Goal: Task Accomplishment & Management: Complete application form

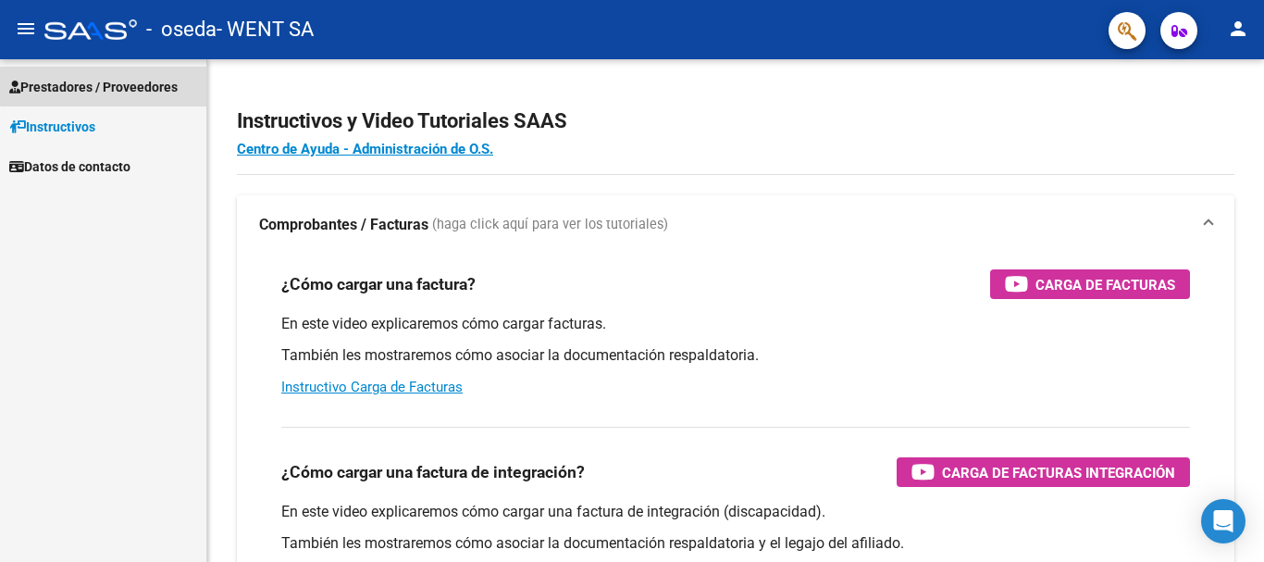
click at [117, 77] on span "Prestadores / Proveedores" at bounding box center [93, 87] width 168 height 20
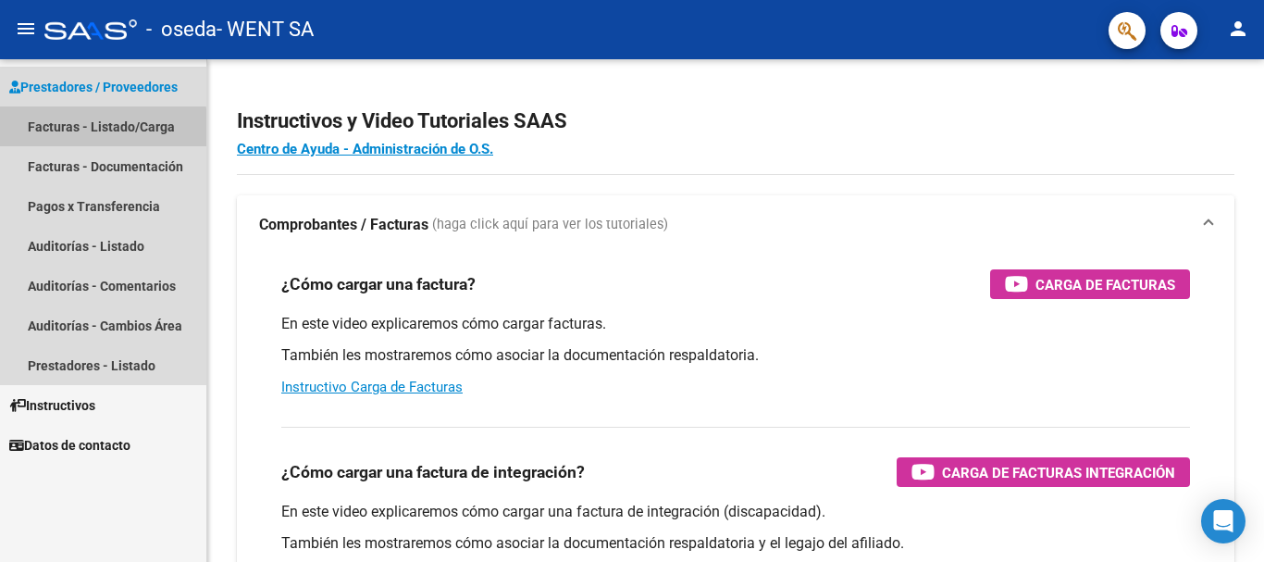
click at [93, 129] on link "Facturas - Listado/Carga" at bounding box center [103, 126] width 206 height 40
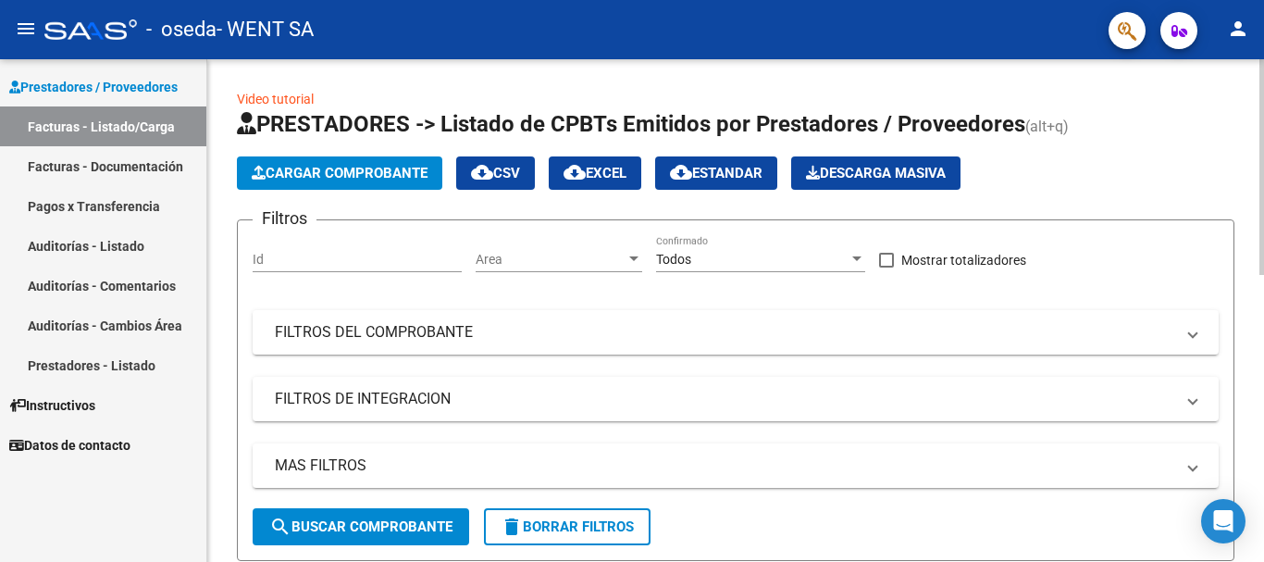
click at [293, 167] on span "Cargar Comprobante" at bounding box center [340, 173] width 176 height 17
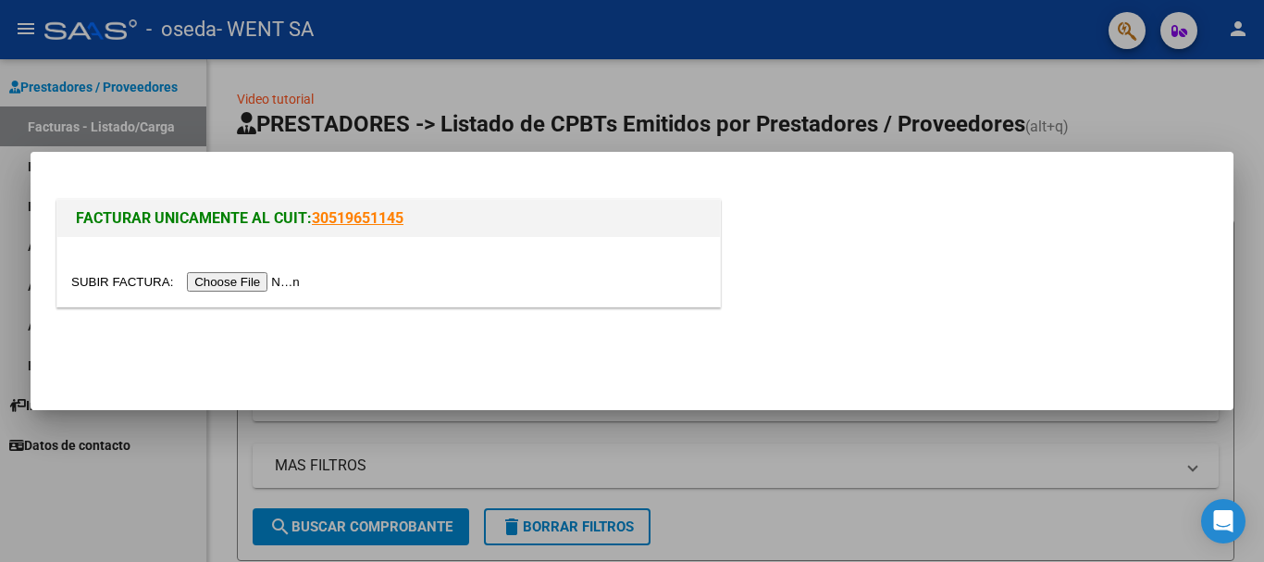
click at [227, 275] on input "file" at bounding box center [188, 281] width 234 height 19
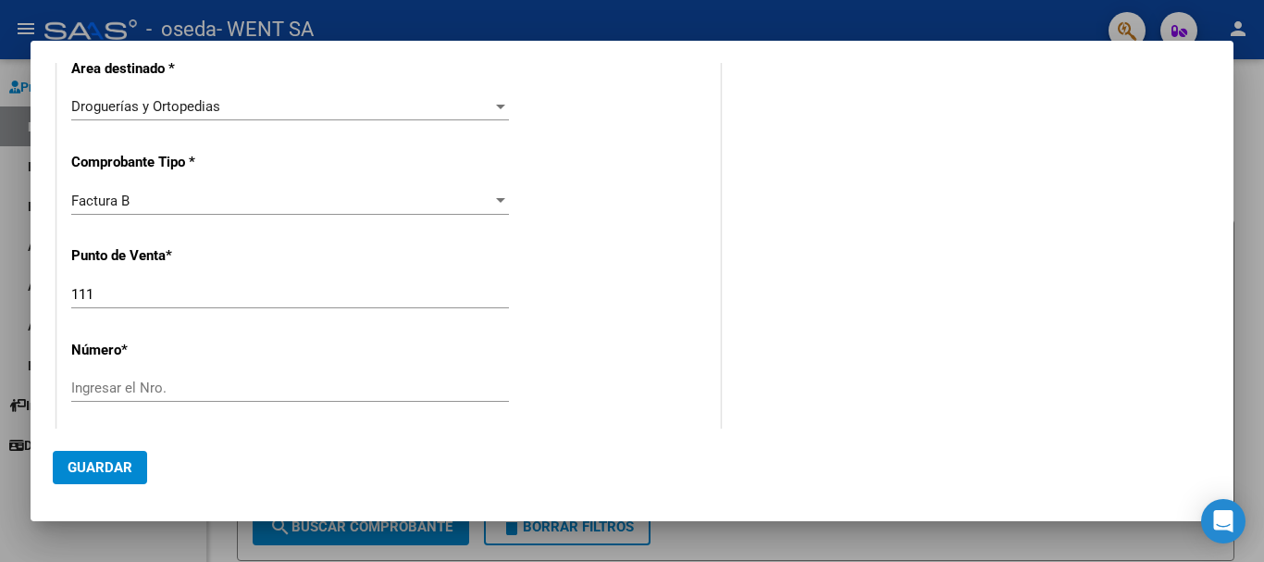
scroll to position [370, 0]
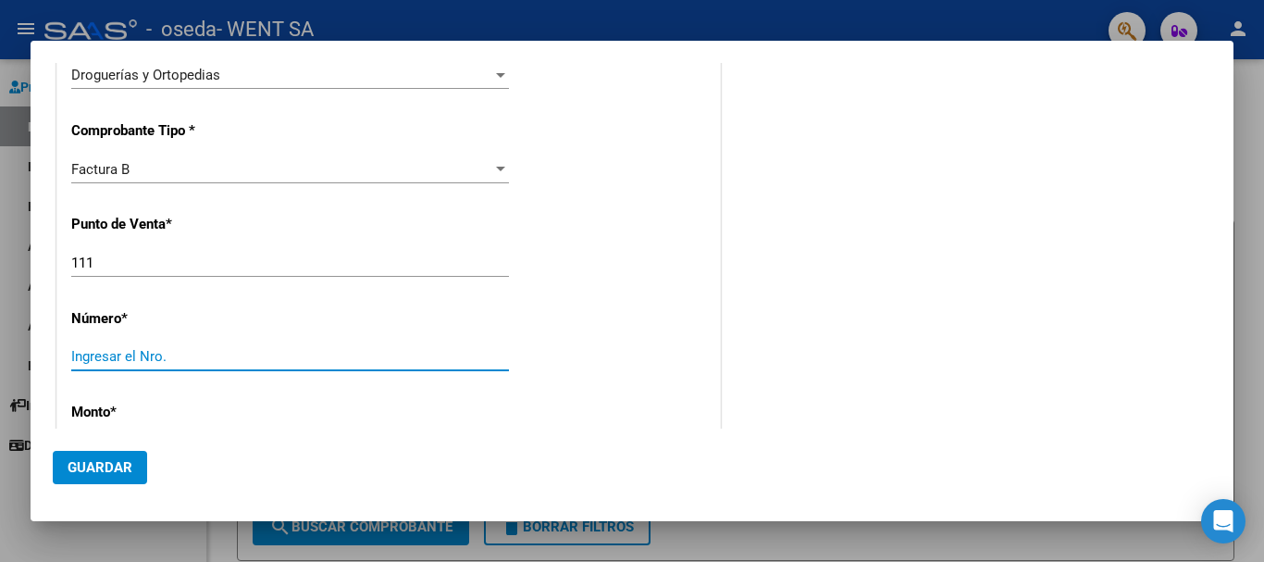
click at [266, 361] on input "Ingresar el Nro." at bounding box center [290, 356] width 438 height 17
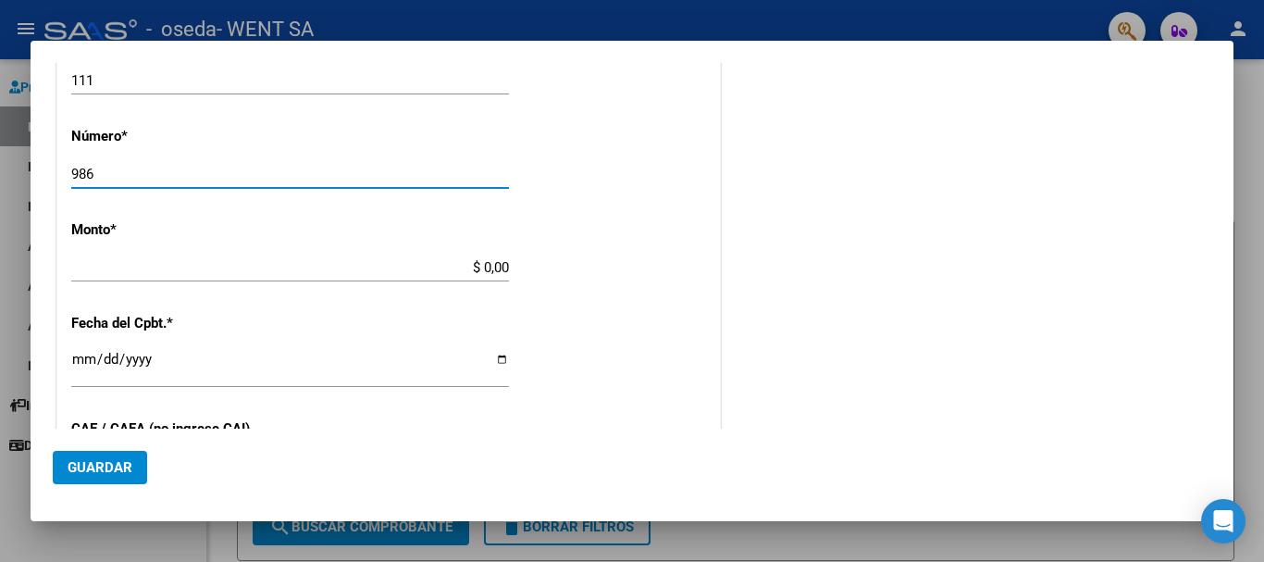
scroll to position [648, 0]
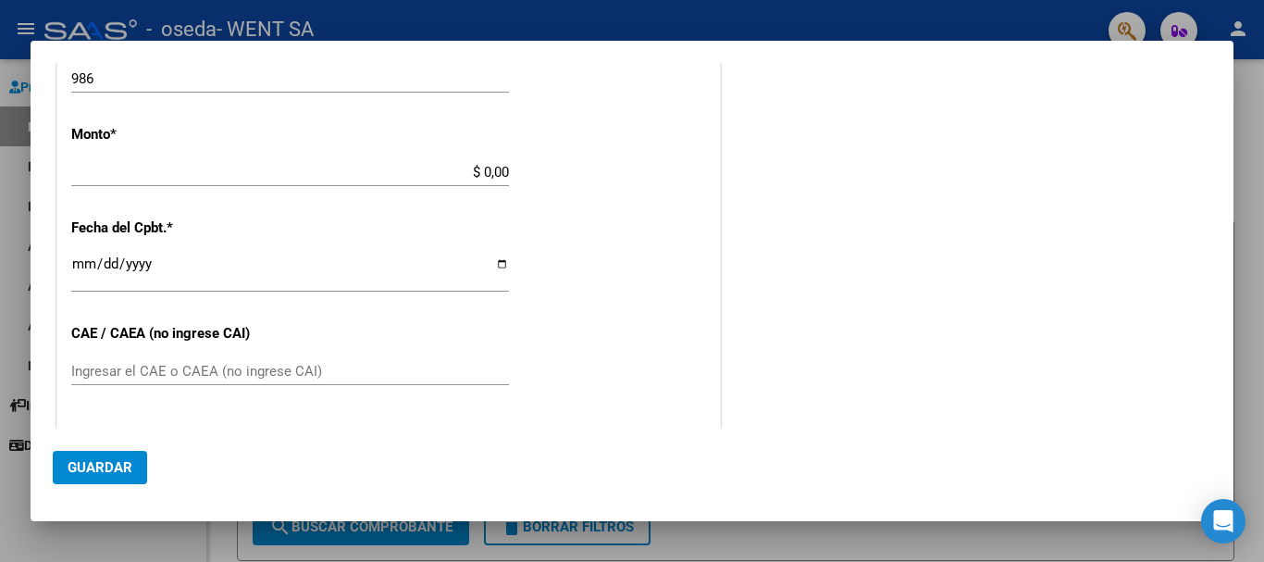
click at [300, 146] on div "CUIT * 30-70757958-3 Ingresar CUIT ANALISIS PRESTADOR Area destinado * Droguerí…" at bounding box center [388, 164] width 662 height 1171
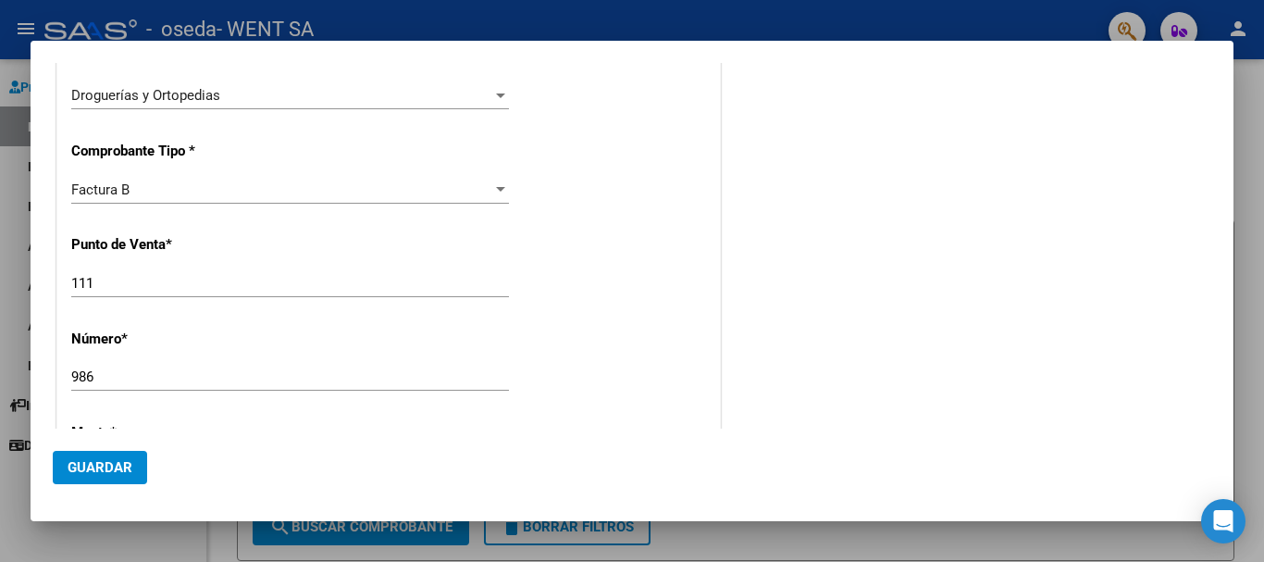
scroll to position [474, 0]
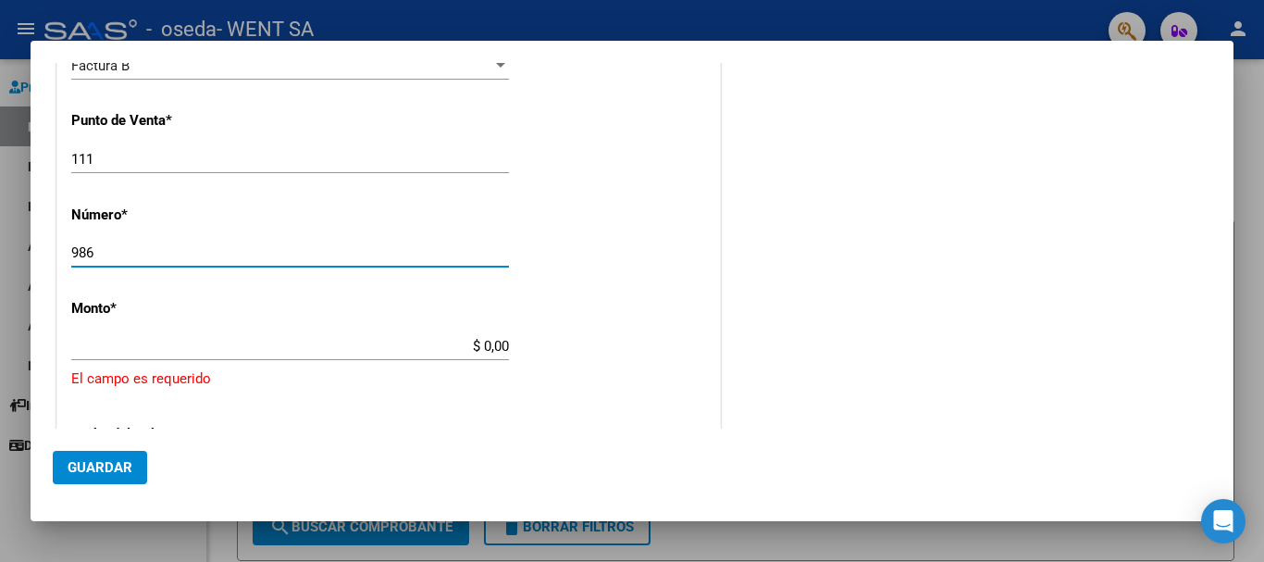
drag, startPoint x: 191, startPoint y: 259, endPoint x: 191, endPoint y: 237, distance: 22.2
click at [191, 258] on input "986" at bounding box center [290, 252] width 438 height 17
type input "9"
type input "8653"
click at [464, 327] on div "CUIT * 30-70757958-3 Ingresar CUIT ANALISIS PRESTADOR Area destinado * Droguerí…" at bounding box center [388, 361] width 662 height 1216
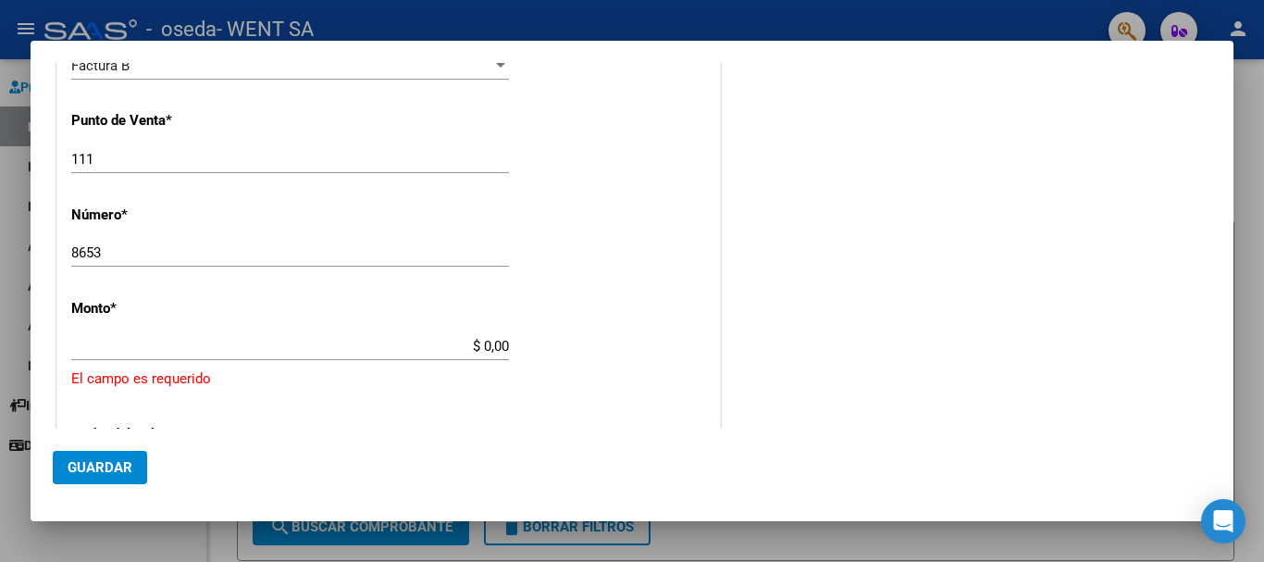
type input "$ 680.459,91"
type input "[DATE]"
type input "75323397006360"
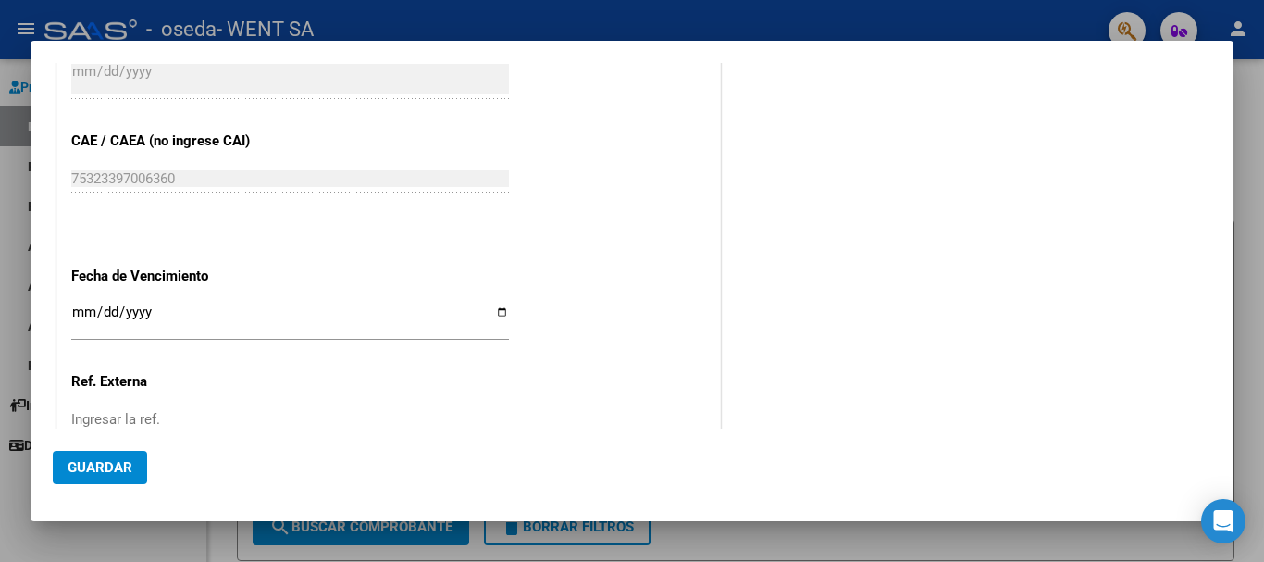
scroll to position [844, 0]
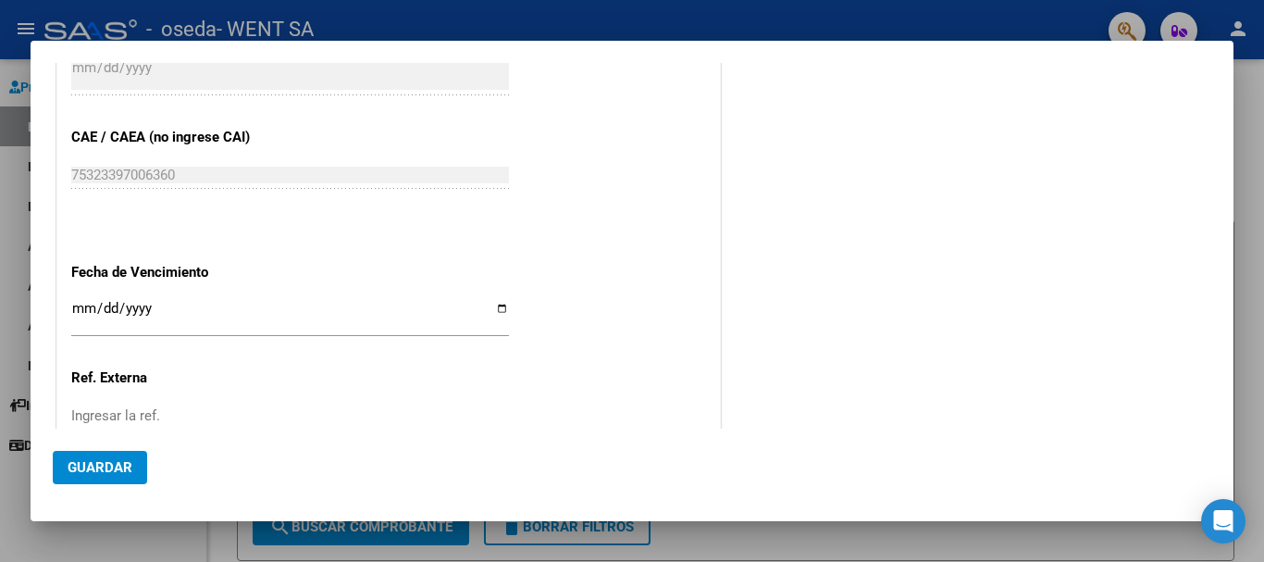
click at [75, 311] on input "Ingresar la fecha" at bounding box center [290, 316] width 438 height 30
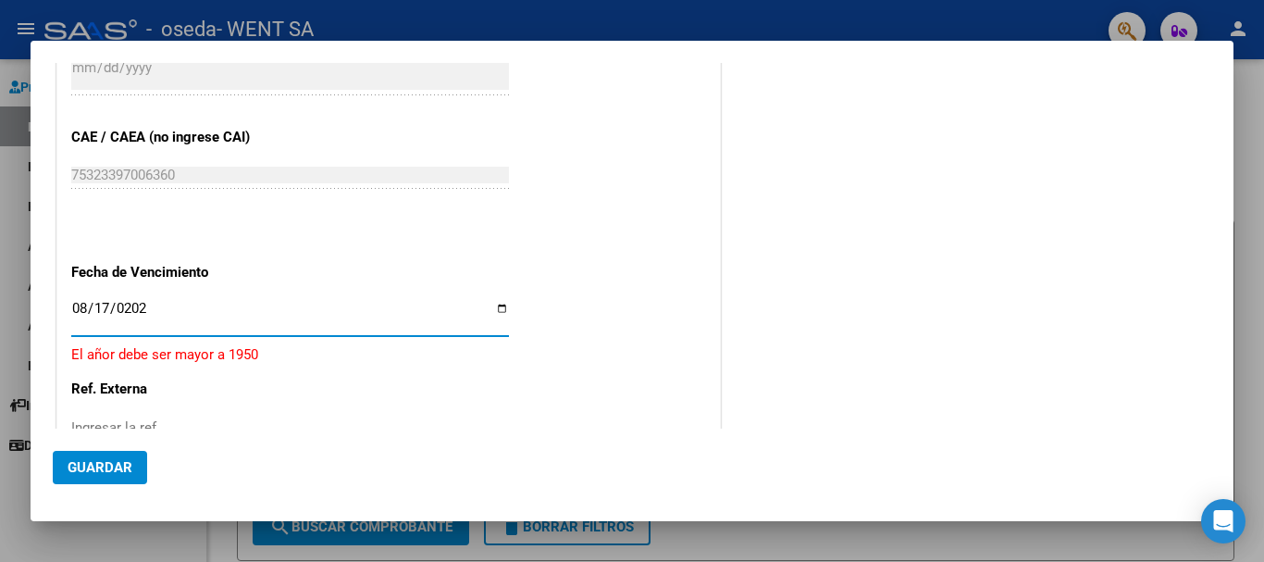
type input "[DATE]"
click at [101, 447] on mat-dialog-actions "Guardar" at bounding box center [632, 463] width 1158 height 70
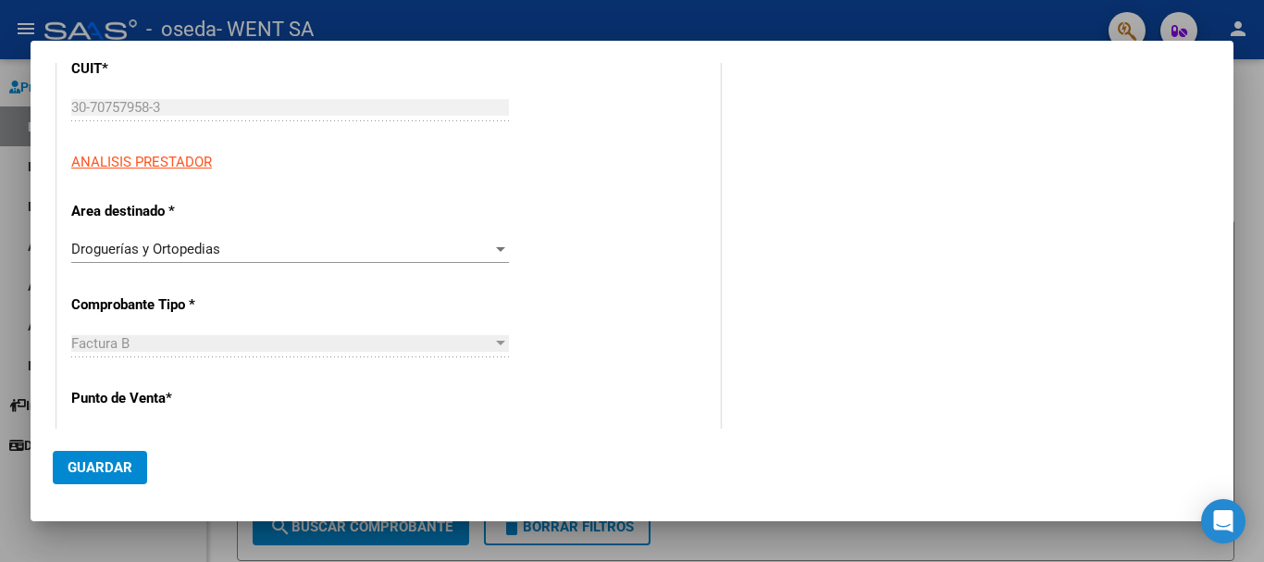
scroll to position [0, 0]
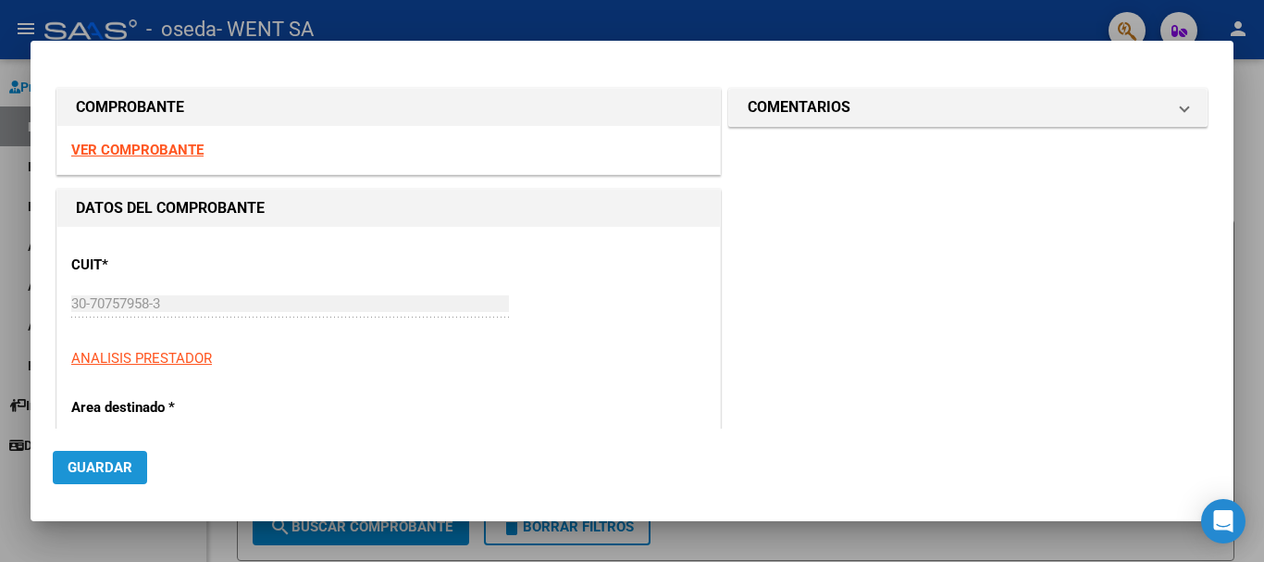
click at [115, 464] on span "Guardar" at bounding box center [100, 467] width 65 height 17
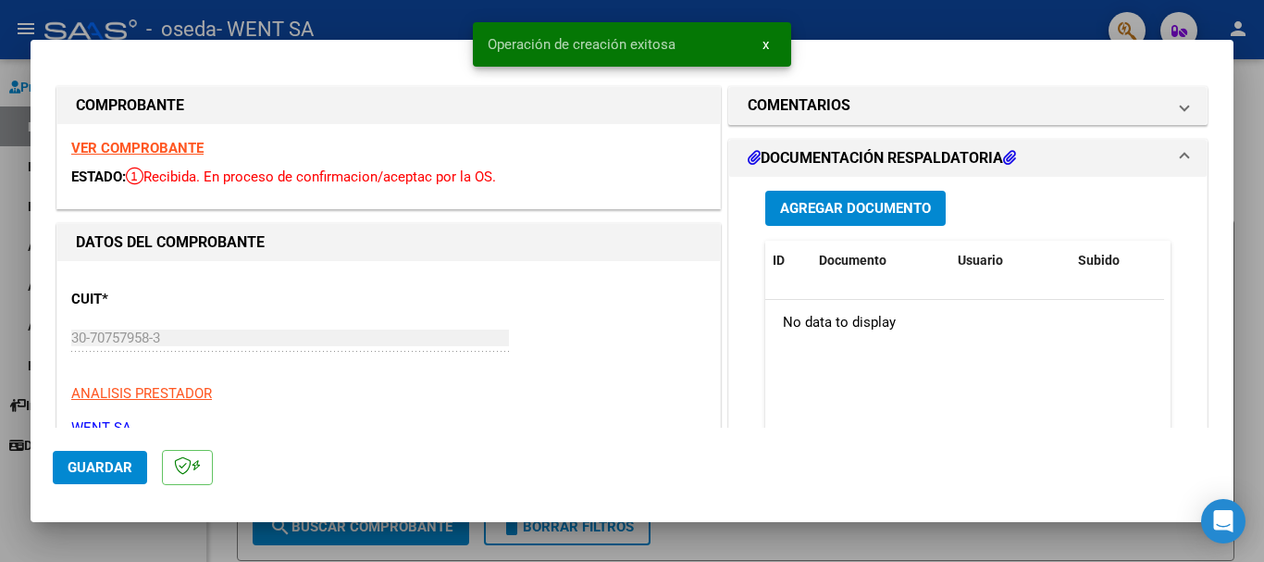
click at [846, 209] on span "Agregar Documento" at bounding box center [855, 209] width 151 height 17
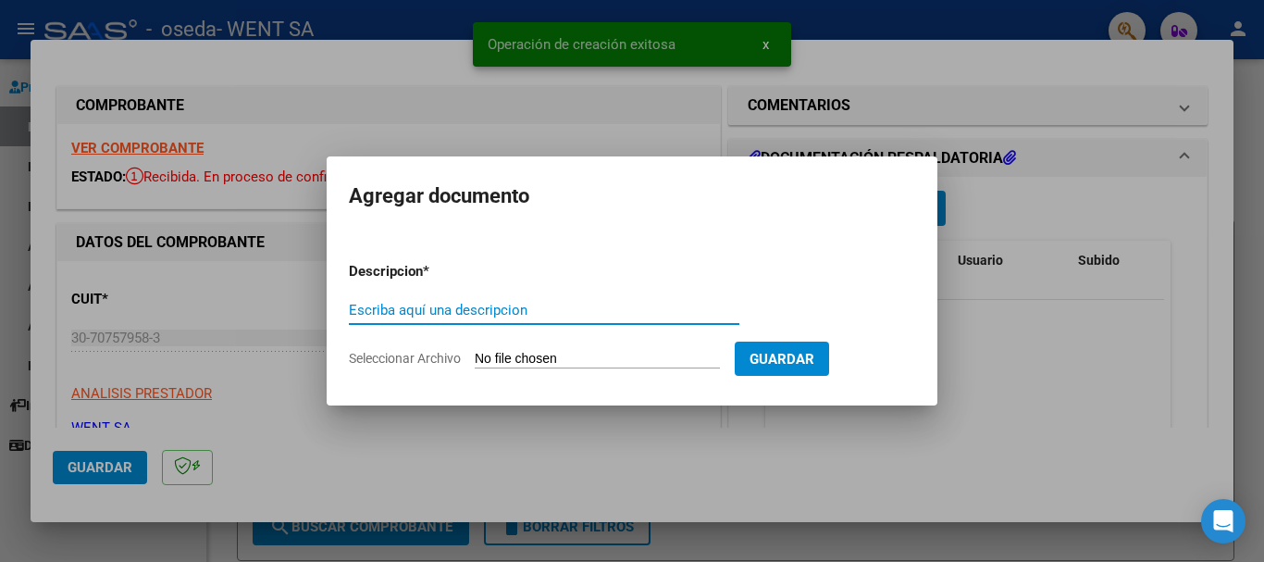
click at [461, 315] on input "Escriba aquí una descripcion" at bounding box center [544, 310] width 390 height 17
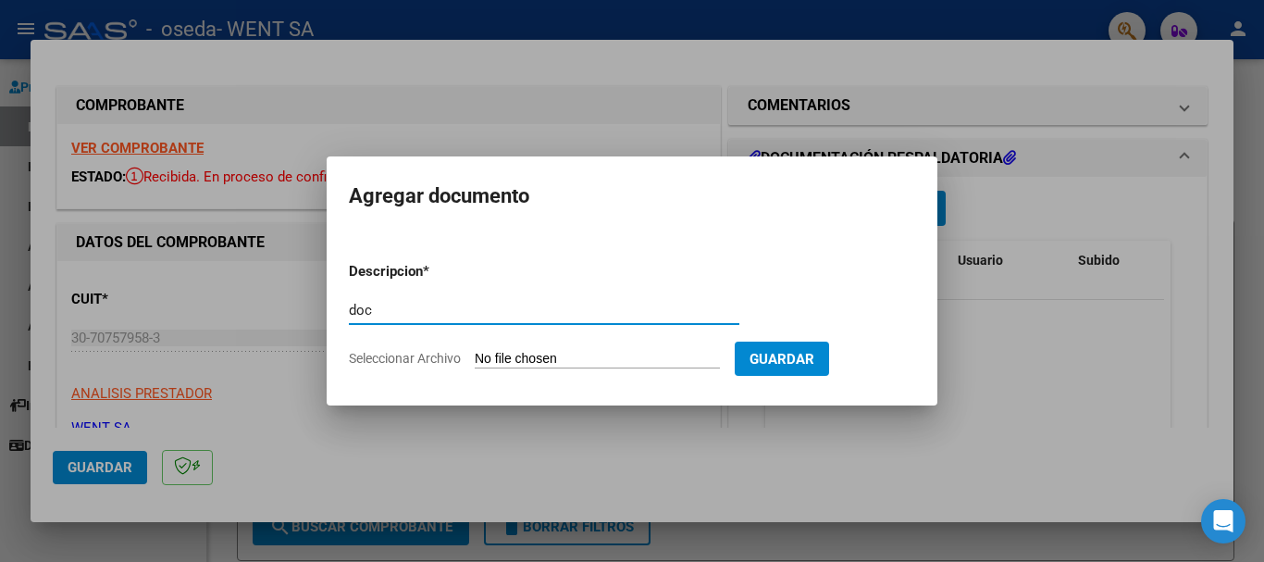
type input "doc"
click at [541, 352] on input "Seleccionar Archivo" at bounding box center [597, 360] width 245 height 18
type input "C:\fakepath\111-8653.pdf"
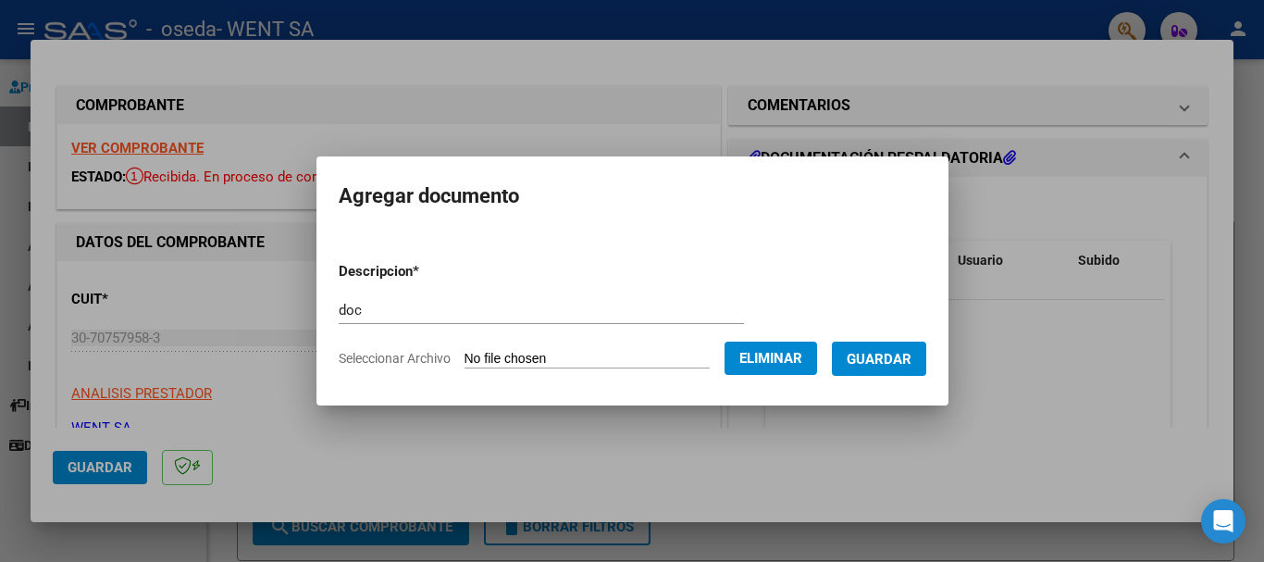
click at [901, 350] on span "Guardar" at bounding box center [879, 358] width 65 height 17
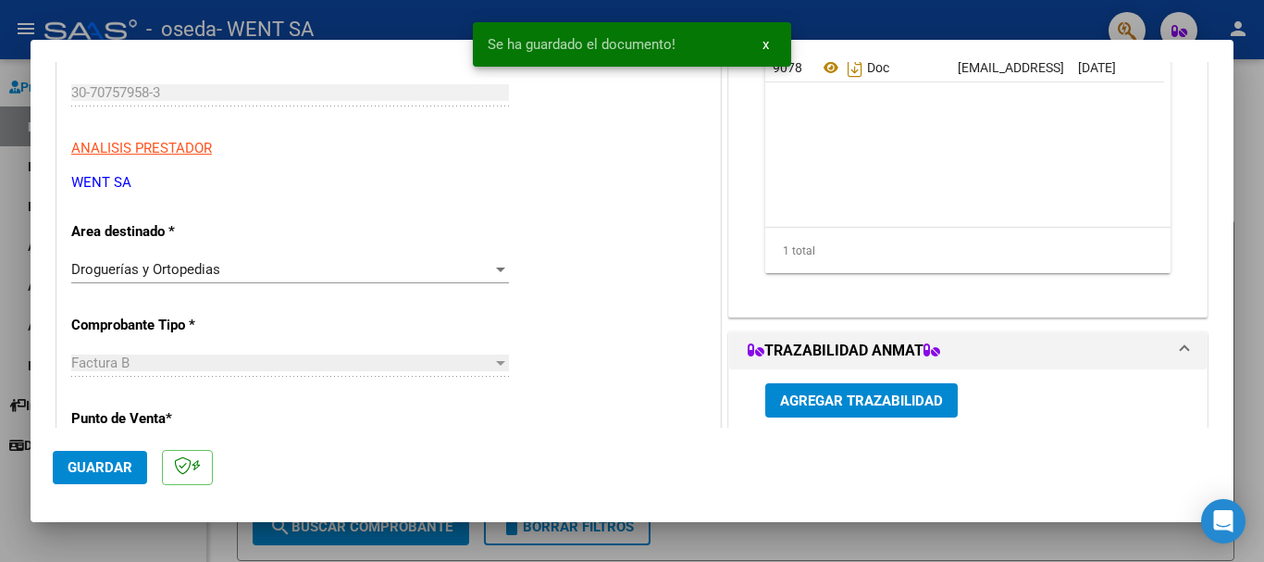
scroll to position [278, 0]
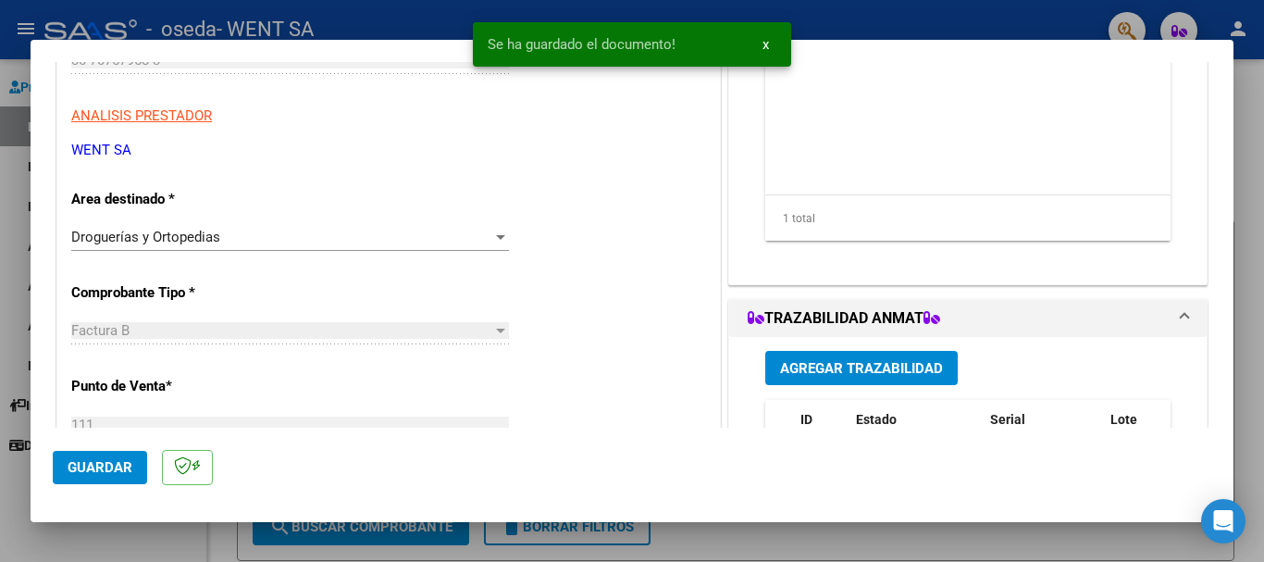
click at [841, 363] on span "Agregar Trazabilidad" at bounding box center [861, 368] width 163 height 17
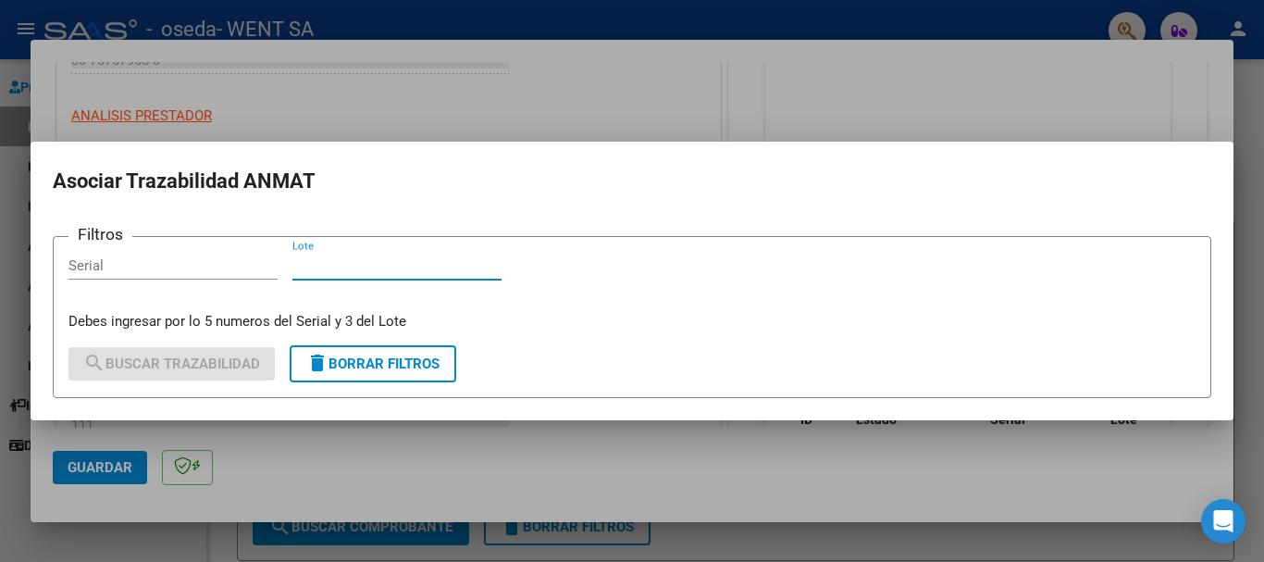
click at [348, 266] on input "Lote" at bounding box center [396, 265] width 209 height 17
type input "567"
click at [217, 266] on input "Serial" at bounding box center [172, 265] width 209 height 17
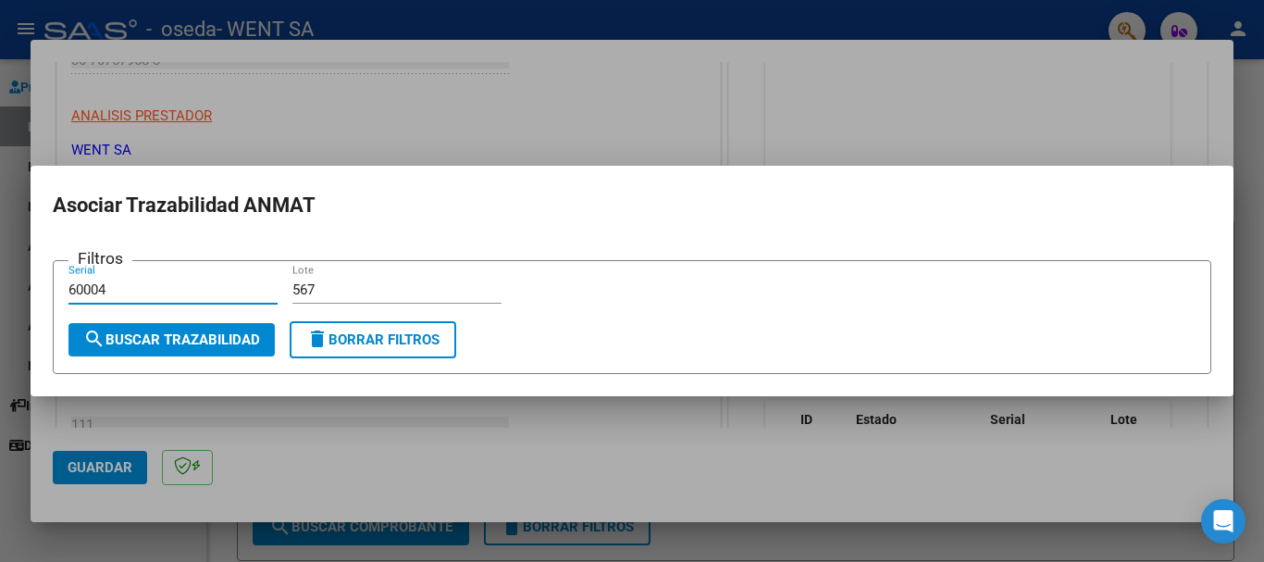
type input "60004"
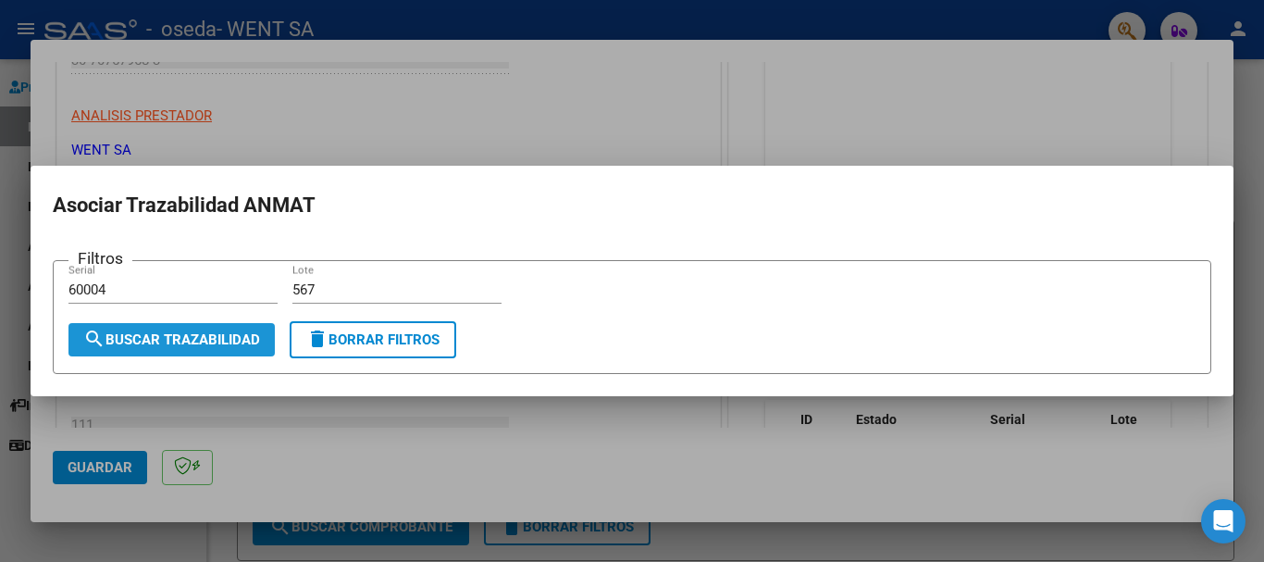
click at [176, 328] on button "search Buscar Trazabilidad" at bounding box center [171, 339] width 206 height 33
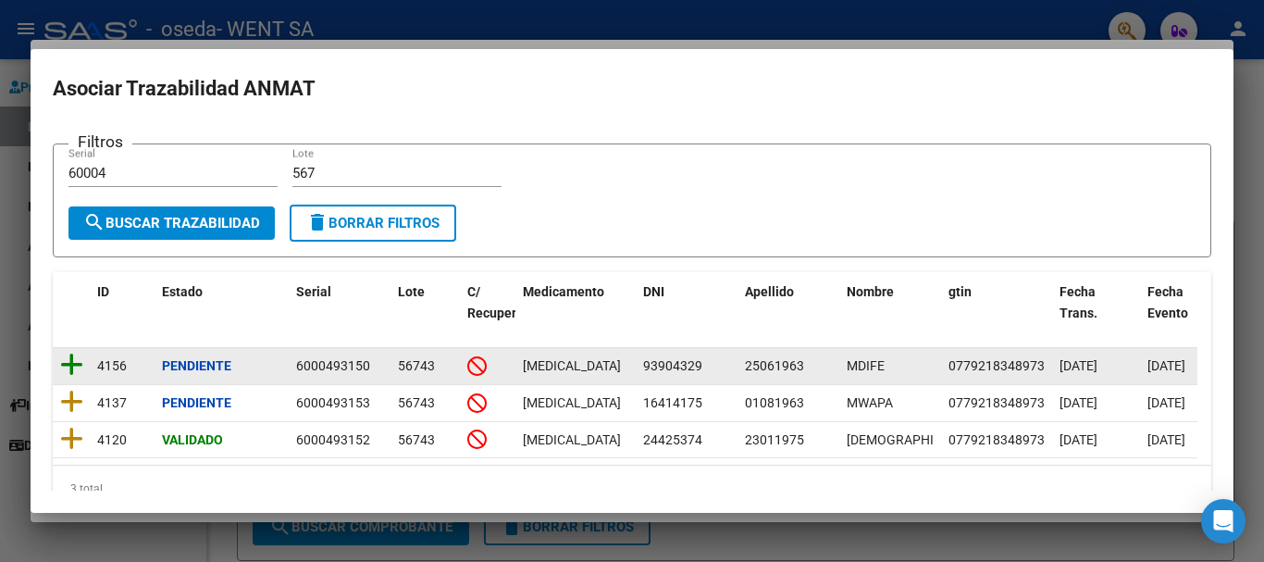
click at [68, 357] on icon at bounding box center [71, 365] width 23 height 26
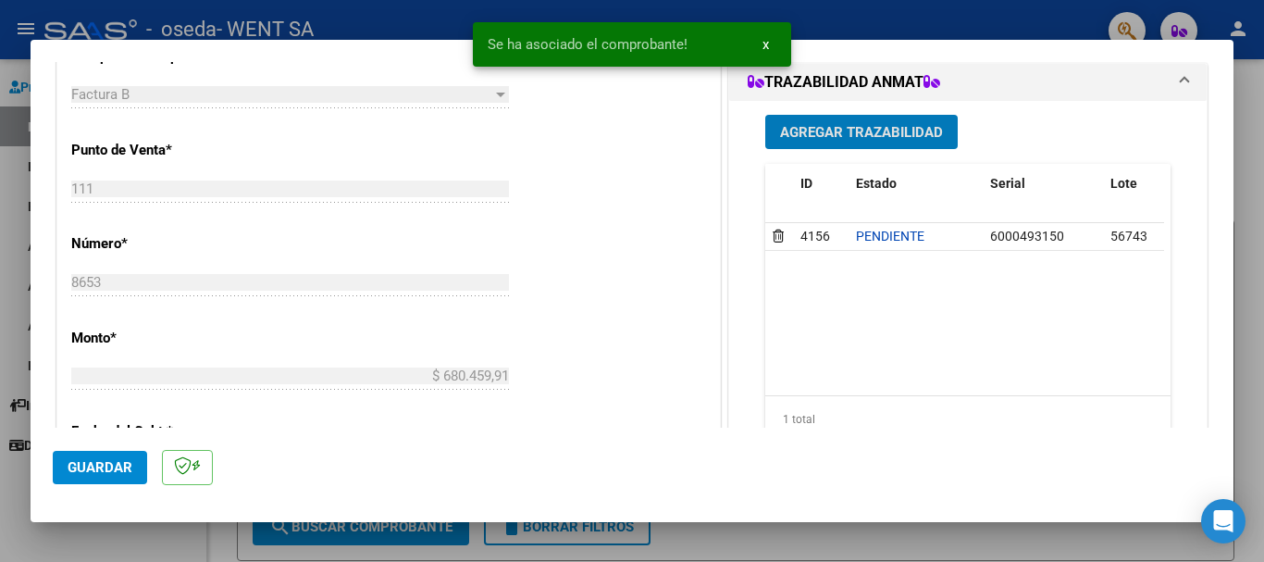
scroll to position [555, 0]
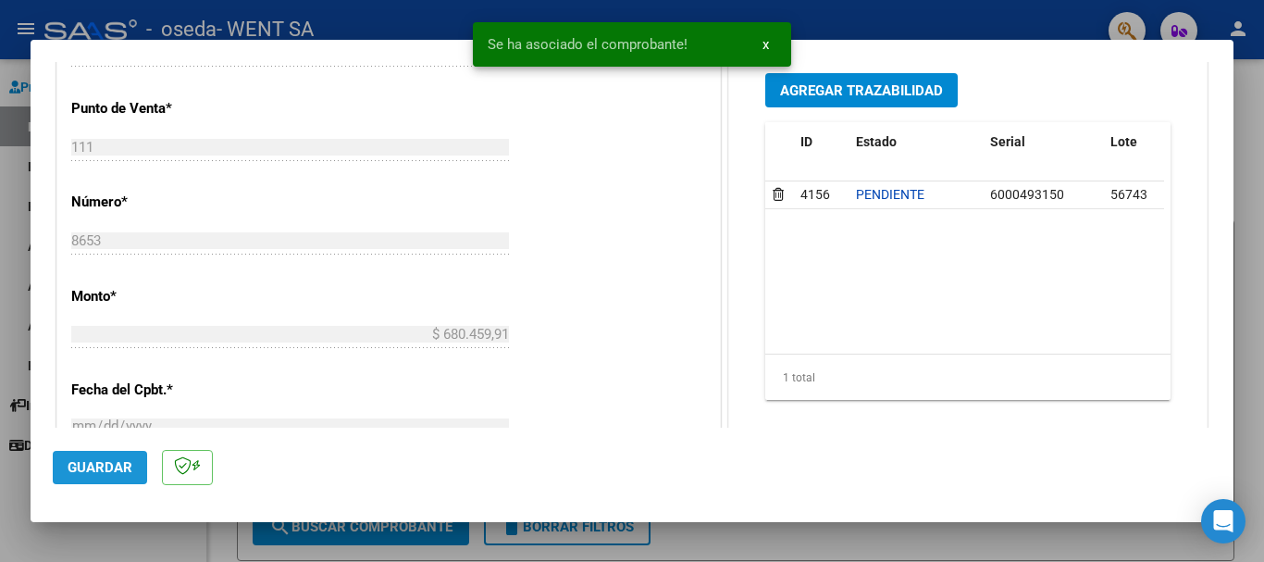
drag, startPoint x: 125, startPoint y: 465, endPoint x: 48, endPoint y: 441, distance: 80.5
click at [124, 464] on span "Guardar" at bounding box center [100, 467] width 65 height 17
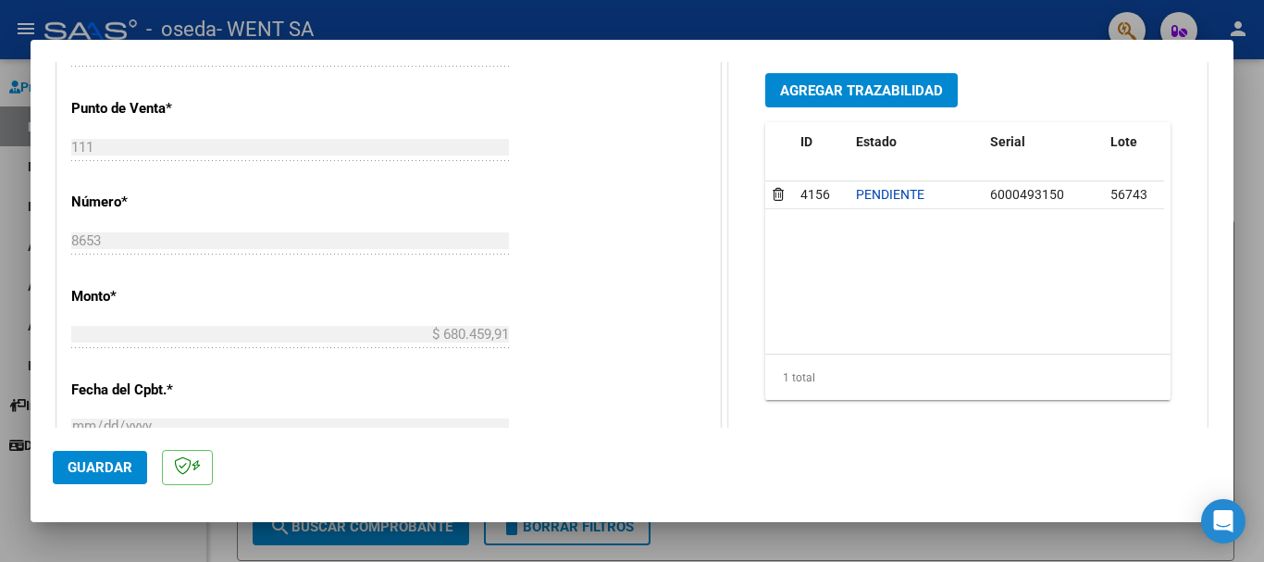
click at [6, 313] on div at bounding box center [632, 281] width 1264 height 562
type input "$ 0,00"
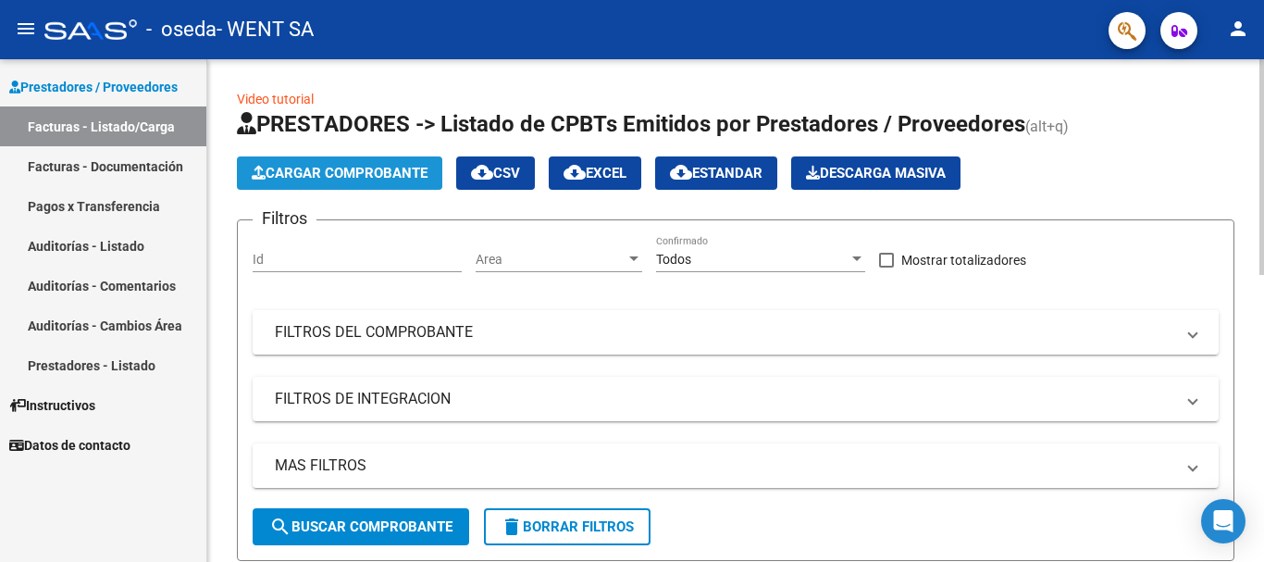
click at [359, 179] on span "Cargar Comprobante" at bounding box center [340, 173] width 176 height 17
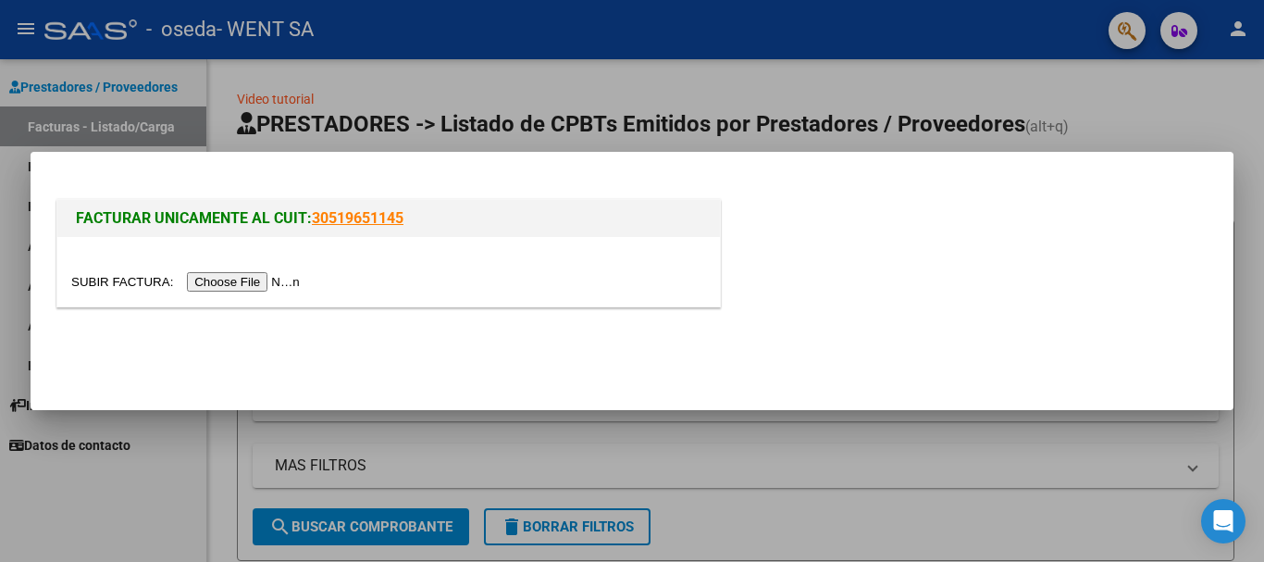
click at [279, 283] on input "file" at bounding box center [188, 281] width 234 height 19
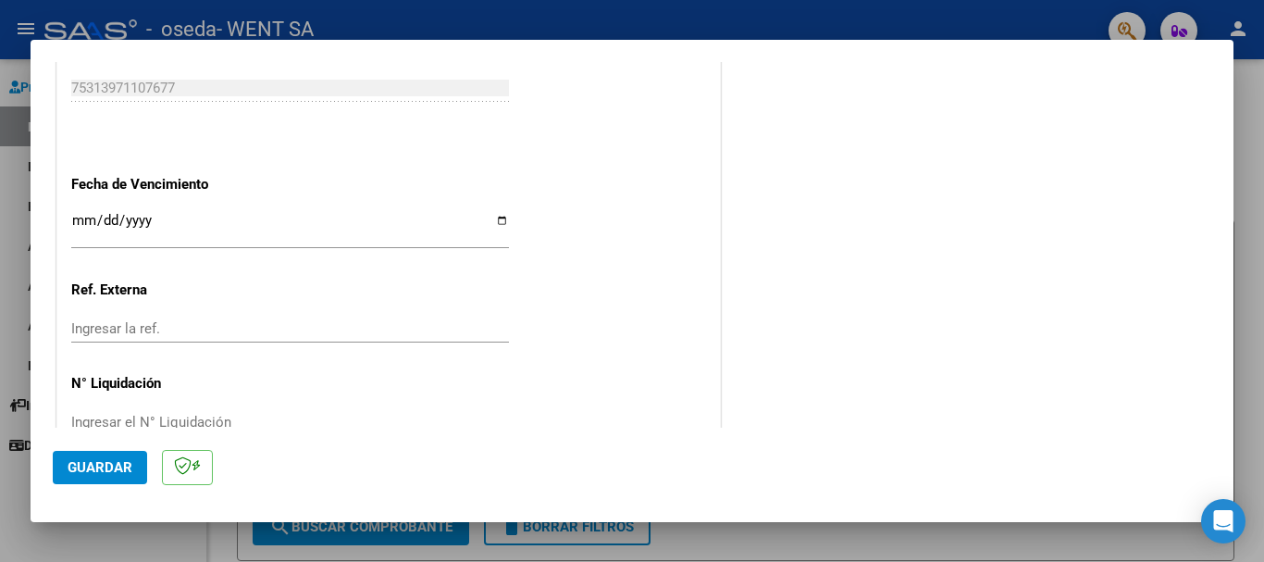
scroll to position [1018, 0]
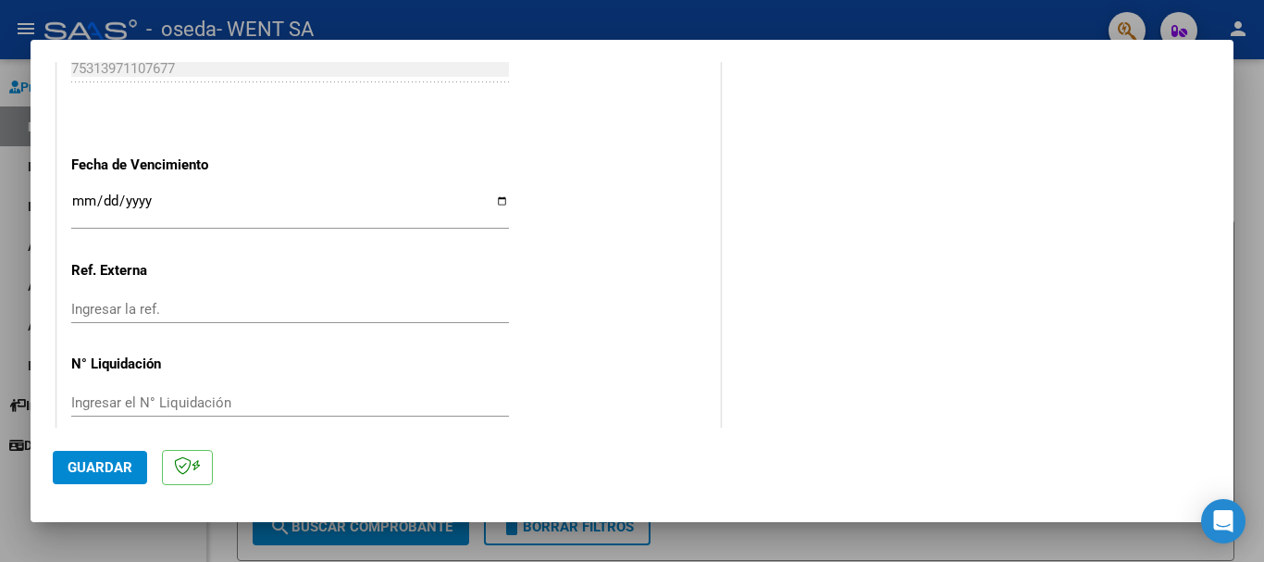
click at [80, 203] on input "Ingresar la fecha" at bounding box center [290, 208] width 438 height 30
type input "[DATE]"
click at [99, 476] on button "Guardar" at bounding box center [100, 467] width 94 height 33
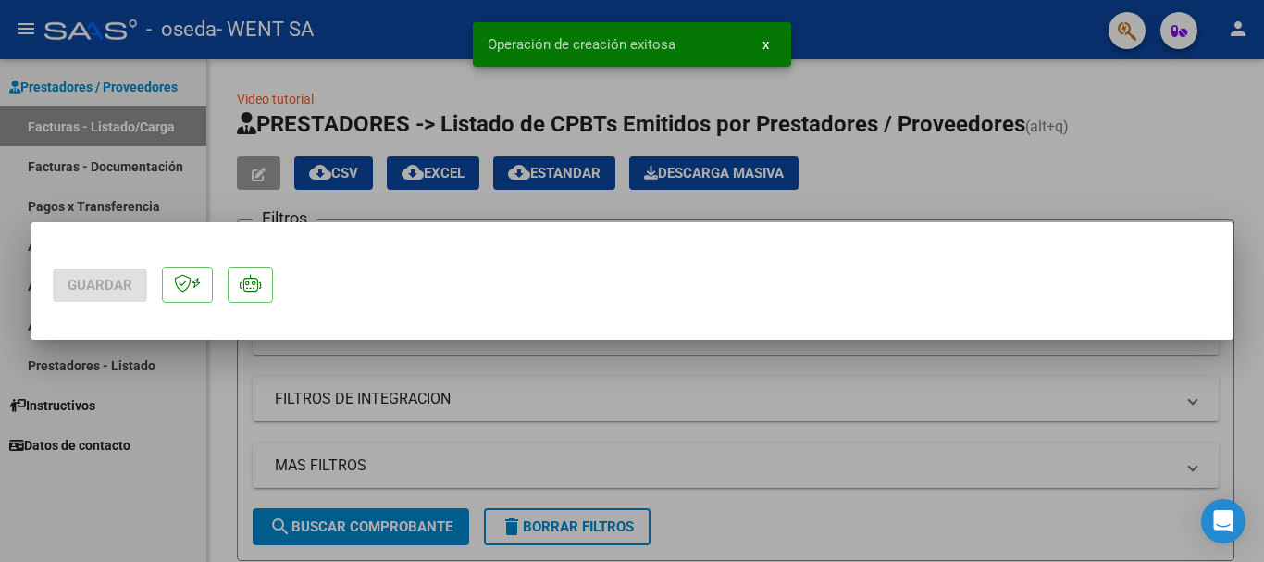
scroll to position [0, 0]
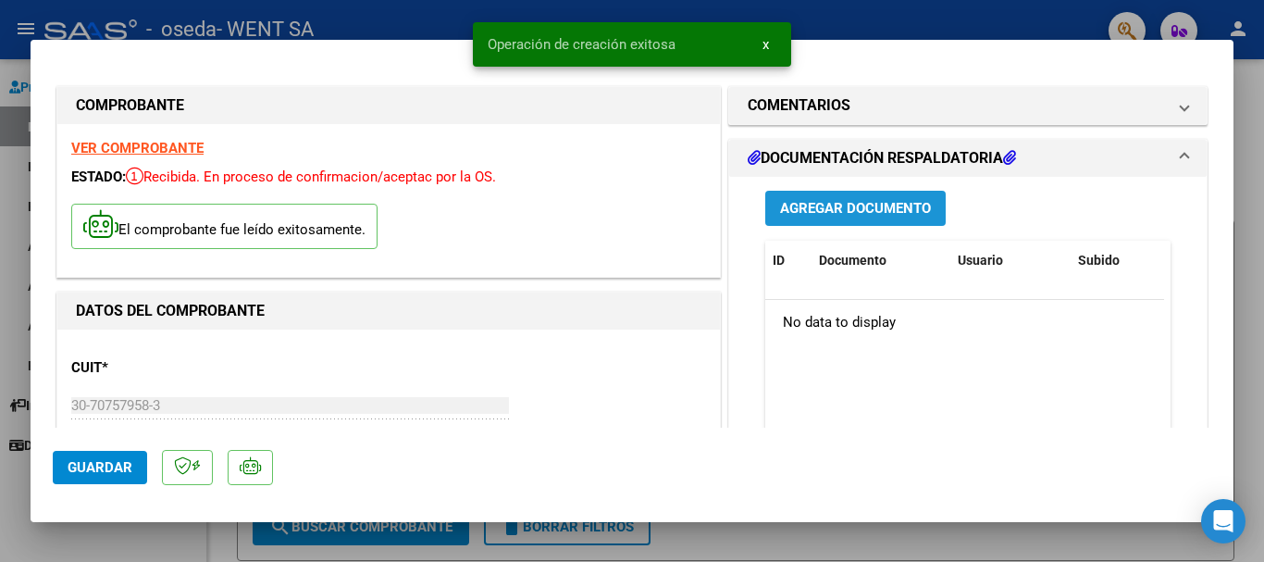
click at [813, 207] on span "Agregar Documento" at bounding box center [855, 209] width 151 height 17
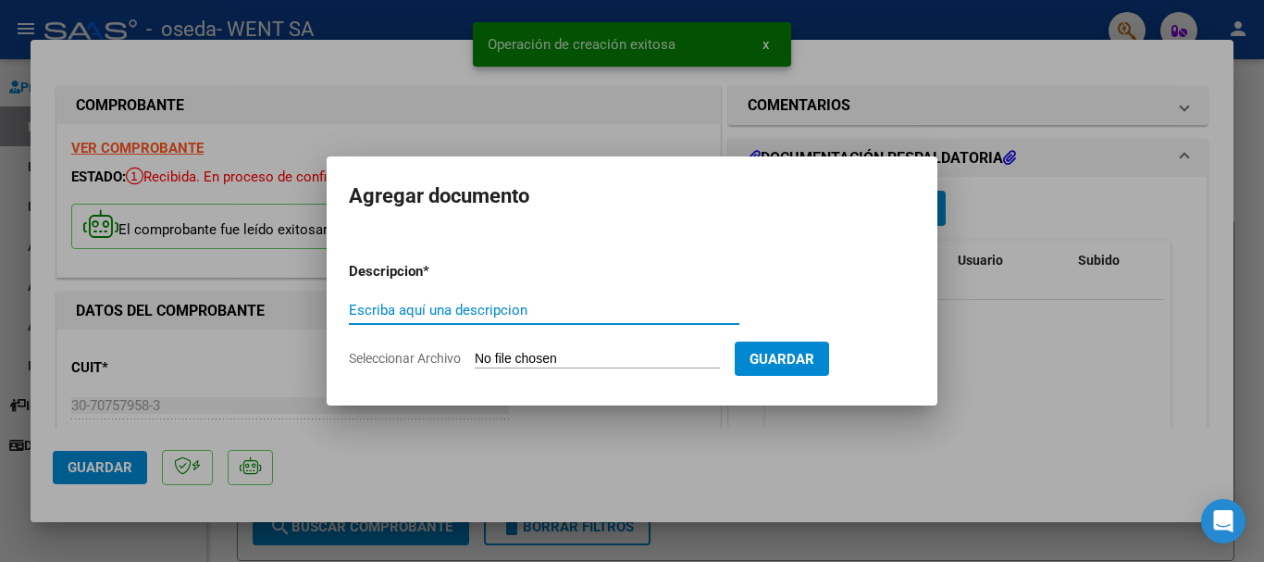
click at [446, 310] on input "Escriba aquí una descripcion" at bounding box center [544, 310] width 390 height 17
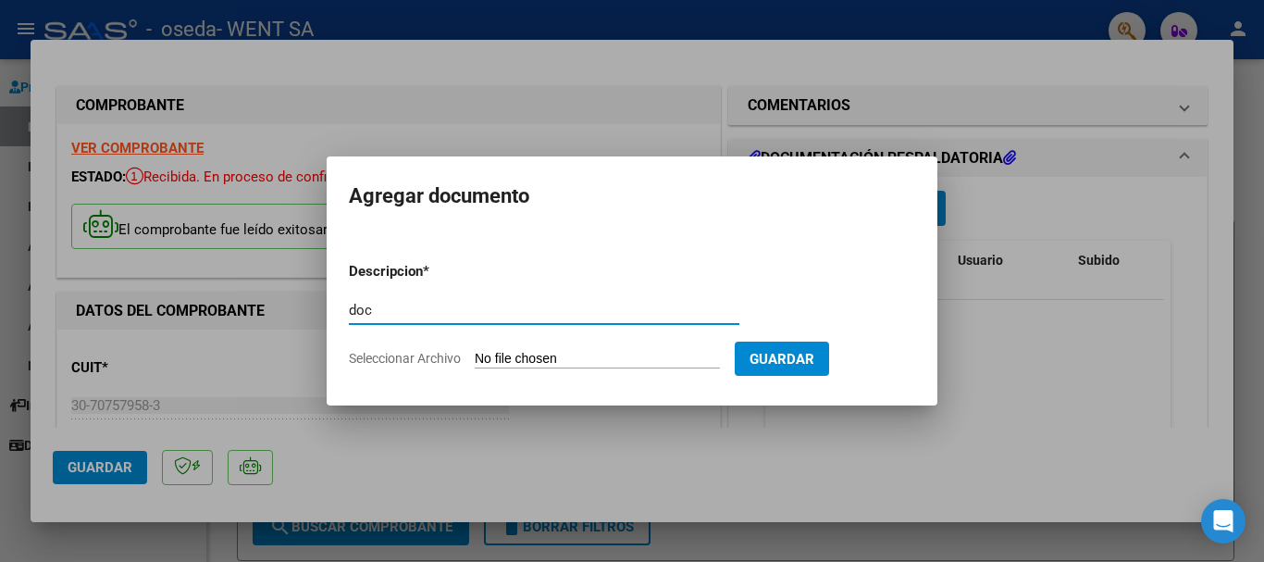
type input "doc"
click at [552, 361] on input "Seleccionar Archivo" at bounding box center [597, 360] width 245 height 18
type input "C:\fakepath\143-7306.pdf"
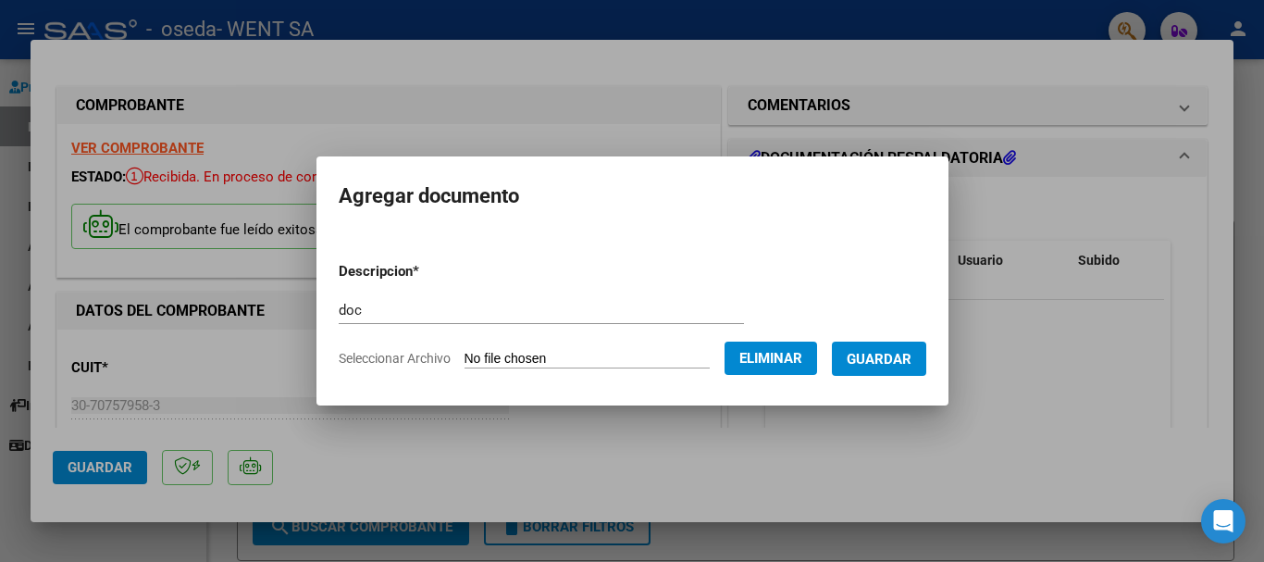
click at [880, 354] on span "Guardar" at bounding box center [879, 359] width 65 height 17
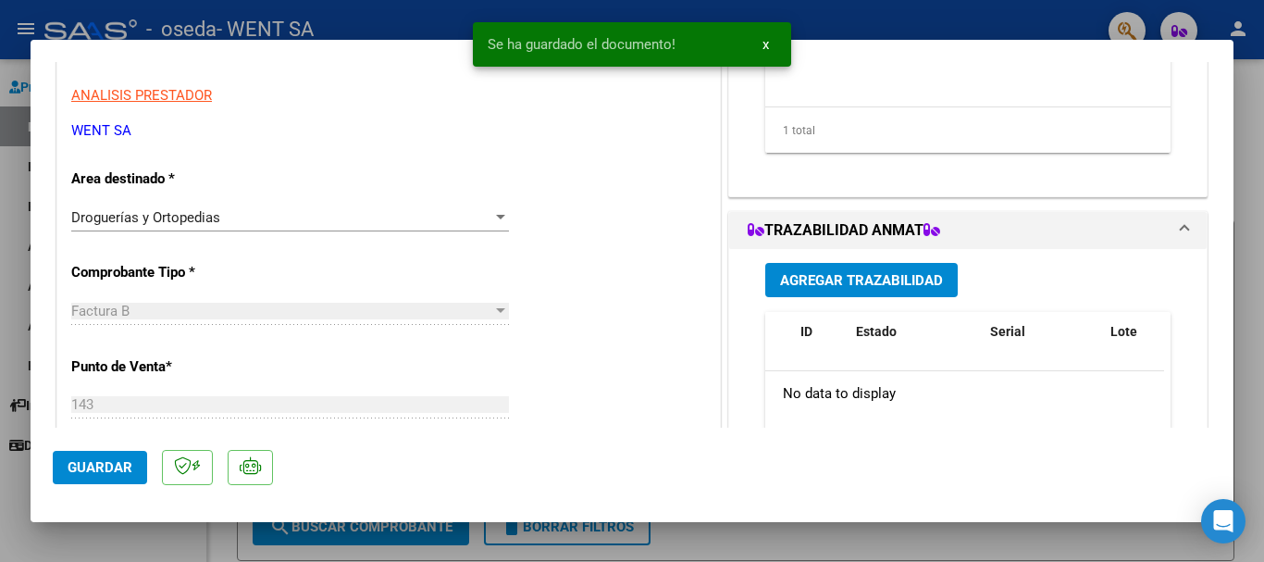
scroll to position [370, 0]
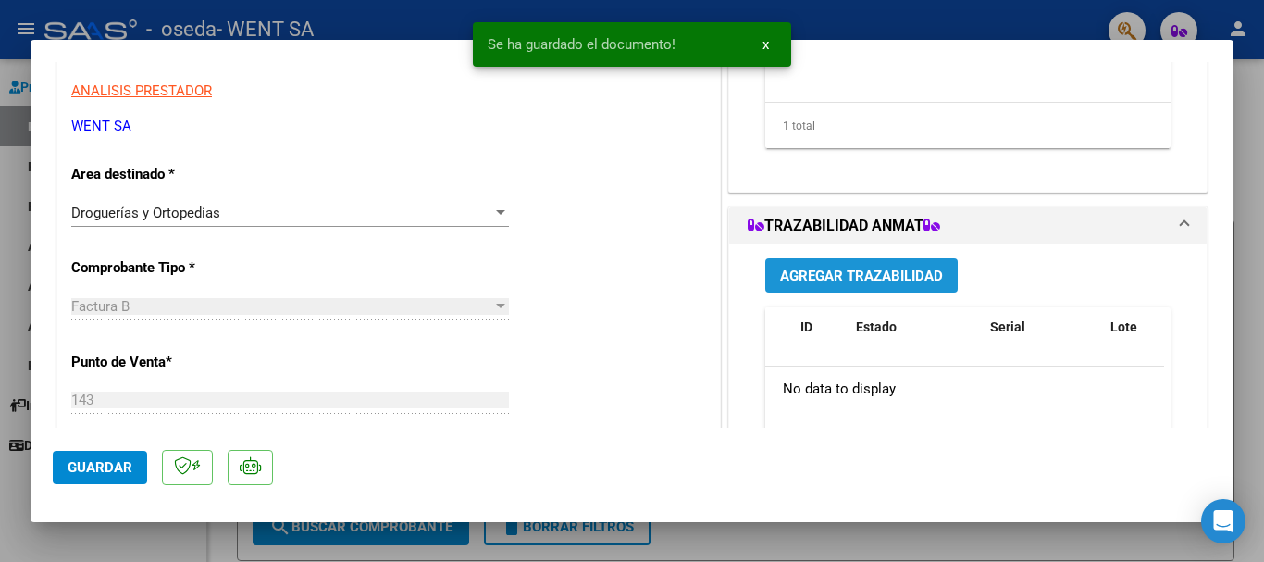
click at [819, 270] on span "Agregar Trazabilidad" at bounding box center [861, 275] width 163 height 17
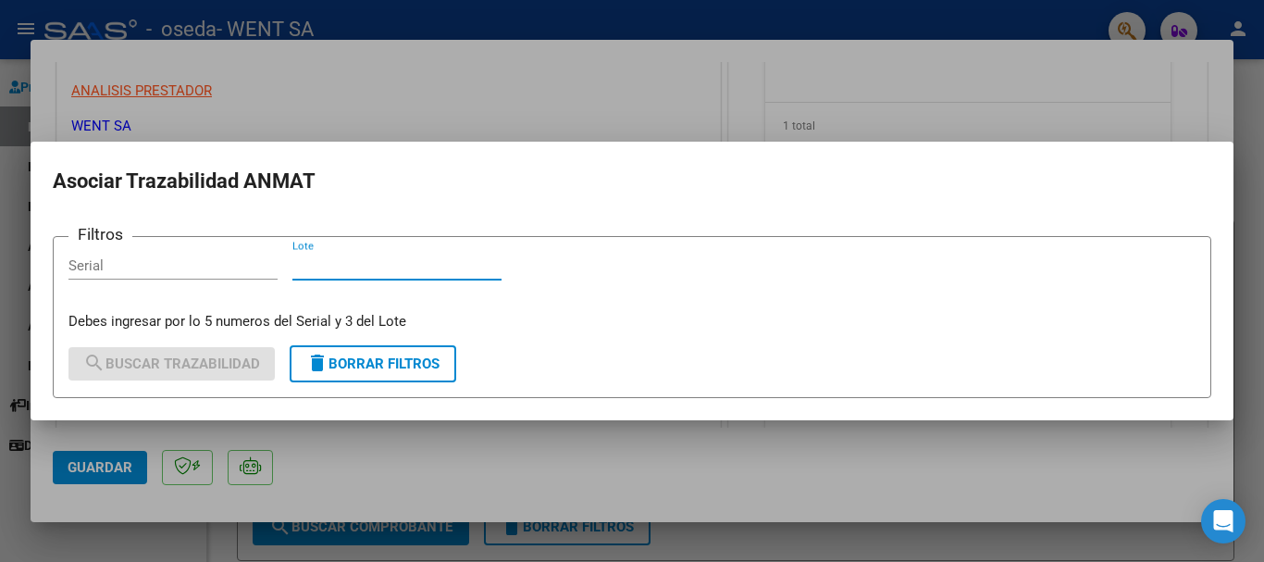
click at [443, 268] on input "Lote" at bounding box center [396, 265] width 209 height 17
type input "EAD"
click at [197, 263] on input "Serial" at bounding box center [172, 265] width 209 height 17
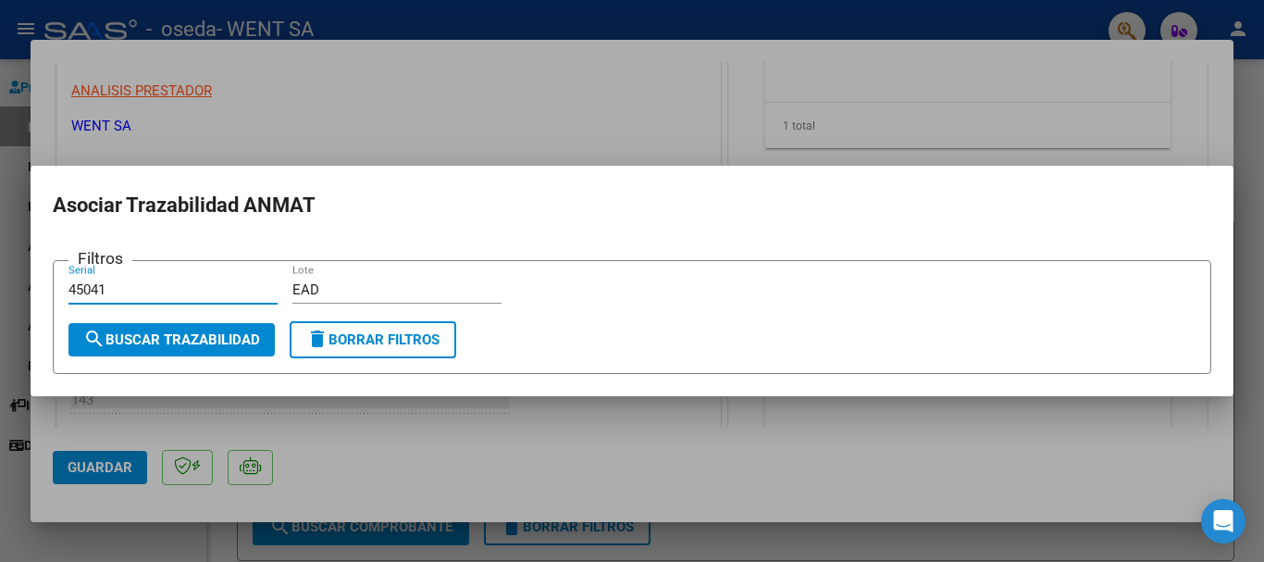
type input "45041"
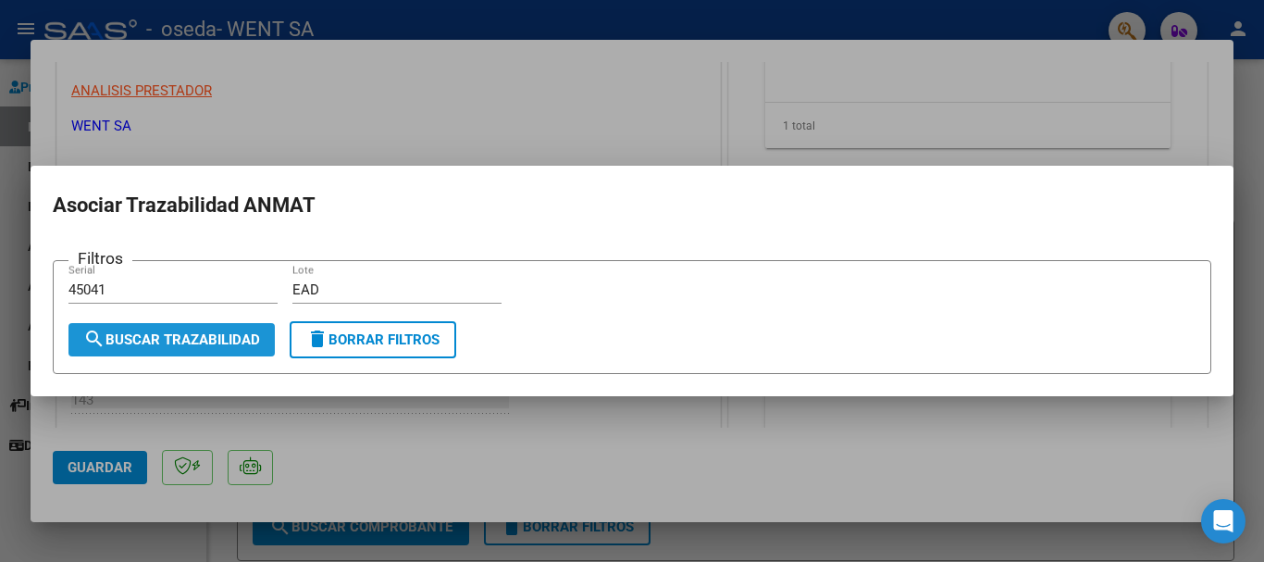
click at [159, 349] on button "search Buscar Trazabilidad" at bounding box center [171, 339] width 206 height 33
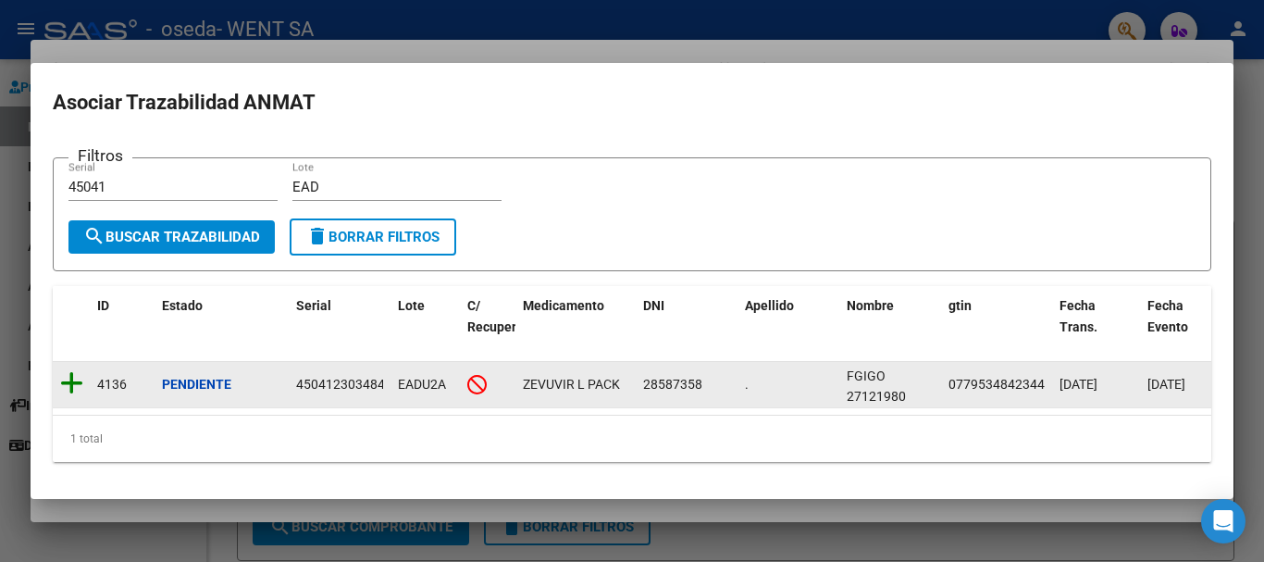
click at [74, 371] on icon at bounding box center [71, 383] width 23 height 26
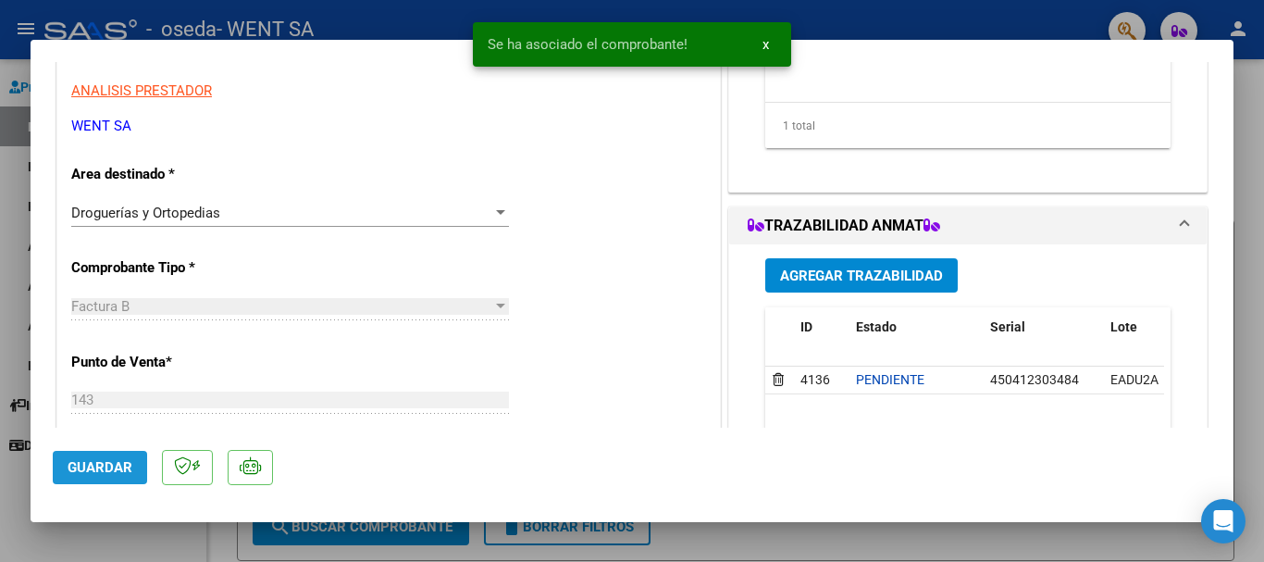
drag, startPoint x: 97, startPoint y: 453, endPoint x: 135, endPoint y: 410, distance: 57.7
click at [114, 437] on mat-dialog-actions "Guardar" at bounding box center [632, 463] width 1158 height 73
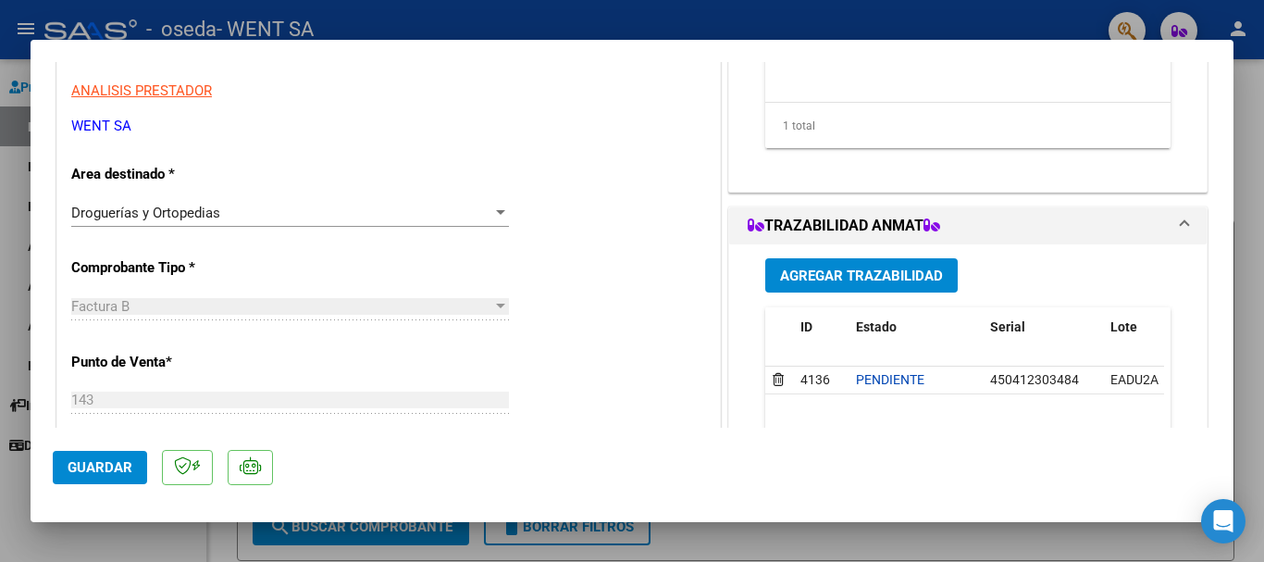
click at [94, 466] on span "Guardar" at bounding box center [100, 467] width 65 height 17
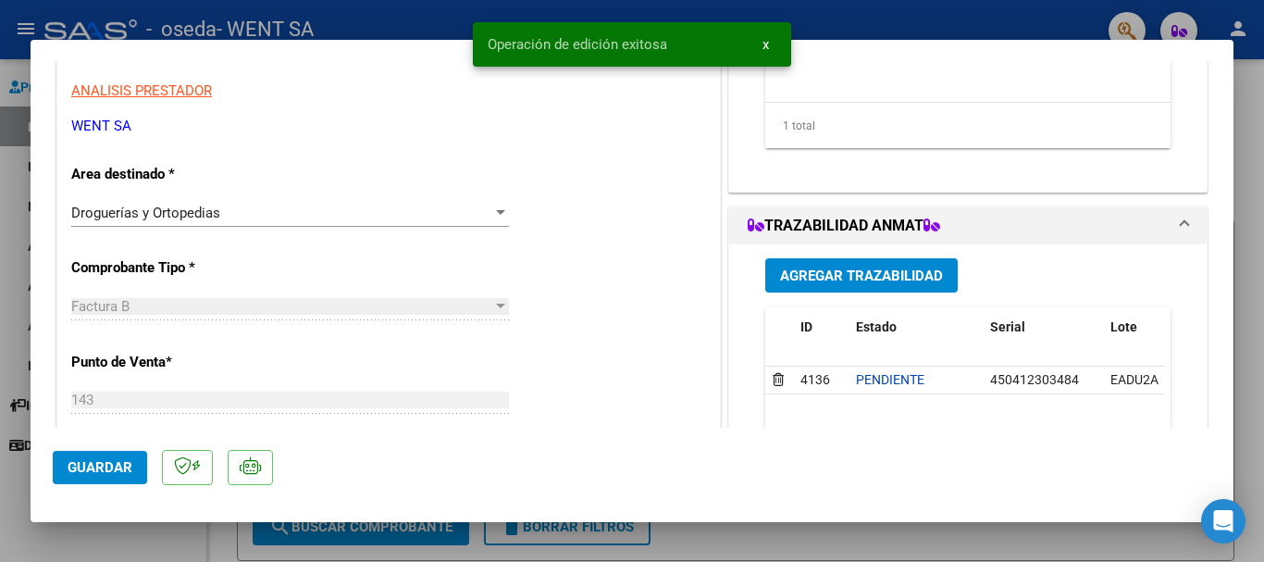
click at [0, 277] on div at bounding box center [632, 281] width 1264 height 562
type input "$ 0,00"
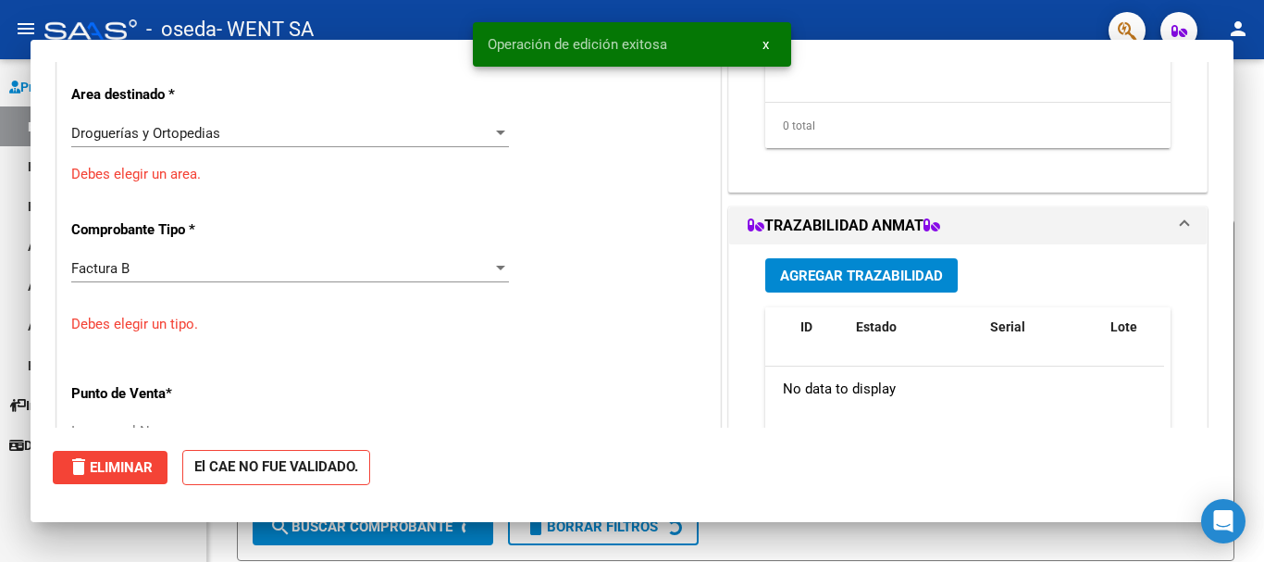
scroll to position [0, 0]
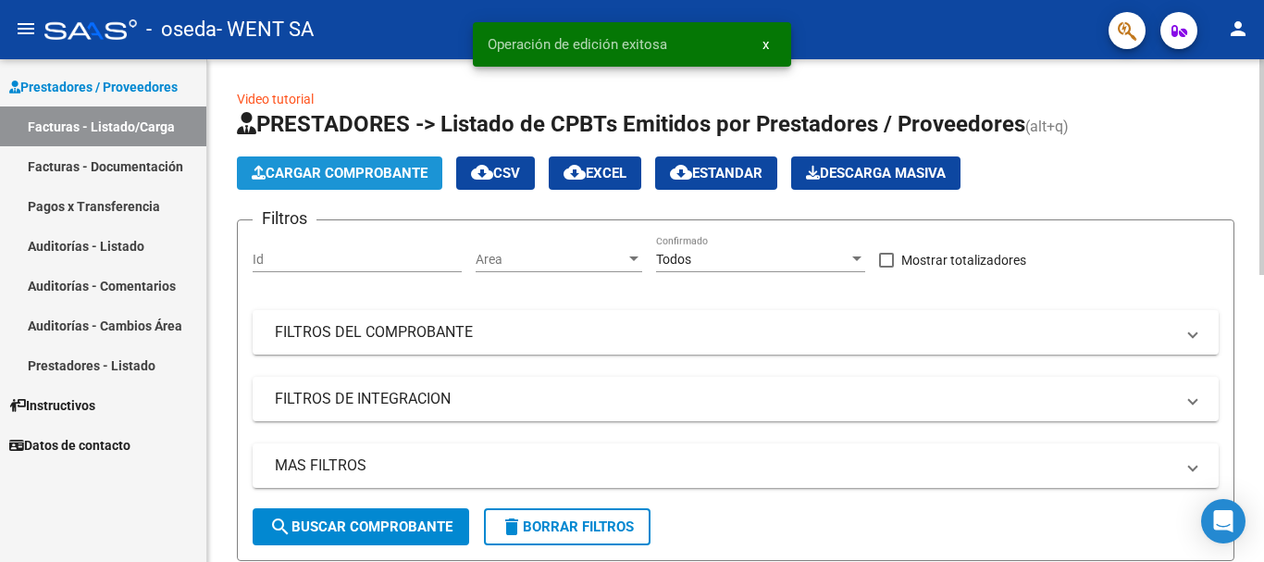
click at [325, 167] on span "Cargar Comprobante" at bounding box center [340, 173] width 176 height 17
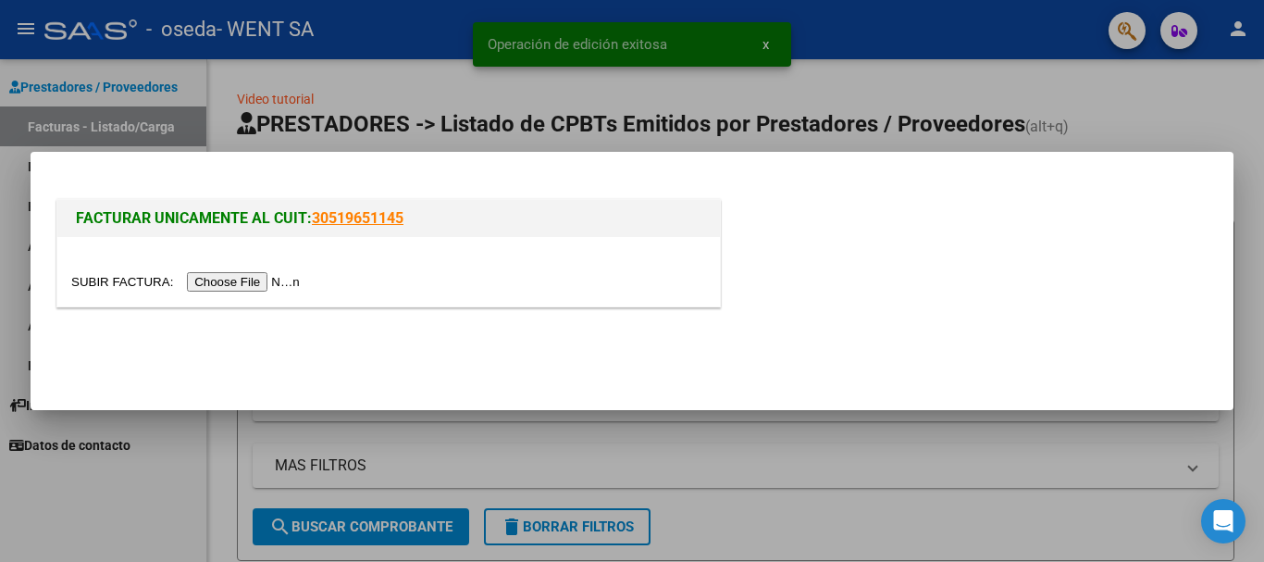
click at [238, 285] on input "file" at bounding box center [188, 281] width 234 height 19
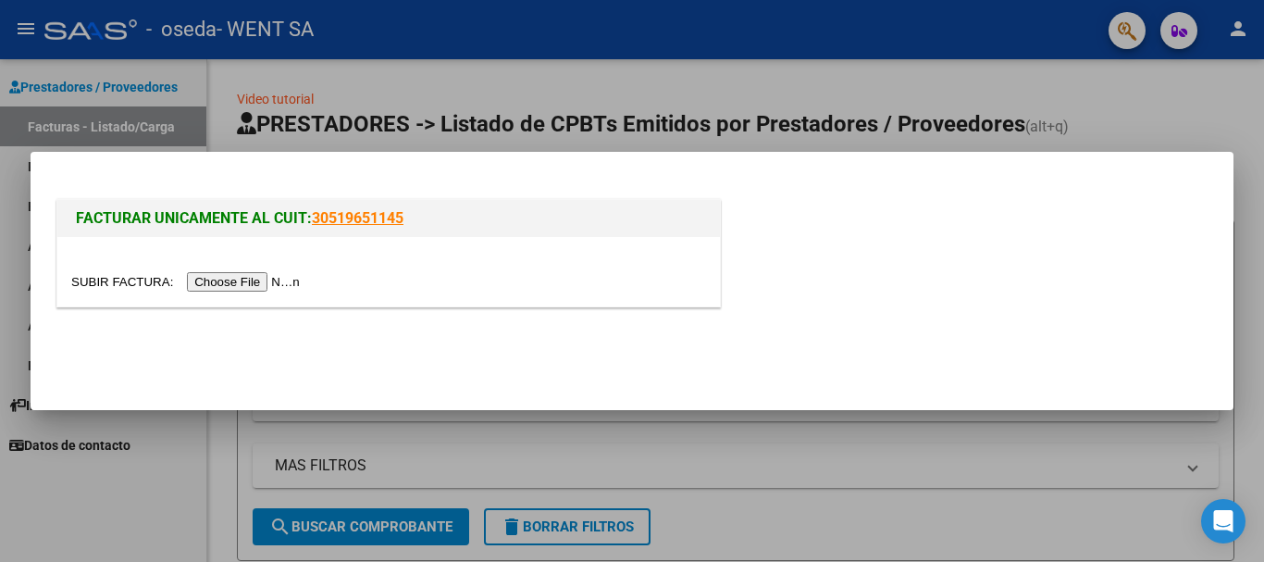
click at [271, 274] on input "file" at bounding box center [188, 281] width 234 height 19
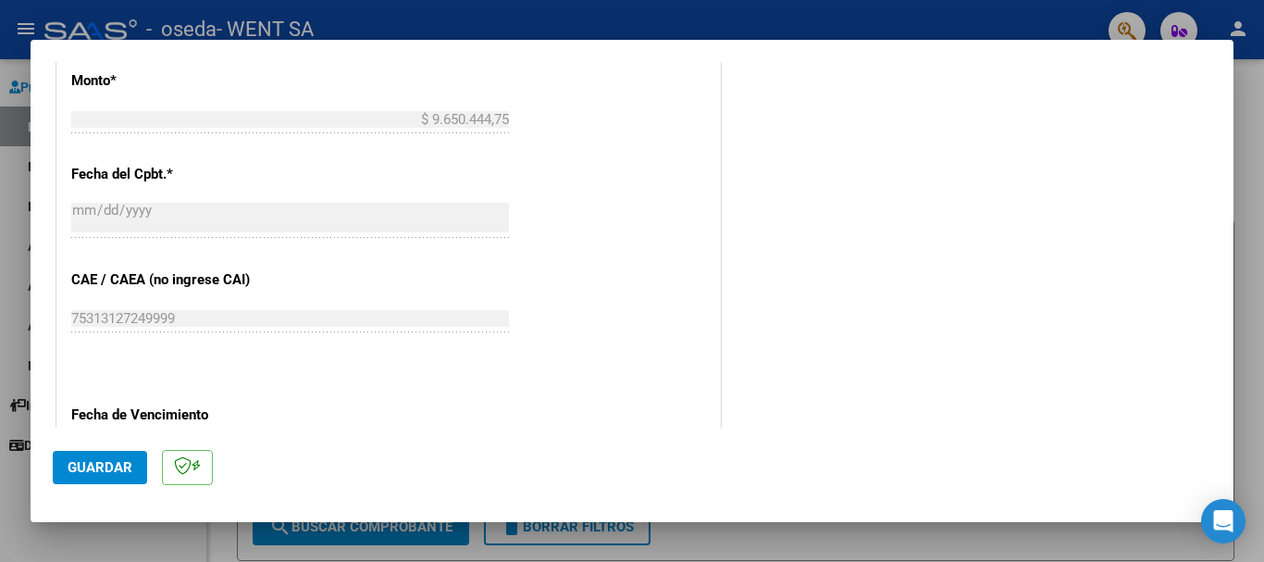
scroll to position [765, 0]
click at [9, 201] on div at bounding box center [632, 281] width 1264 height 562
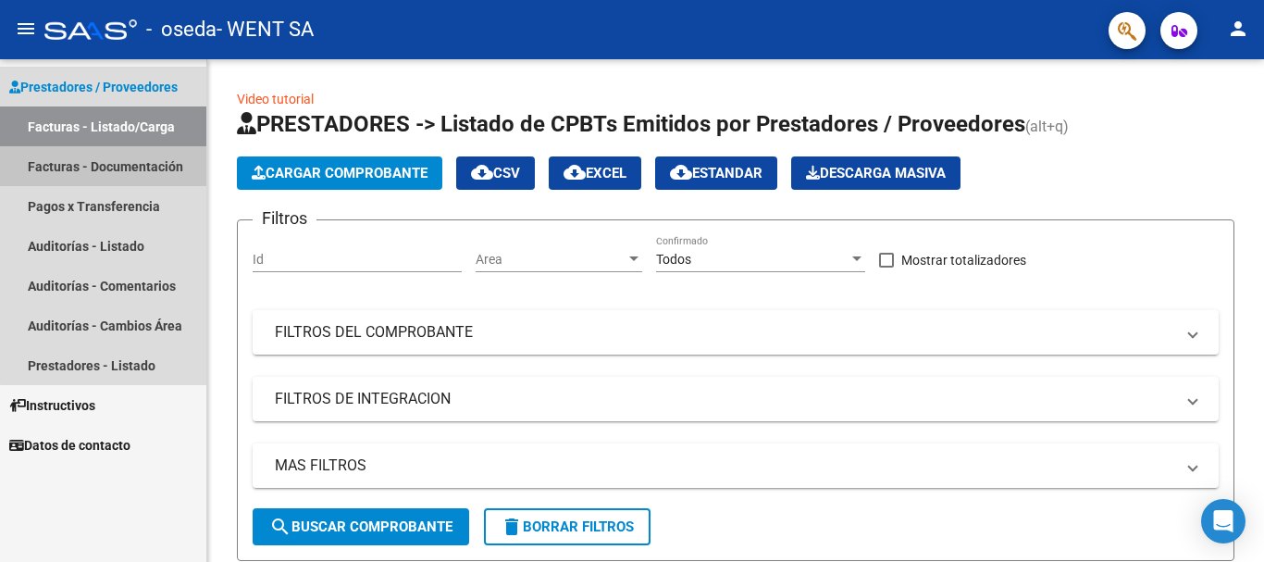
click at [139, 159] on link "Facturas - Documentación" at bounding box center [103, 166] width 206 height 40
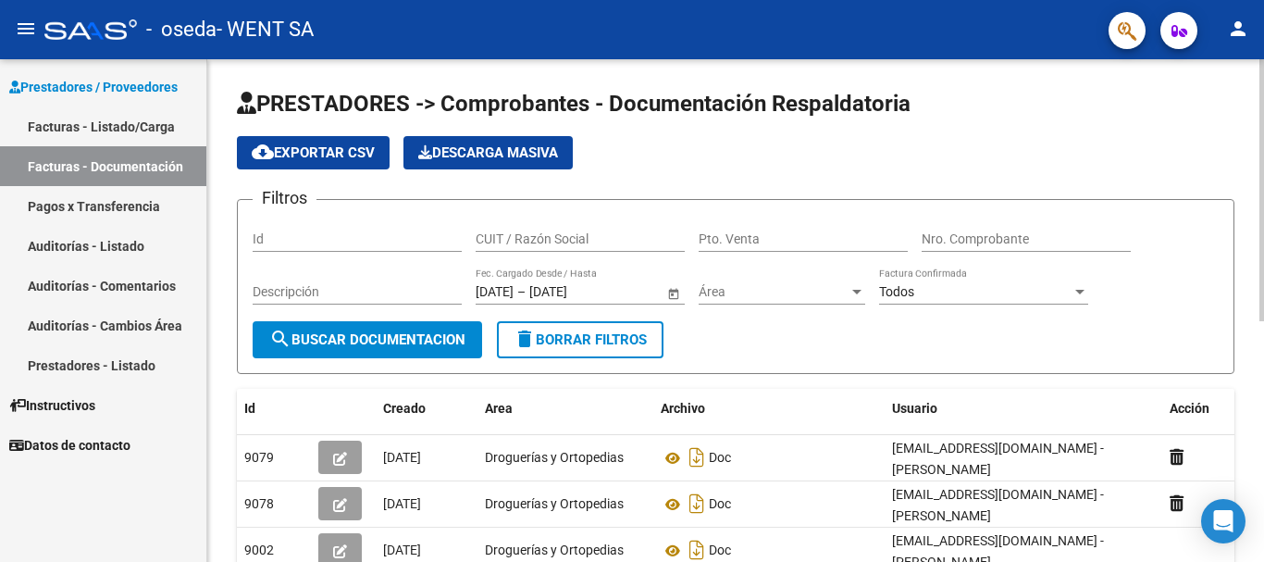
scroll to position [93, 0]
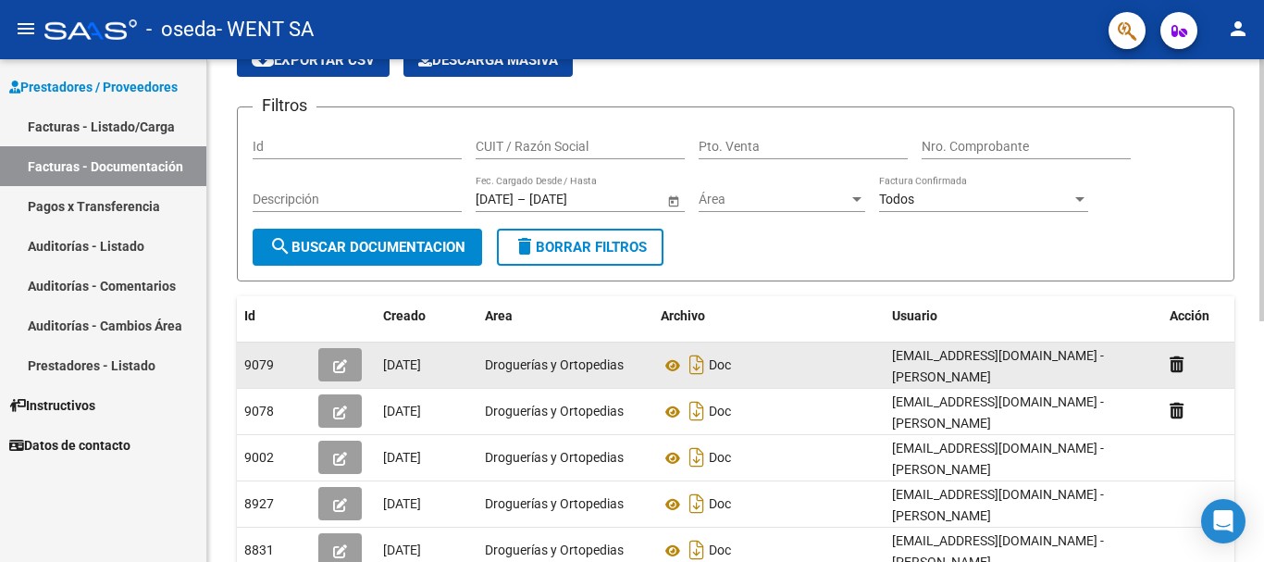
click at [338, 365] on icon "button" at bounding box center [340, 366] width 14 height 14
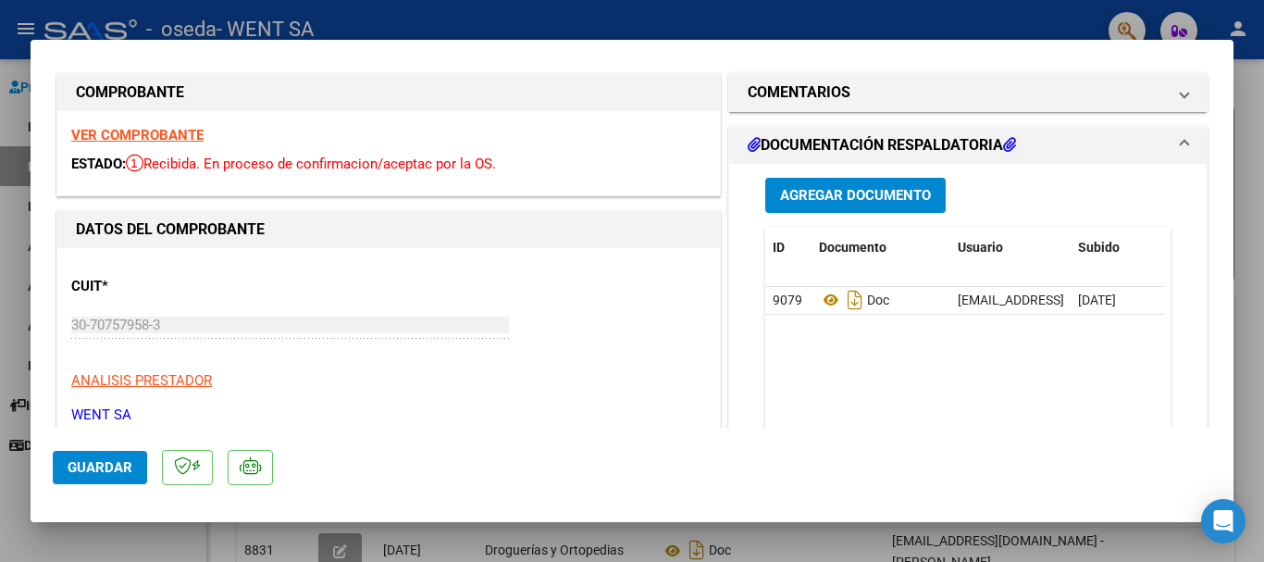
scroll to position [0, 0]
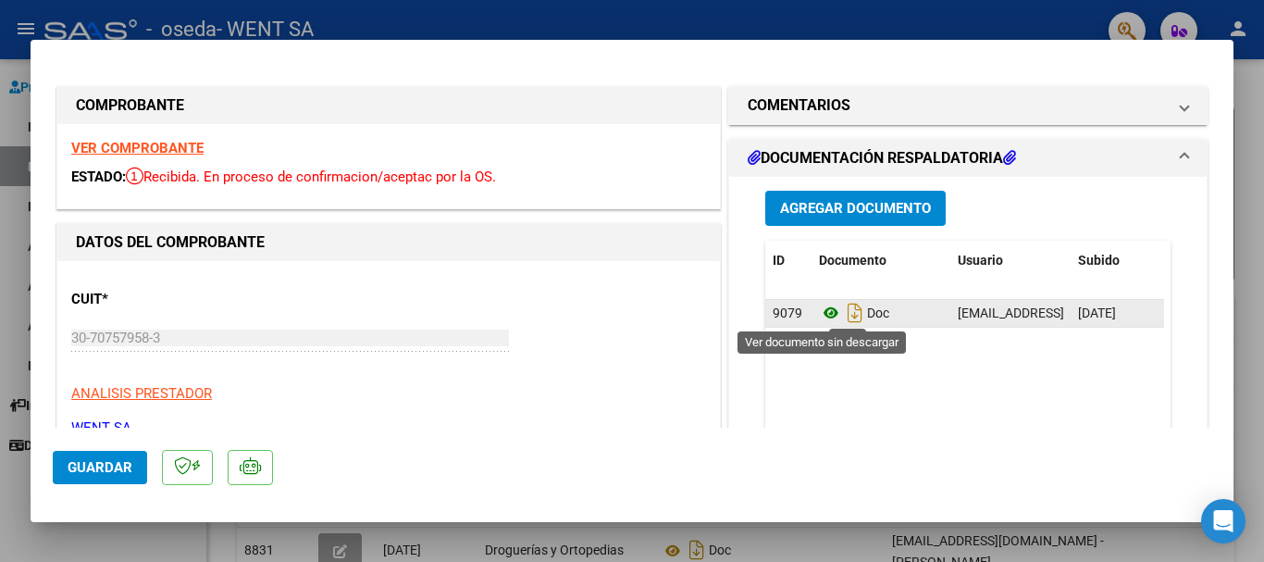
click at [822, 313] on icon at bounding box center [831, 313] width 24 height 22
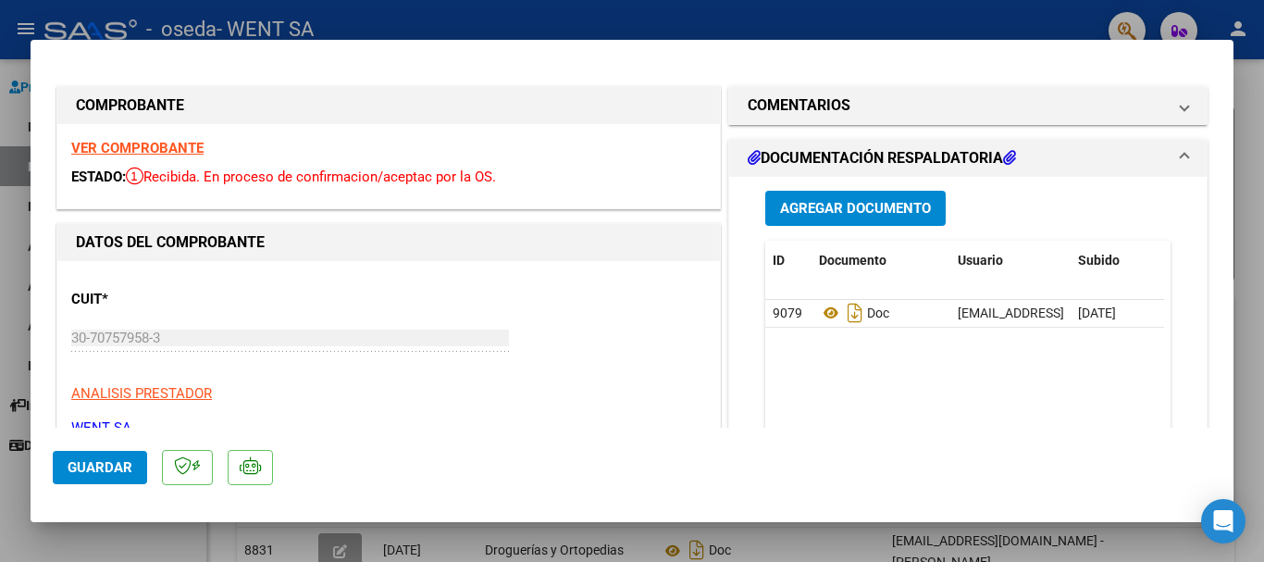
click at [17, 128] on div at bounding box center [632, 281] width 1264 height 562
type input "$ 0,00"
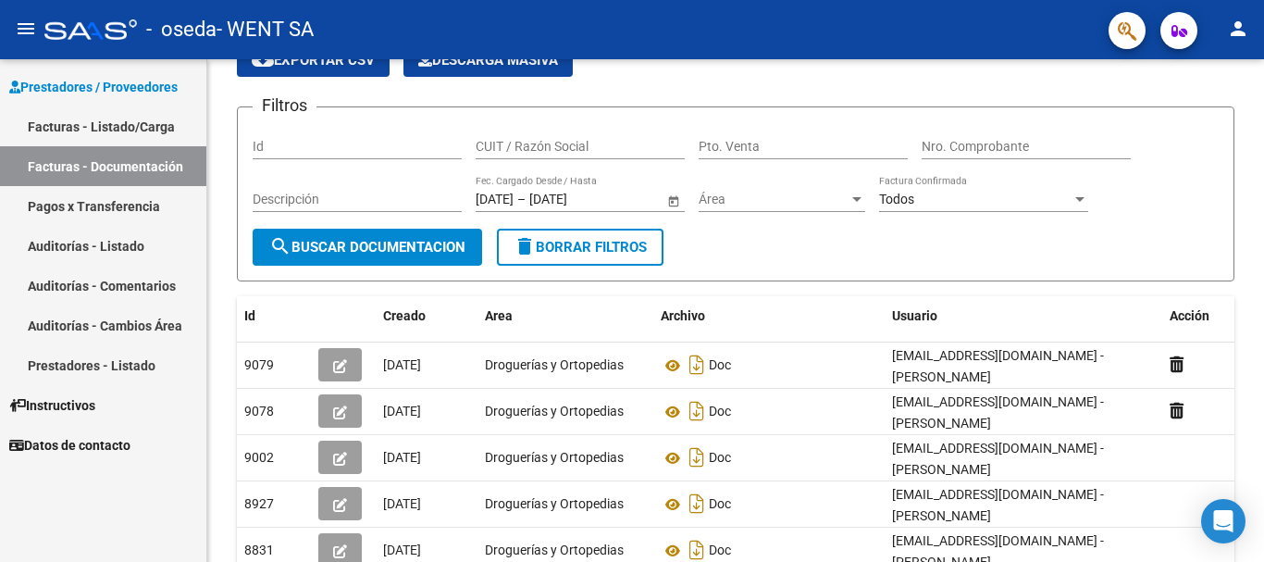
click at [123, 124] on link "Facturas - Listado/Carga" at bounding box center [103, 126] width 206 height 40
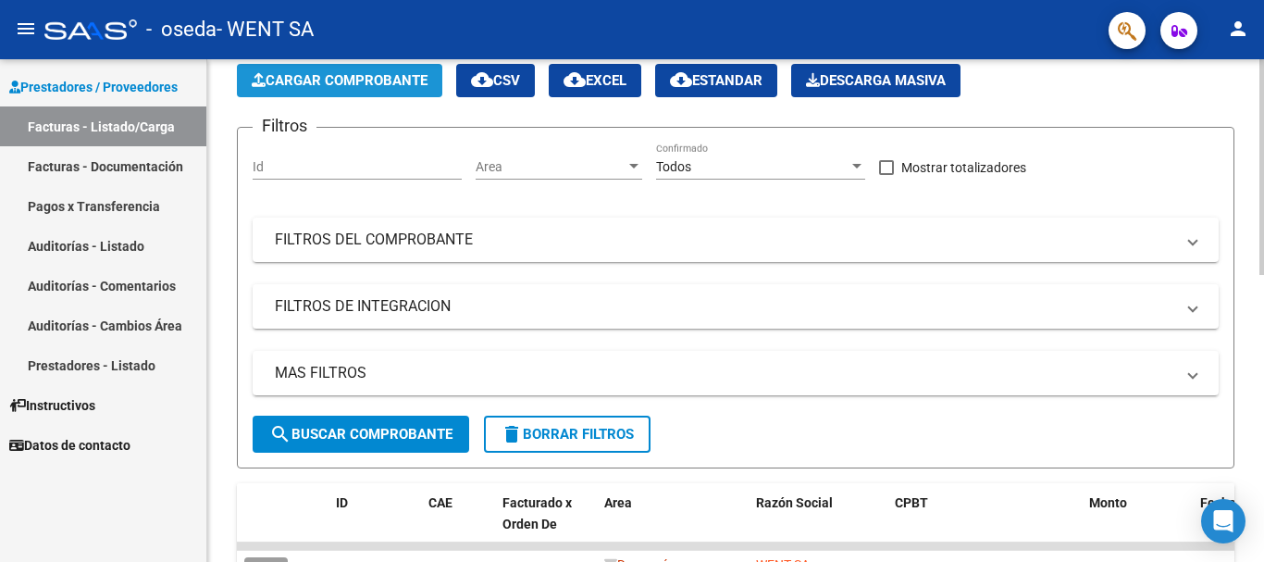
click at [336, 71] on button "Cargar Comprobante" at bounding box center [339, 80] width 205 height 33
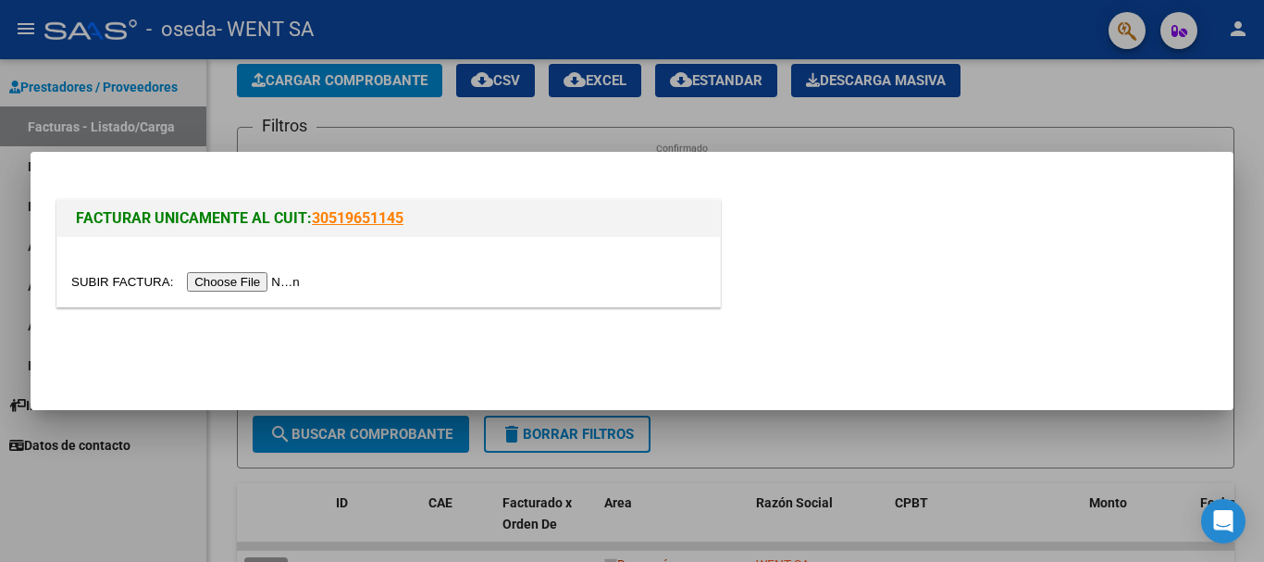
click at [244, 278] on input "file" at bounding box center [188, 281] width 234 height 19
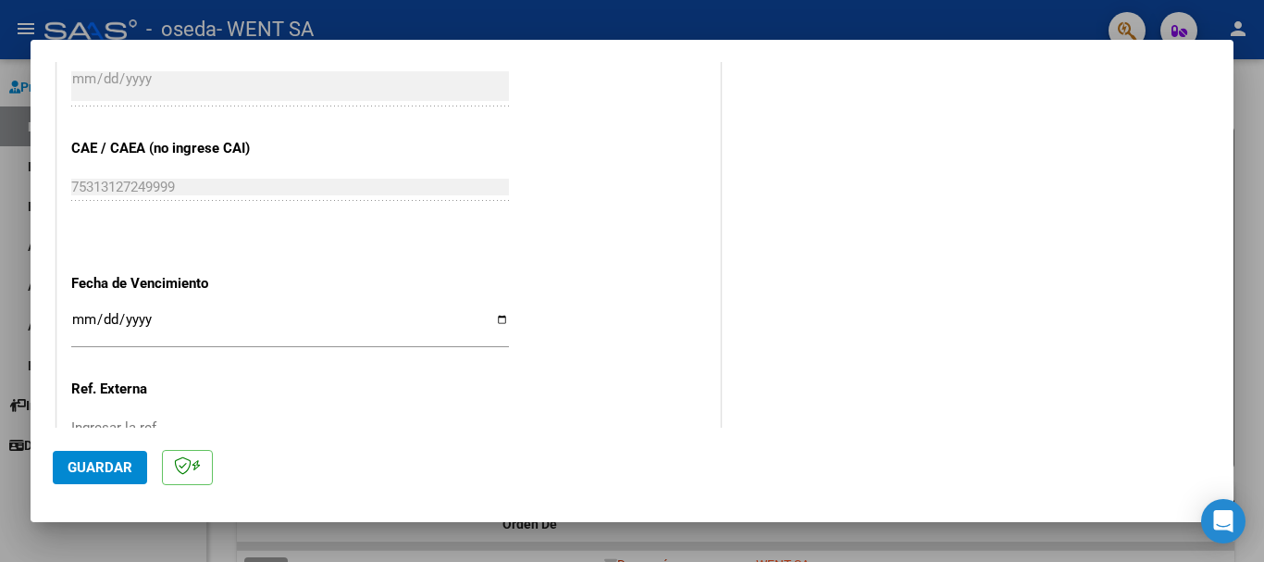
scroll to position [925, 0]
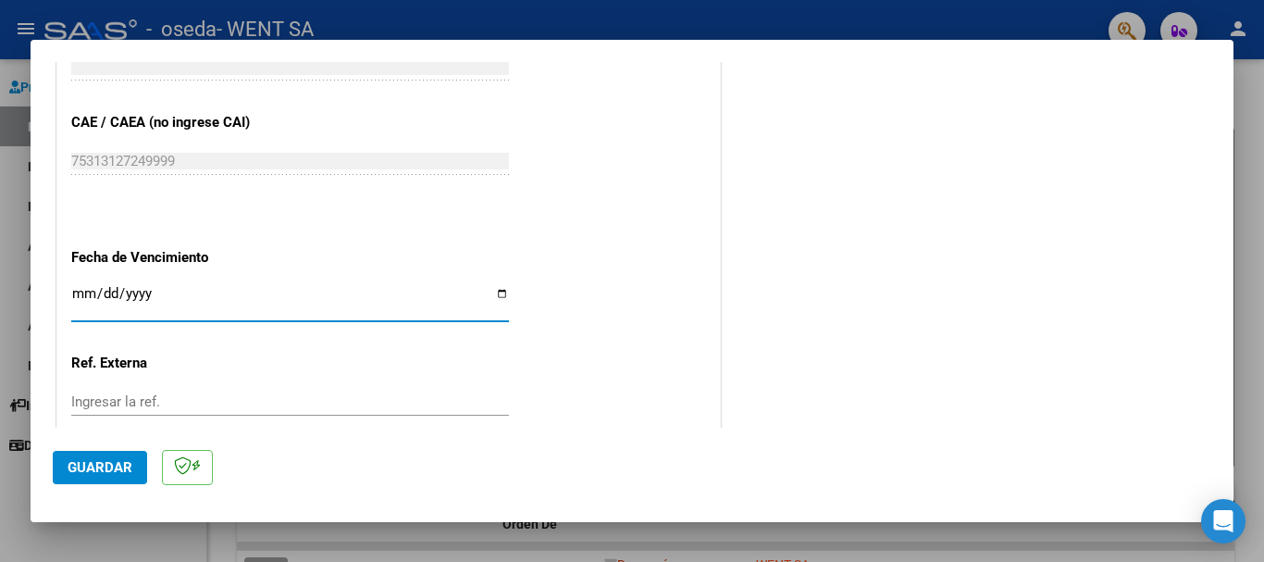
click at [82, 288] on input "Ingresar la fecha" at bounding box center [290, 301] width 438 height 30
type input "[DATE]"
click at [93, 479] on button "Guardar" at bounding box center [100, 467] width 94 height 33
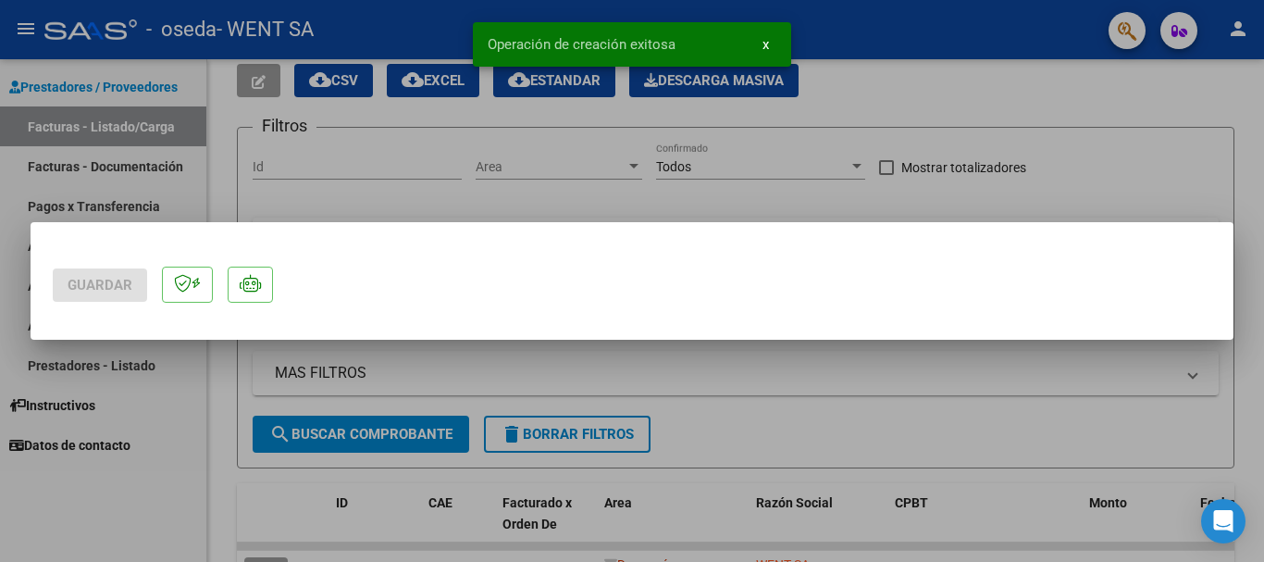
scroll to position [0, 0]
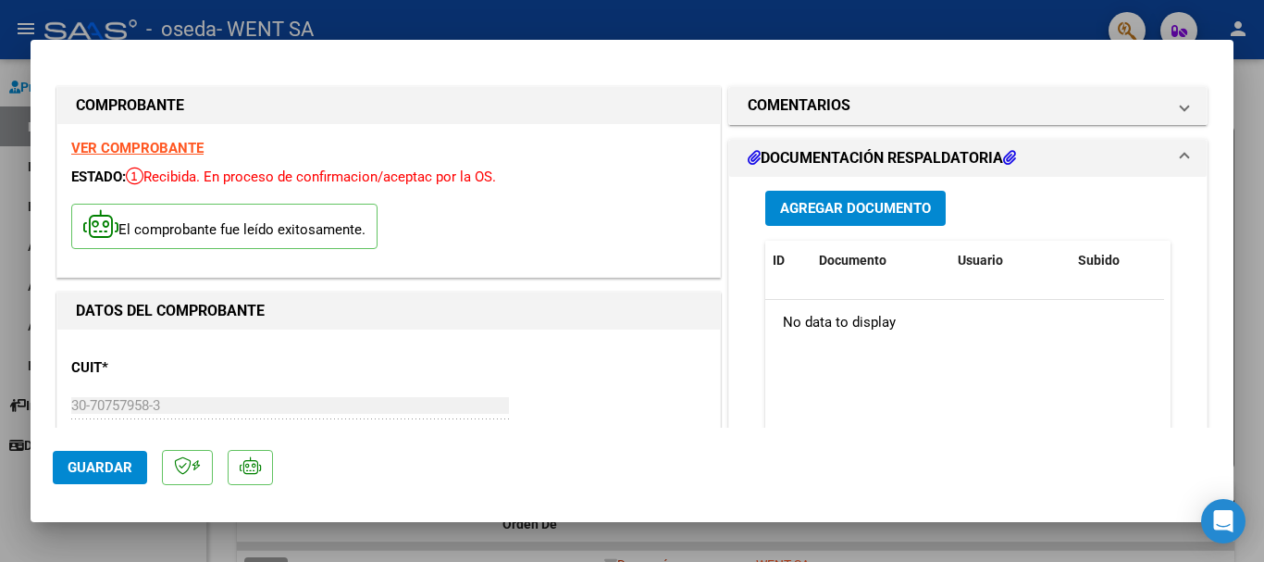
click at [884, 210] on span "Agregar Documento" at bounding box center [855, 209] width 151 height 17
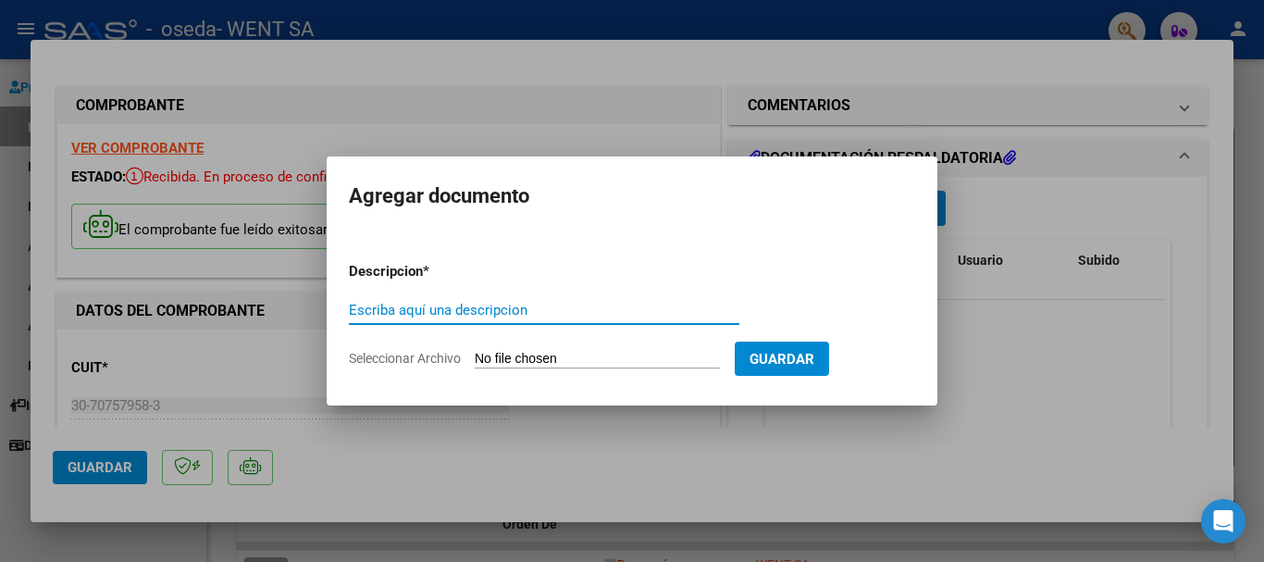
click at [466, 314] on input "Escriba aquí una descripcion" at bounding box center [544, 310] width 390 height 17
type input "doc"
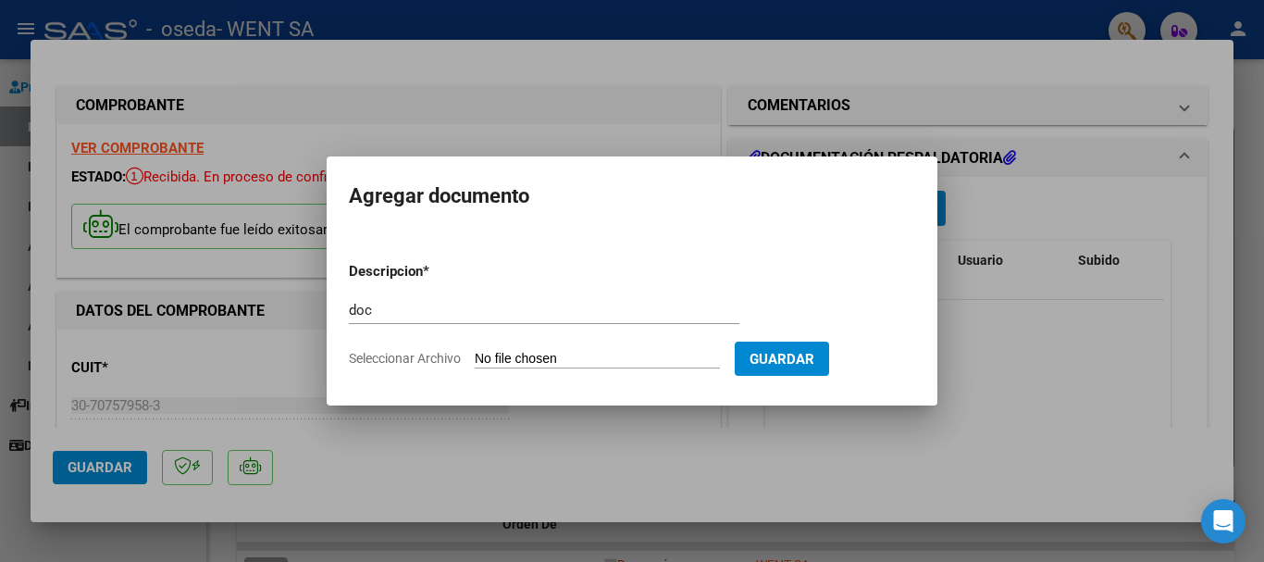
click at [520, 354] on input "Seleccionar Archivo" at bounding box center [597, 360] width 245 height 18
type input "C:\fakepath\143-7313.pdf"
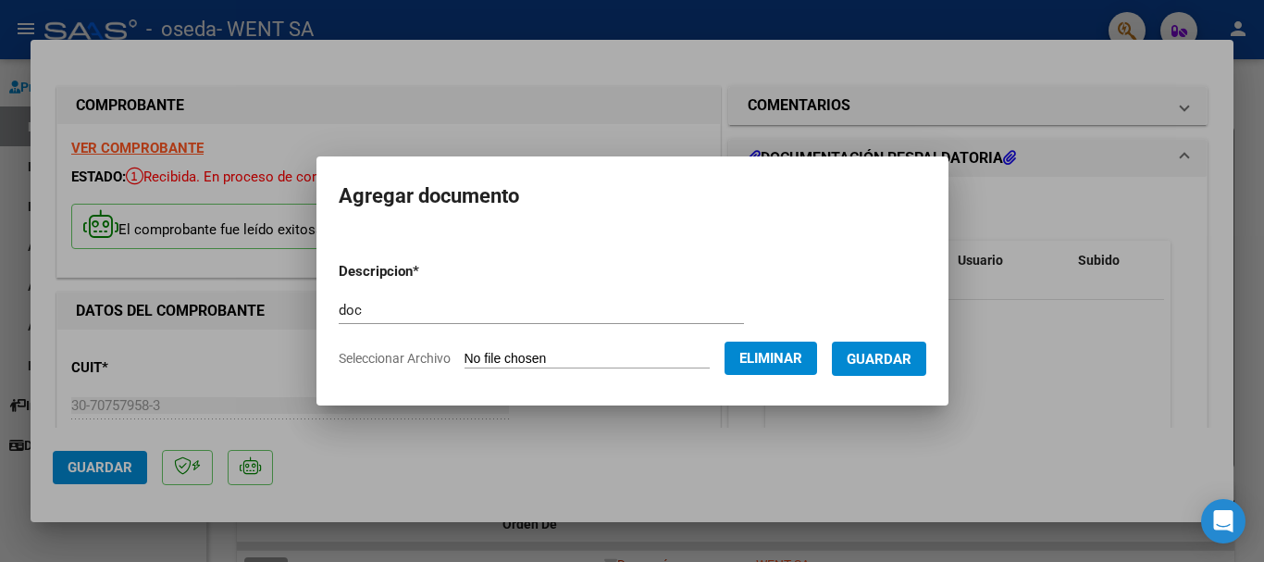
click at [876, 345] on button "Guardar" at bounding box center [879, 358] width 94 height 34
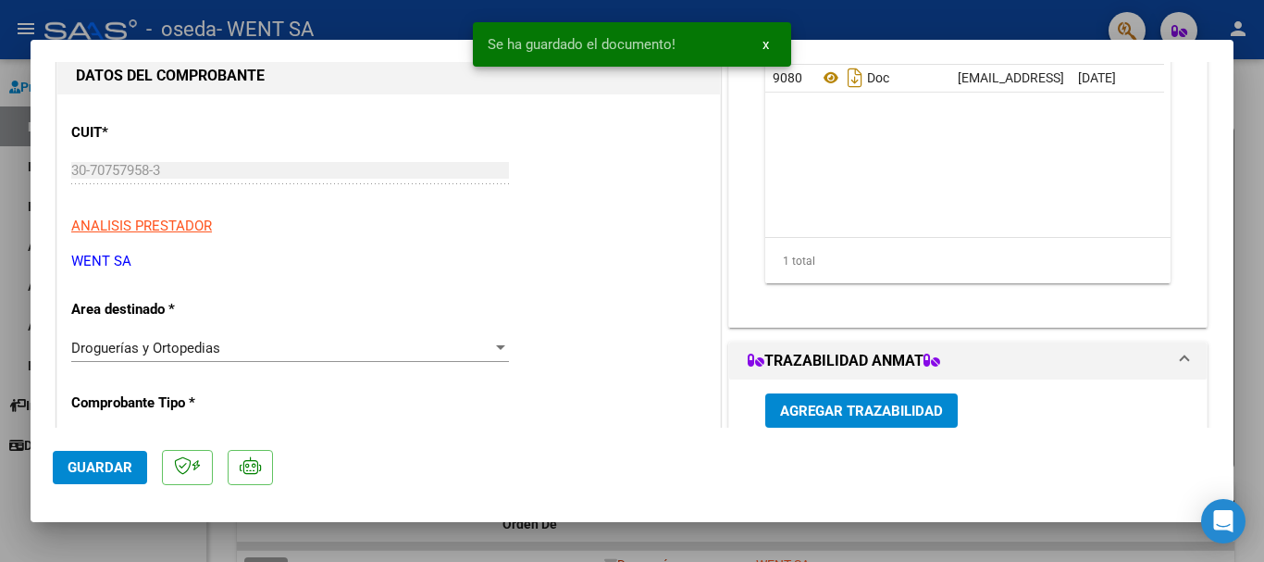
scroll to position [278, 0]
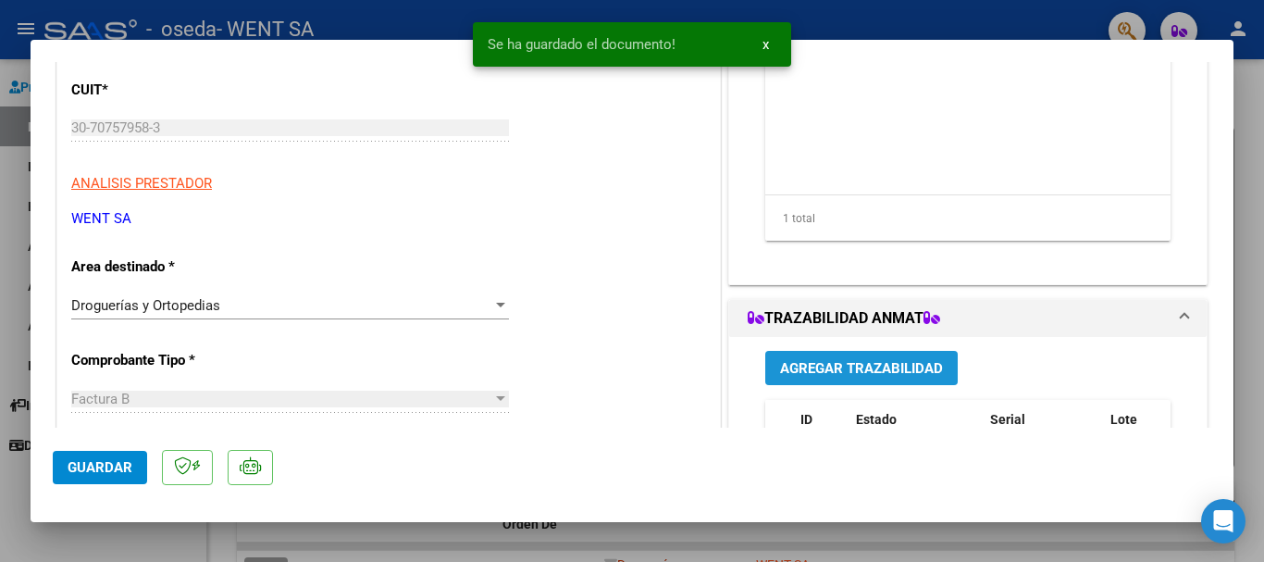
click at [802, 372] on span "Agregar Trazabilidad" at bounding box center [861, 368] width 163 height 17
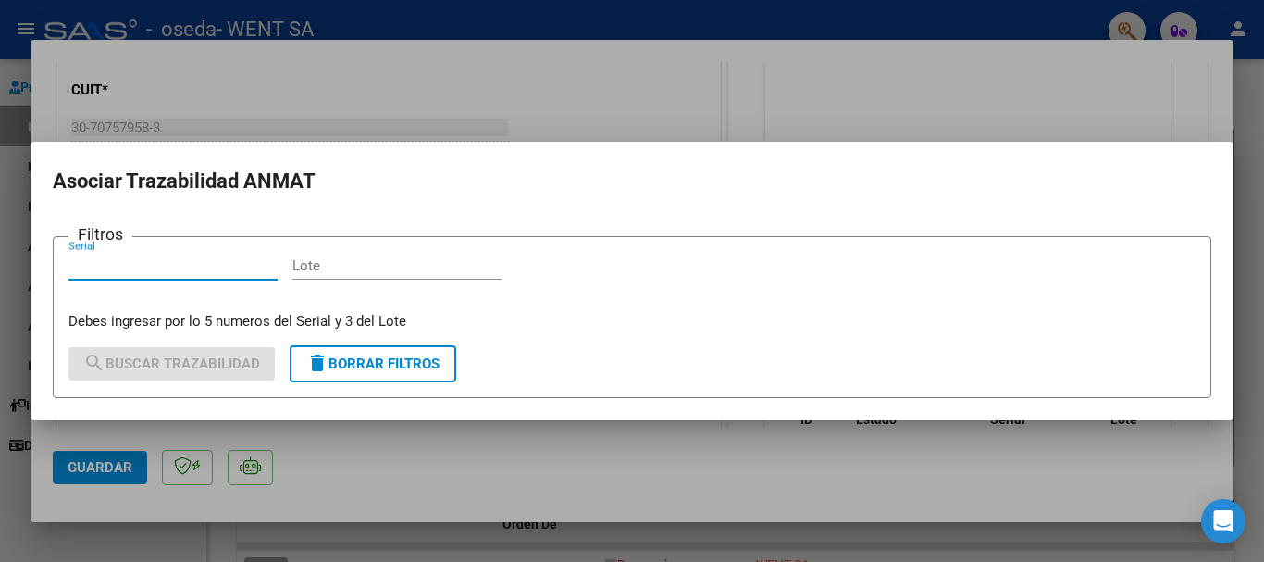
click at [411, 271] on input "Lote" at bounding box center [396, 265] width 209 height 17
type input "B"
type input "C"
type input "N00"
drag, startPoint x: 213, startPoint y: 266, endPoint x: 205, endPoint y: 253, distance: 14.9
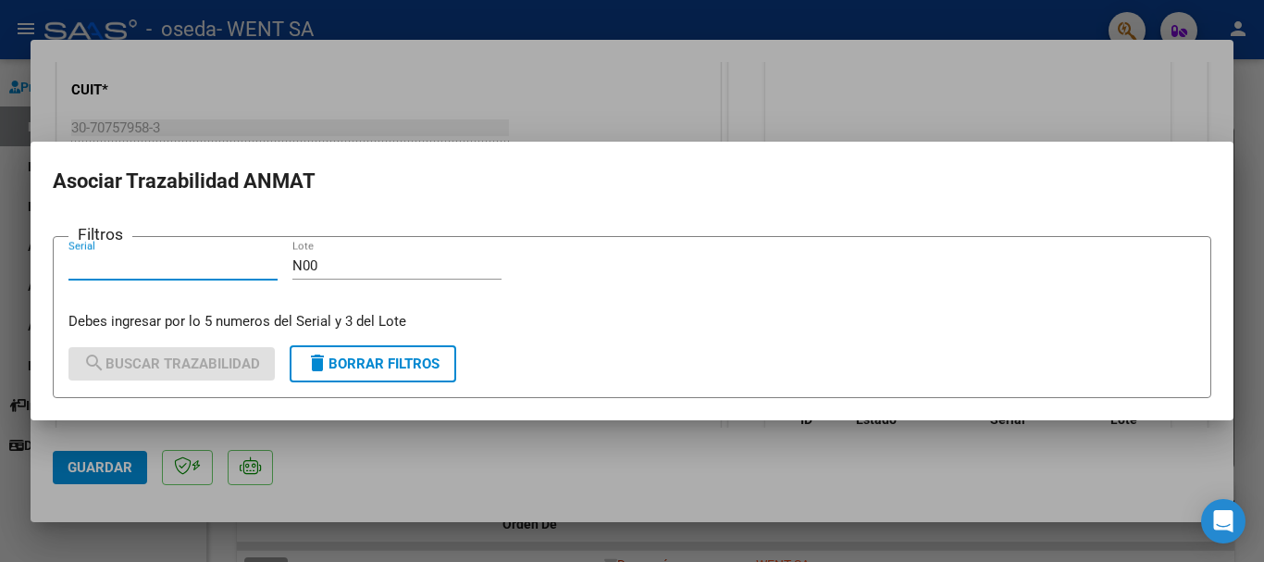
click at [212, 266] on input "Serial" at bounding box center [172, 265] width 209 height 17
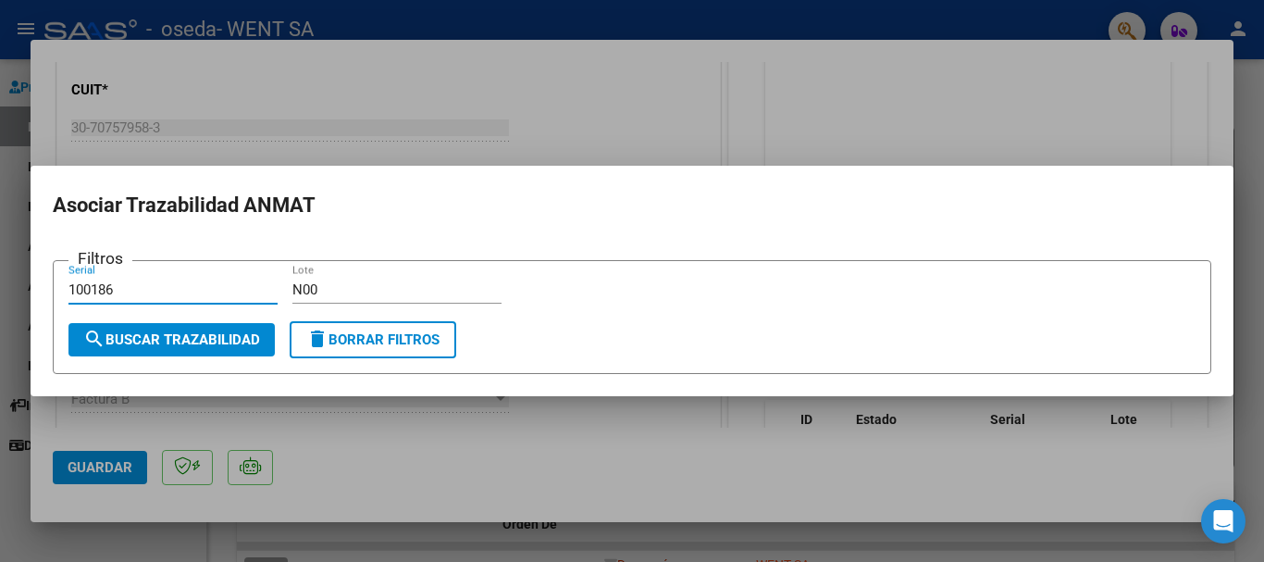
type input "100186"
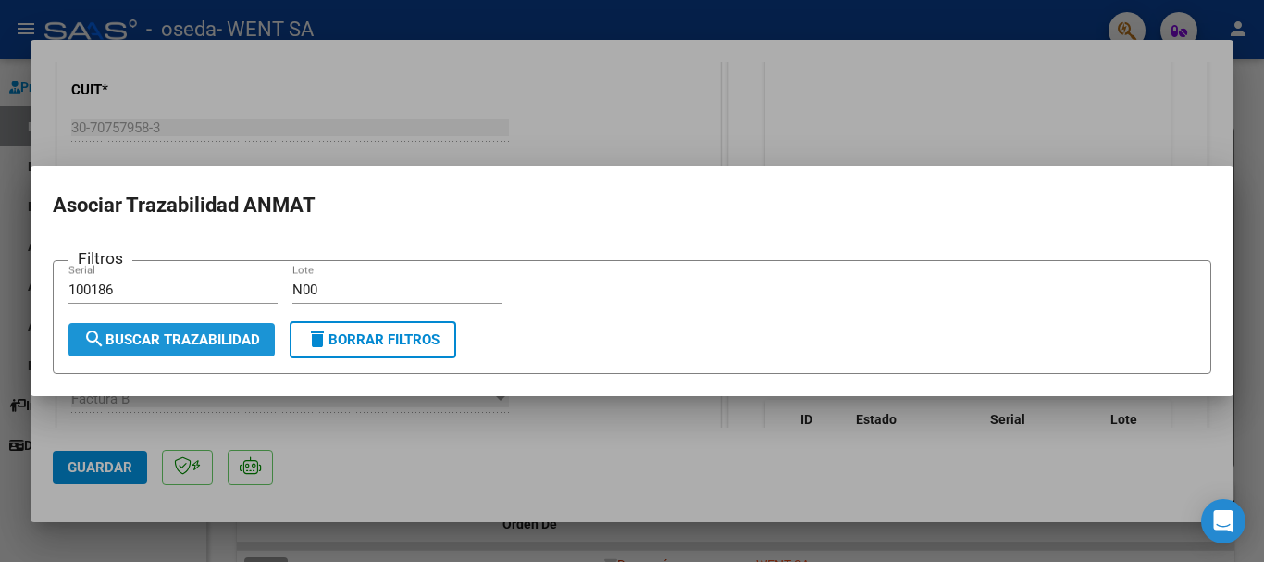
click at [184, 340] on span "search Buscar Trazabilidad" at bounding box center [171, 339] width 177 height 17
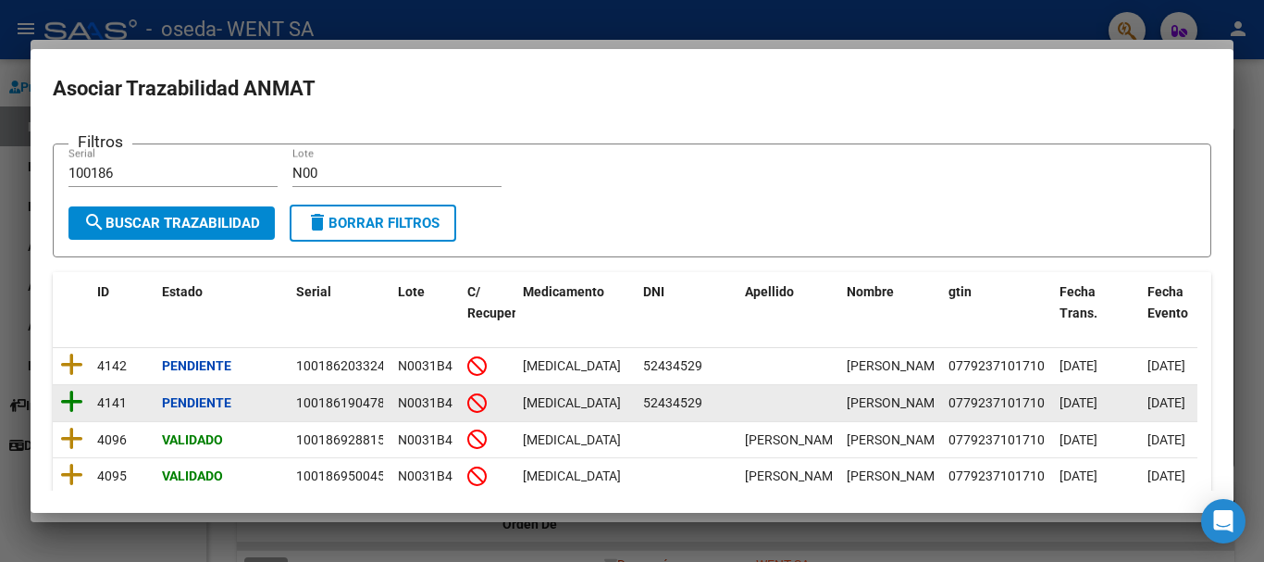
click at [63, 414] on icon at bounding box center [71, 402] width 23 height 26
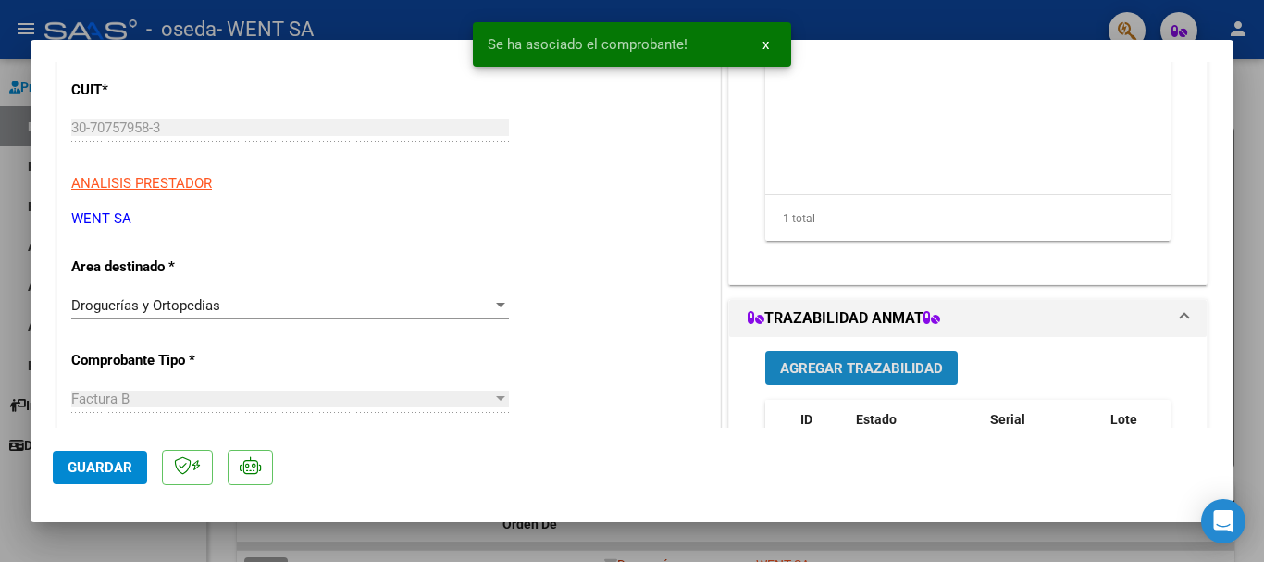
click at [855, 361] on span "Agregar Trazabilidad" at bounding box center [861, 368] width 163 height 17
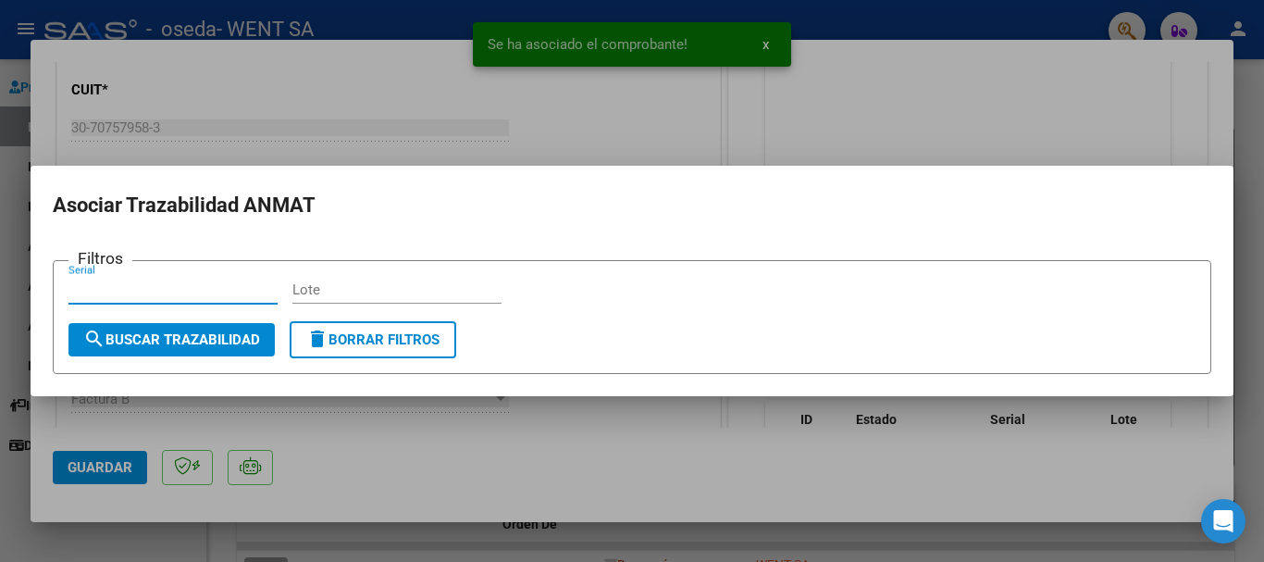
type input "B"
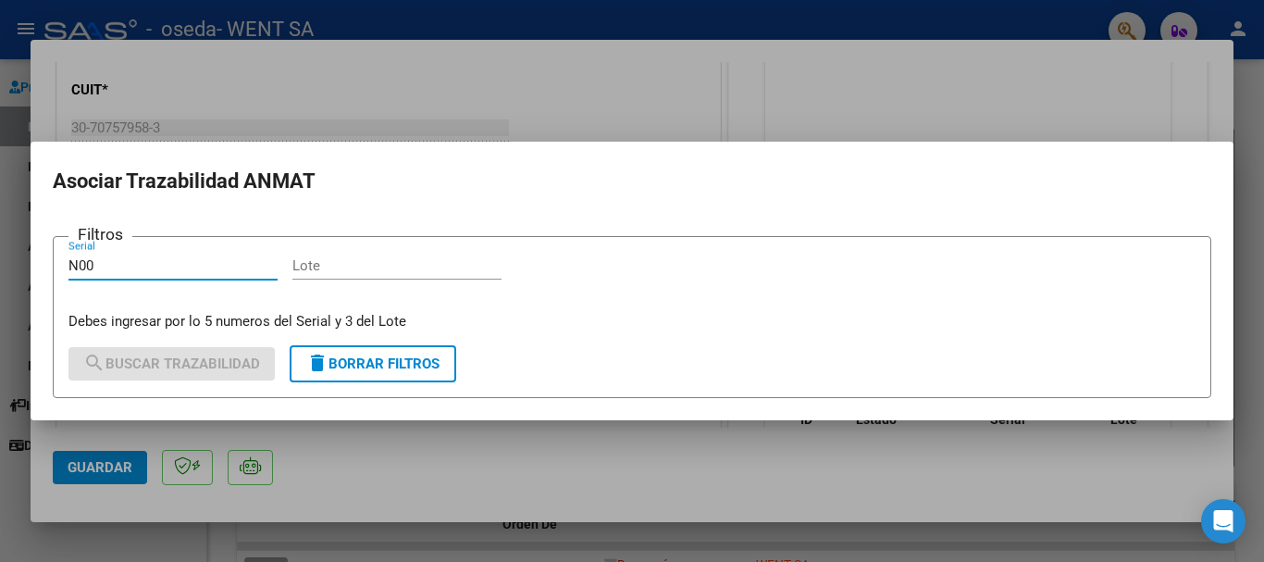
type input "N00"
click at [462, 270] on input "Lote" at bounding box center [396, 265] width 209 height 17
type input "1"
type input "N00"
click at [142, 266] on input "N00" at bounding box center [172, 265] width 209 height 17
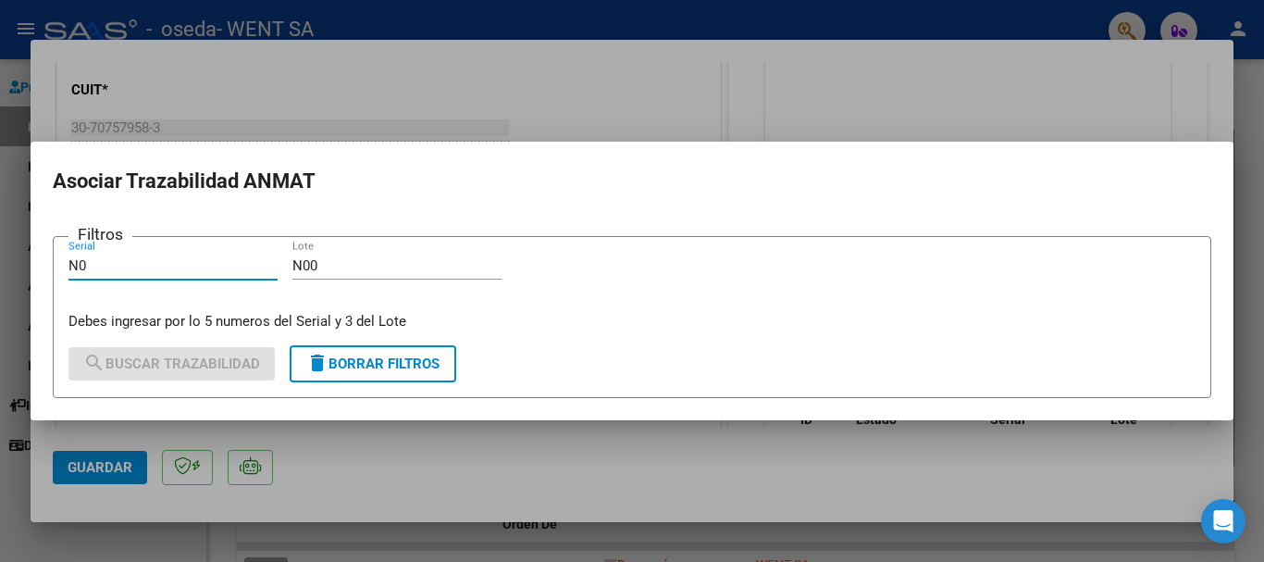
type input "N"
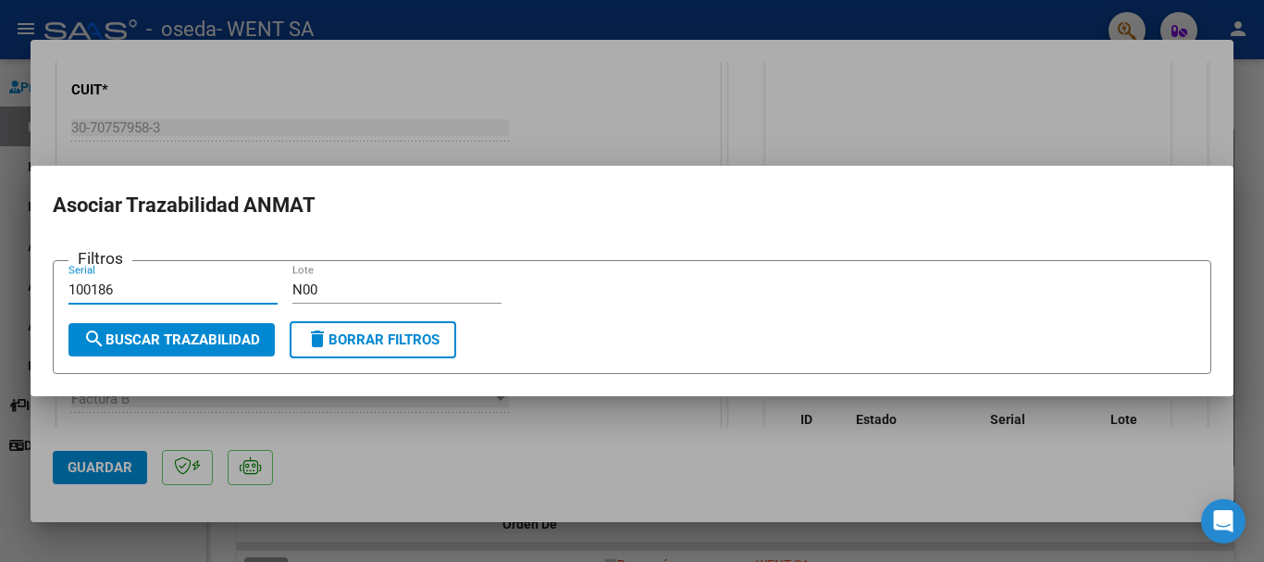
type input "100186"
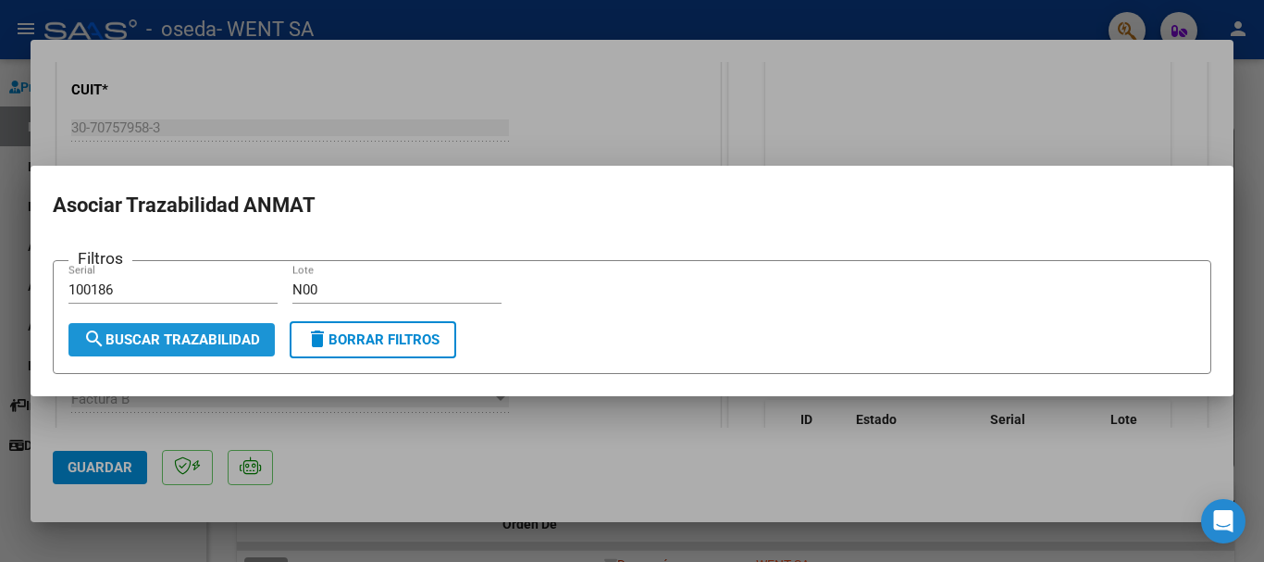
click at [182, 348] on button "search Buscar Trazabilidad" at bounding box center [171, 339] width 206 height 33
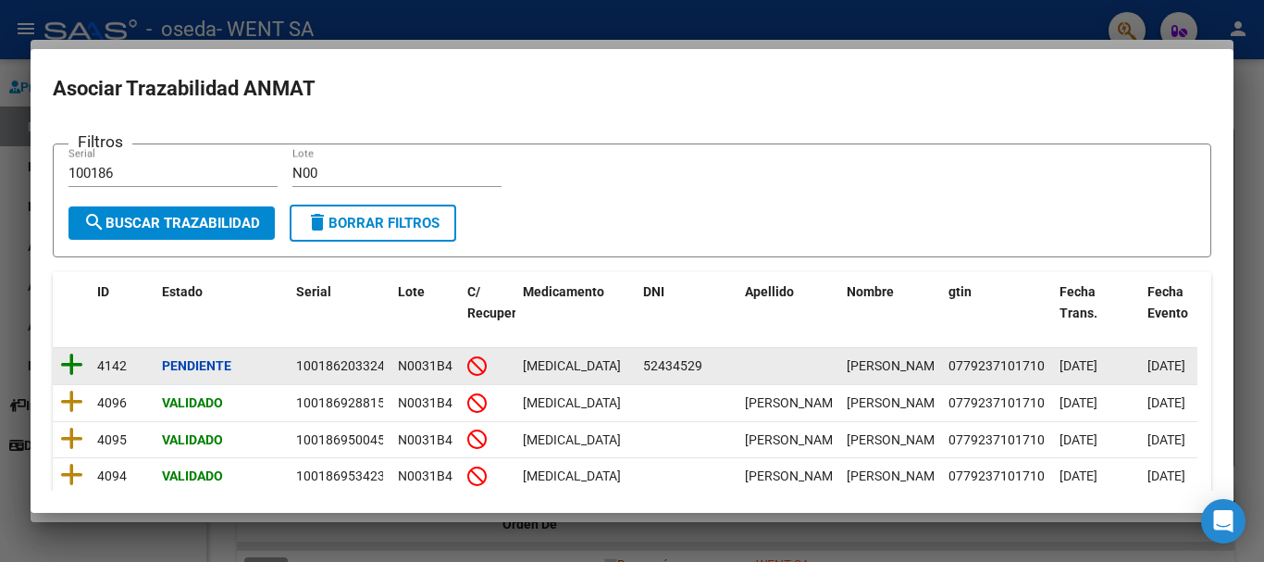
click at [68, 367] on icon at bounding box center [71, 365] width 23 height 26
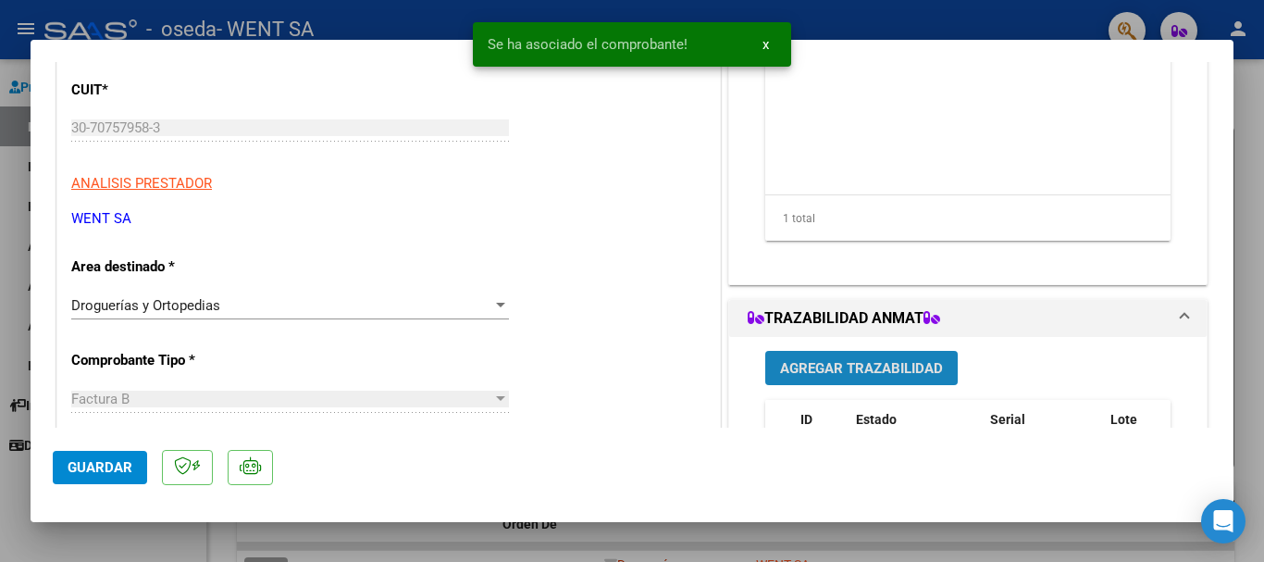
click at [801, 361] on span "Agregar Trazabilidad" at bounding box center [861, 368] width 163 height 17
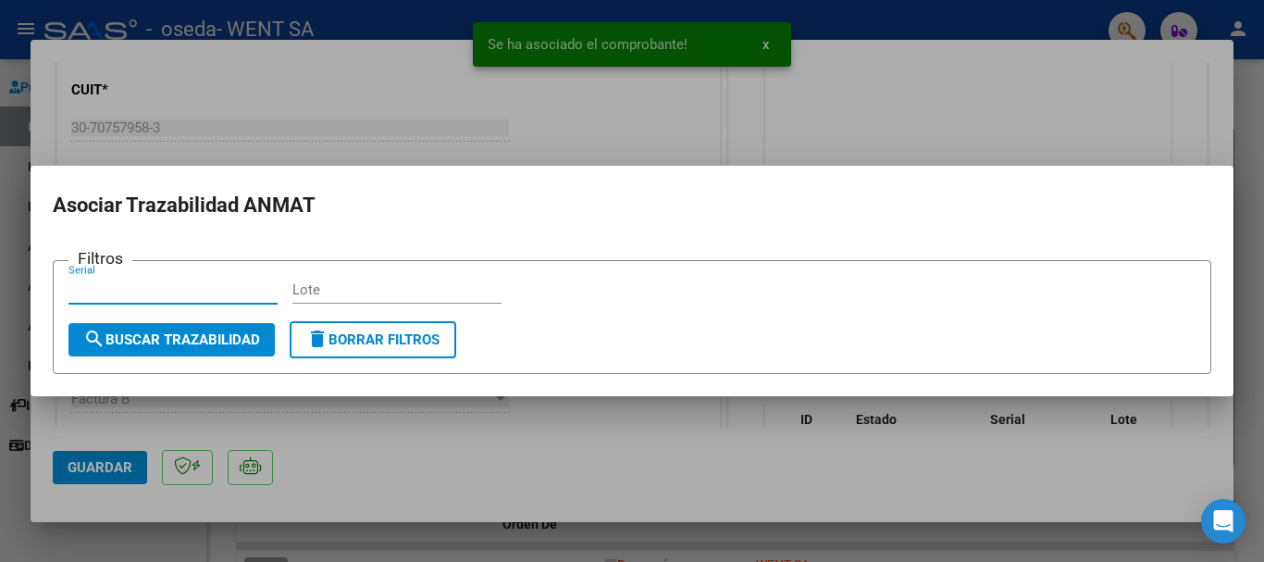
drag, startPoint x: 480, startPoint y: 292, endPoint x: 501, endPoint y: 282, distance: 23.6
click at [482, 292] on input "Lote" at bounding box center [396, 289] width 209 height 17
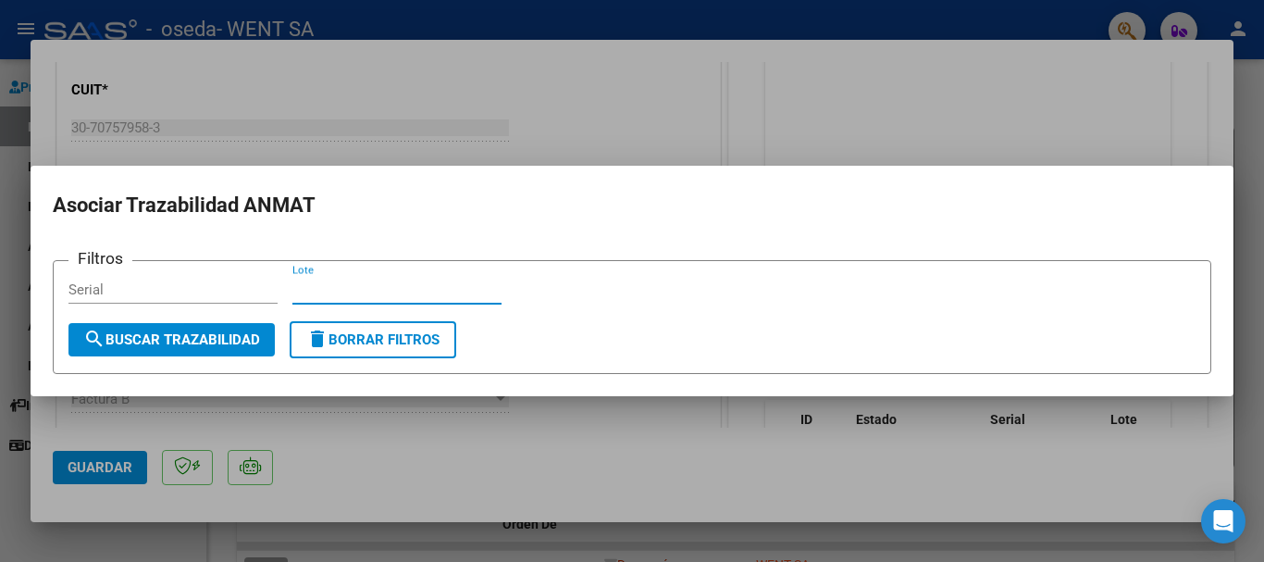
type input "M"
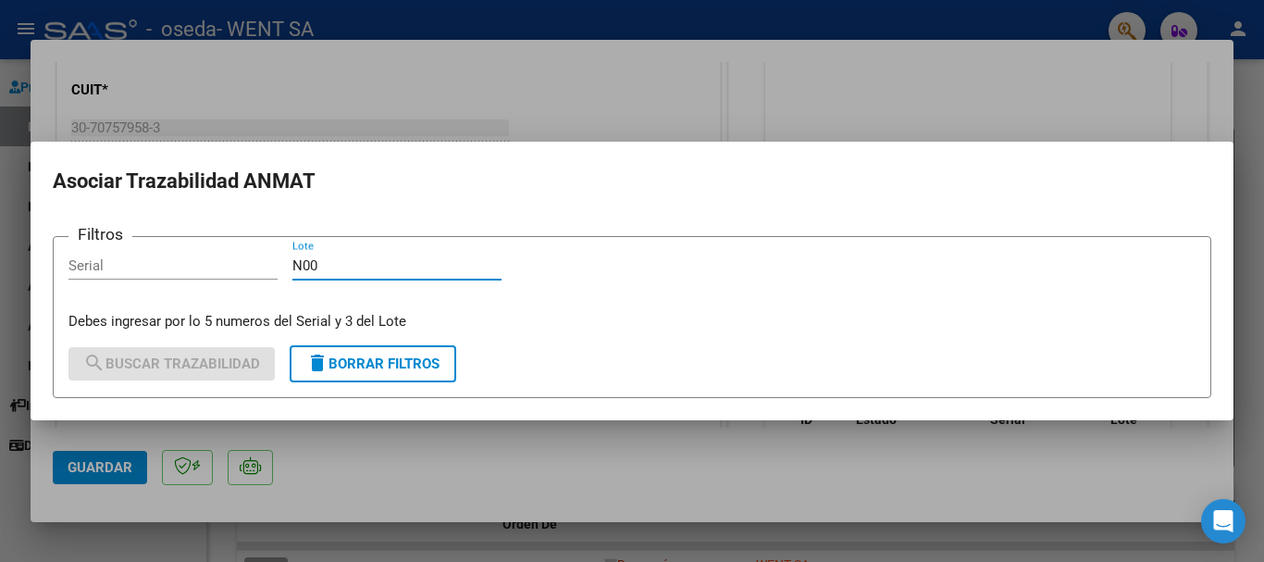
type input "N00"
click at [194, 266] on input "Serial" at bounding box center [172, 265] width 209 height 17
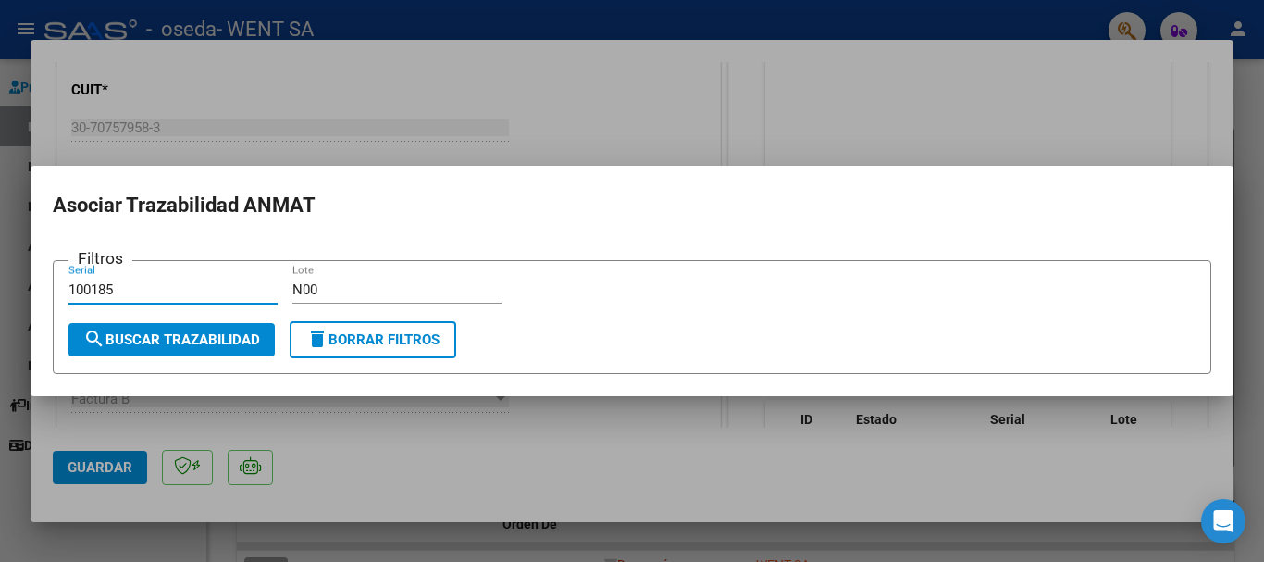
type input "100185"
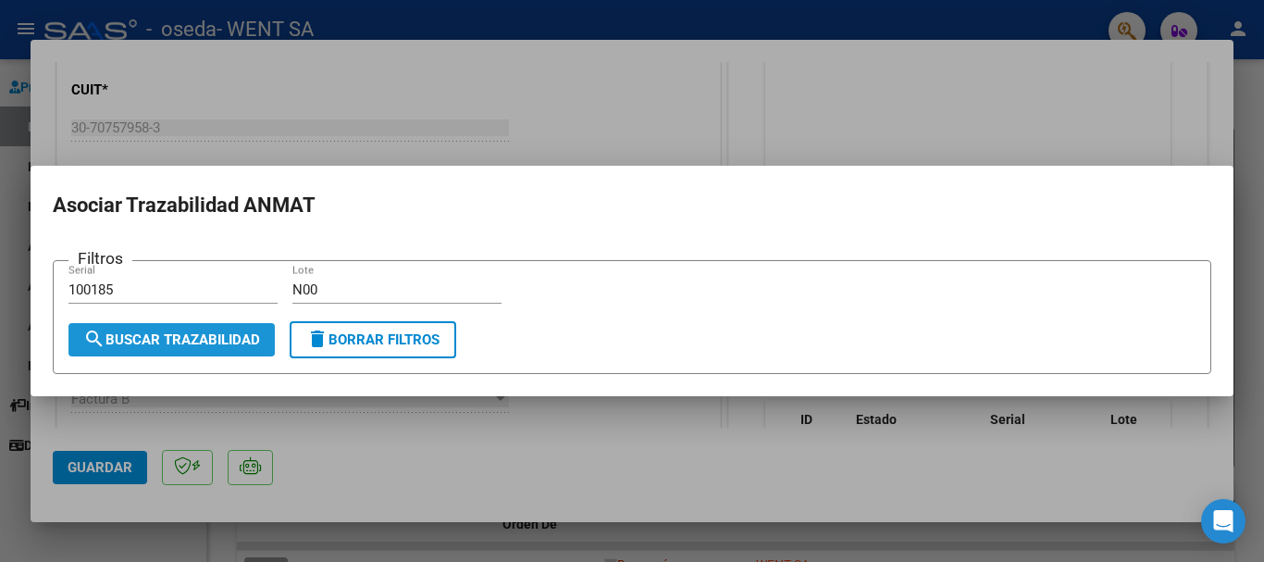
click at [147, 334] on span "search Buscar Trazabilidad" at bounding box center [171, 339] width 177 height 17
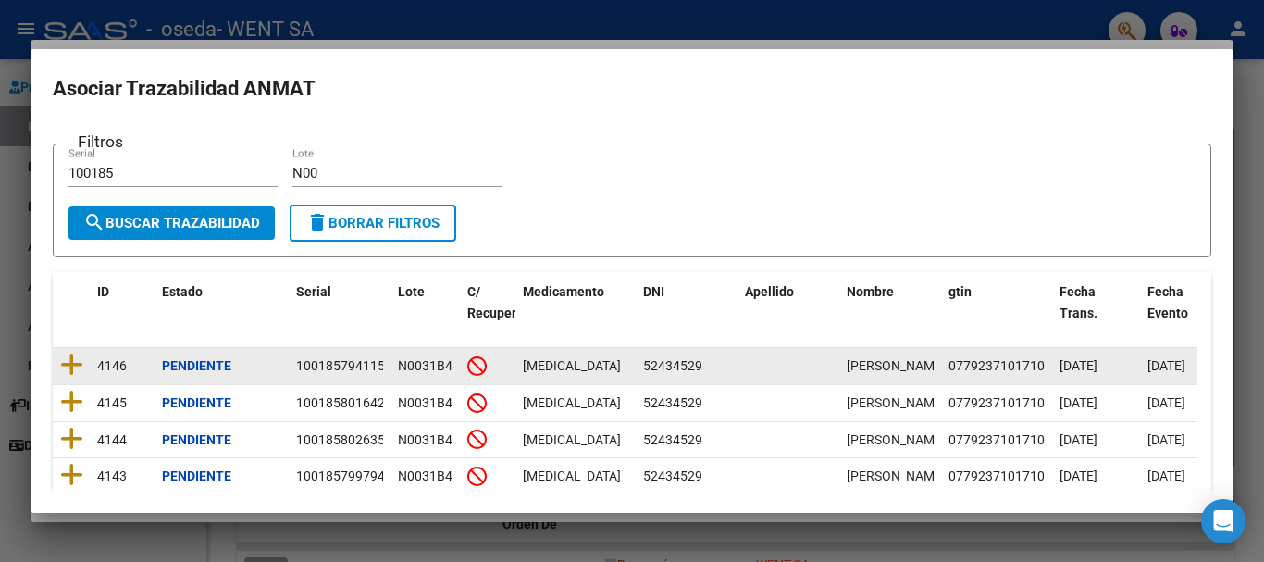
click at [67, 367] on icon at bounding box center [71, 365] width 23 height 26
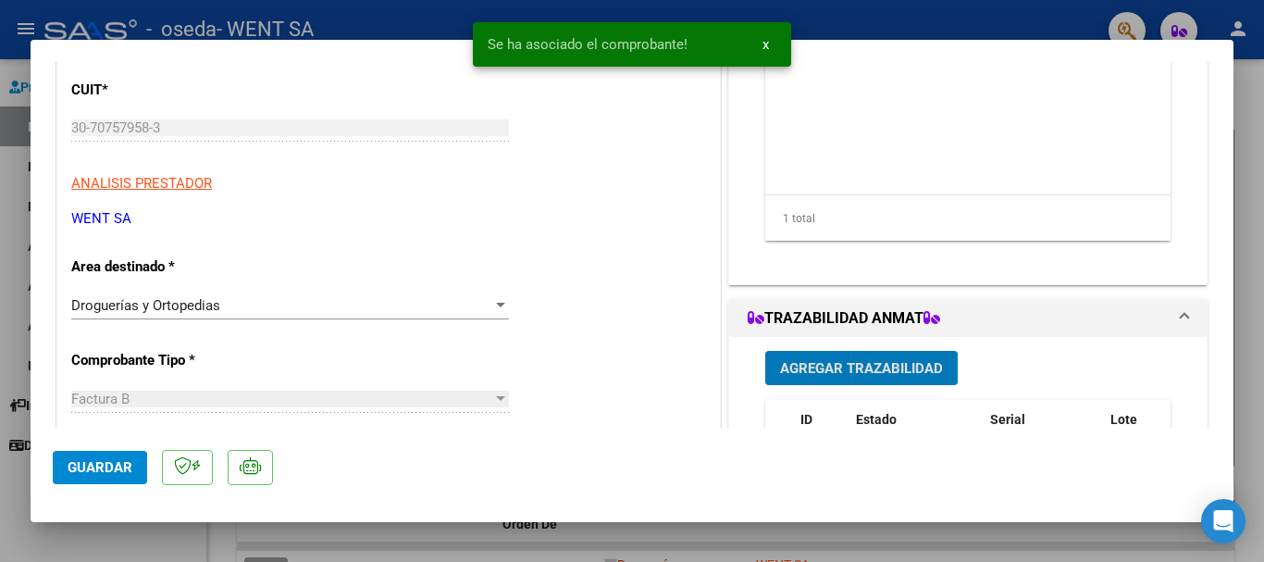
click at [906, 369] on span "Agregar Trazabilidad" at bounding box center [861, 368] width 163 height 17
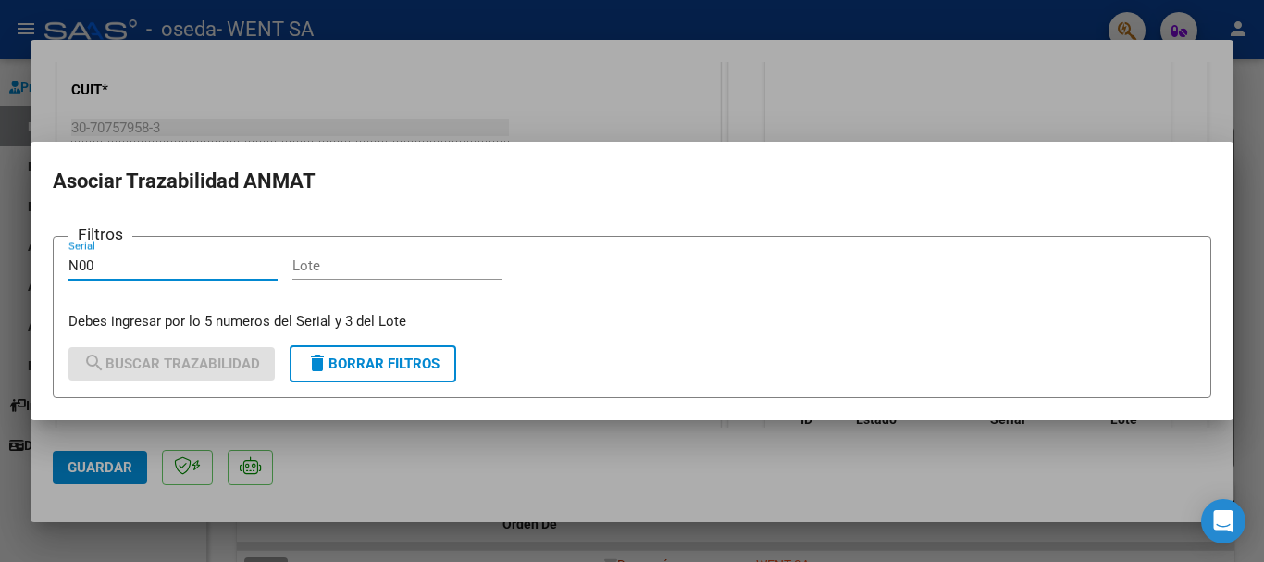
type input "N00"
click at [468, 266] on input "Lote" at bounding box center [396, 265] width 209 height 17
type input "N00"
click at [127, 272] on input "N00" at bounding box center [172, 265] width 209 height 17
type input "N"
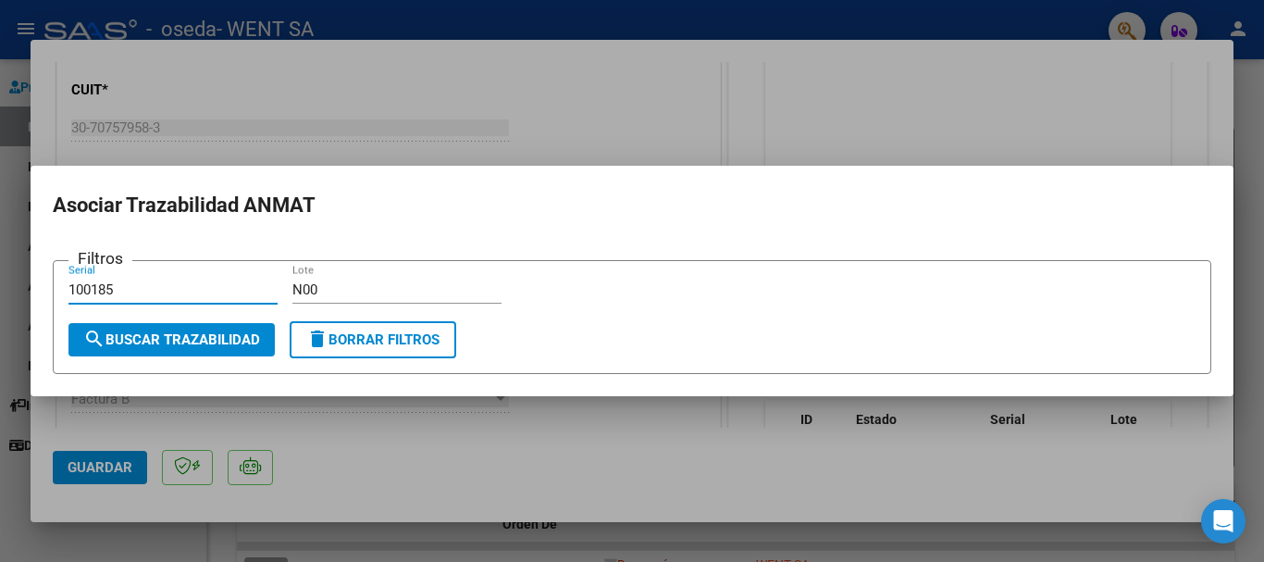
type input "100185"
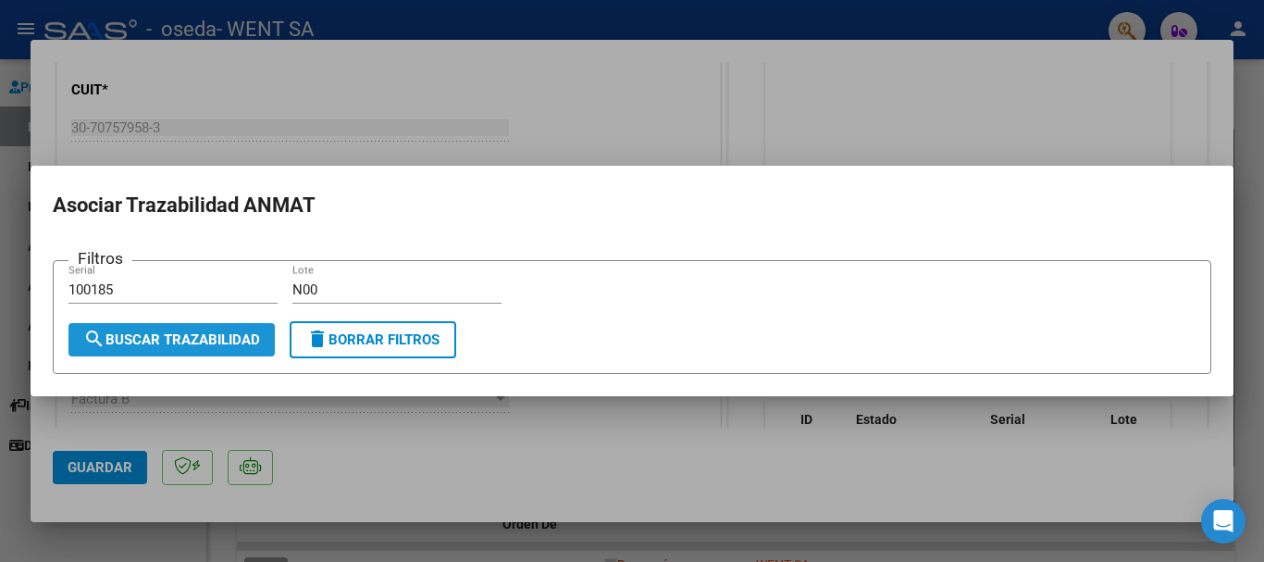
click at [177, 348] on button "search Buscar Trazabilidad" at bounding box center [171, 339] width 206 height 33
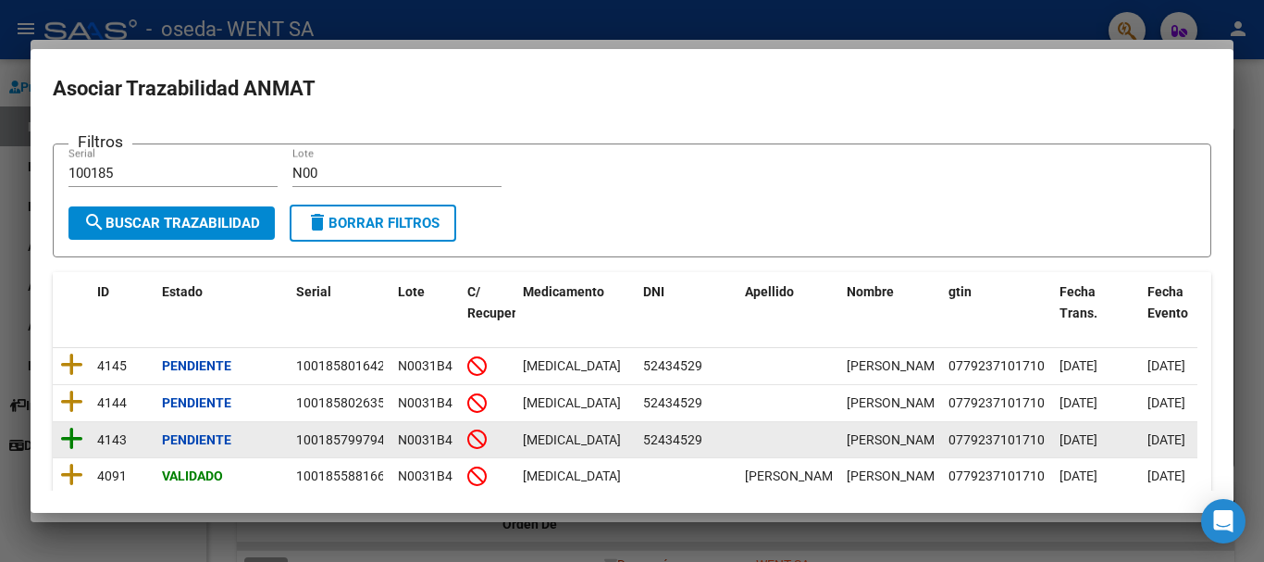
click at [73, 451] on icon at bounding box center [71, 439] width 23 height 26
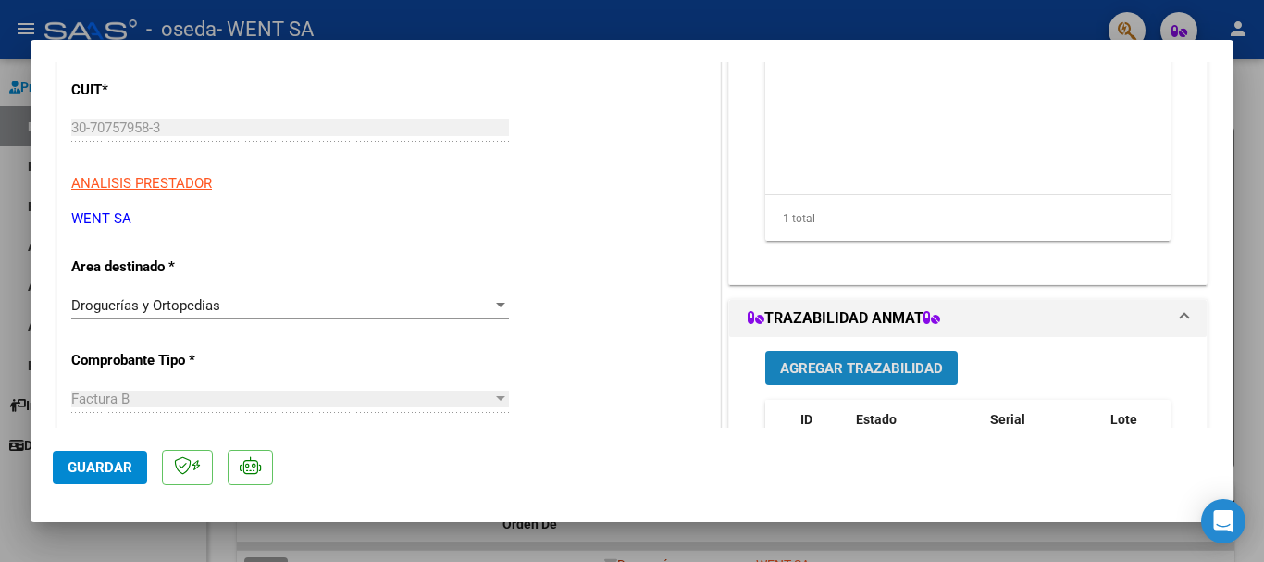
click at [807, 359] on span "Agregar Trazabilidad" at bounding box center [861, 367] width 163 height 17
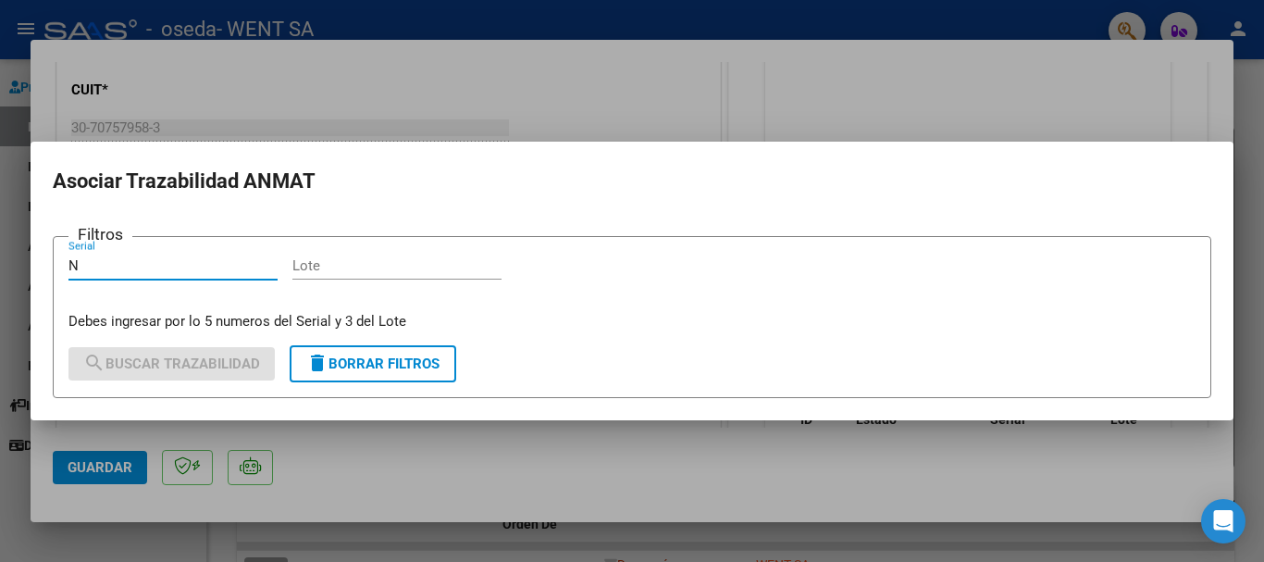
type input "N"
click at [423, 272] on input "Lote" at bounding box center [396, 265] width 209 height 17
type input "N00"
drag, startPoint x: 134, startPoint y: 257, endPoint x: 65, endPoint y: 265, distance: 69.8
click at [65, 265] on form "Filtros N Serial N00 Lote Debes ingresar por lo 5 numeros del Serial y 3 del Lo…" at bounding box center [632, 317] width 1158 height 162
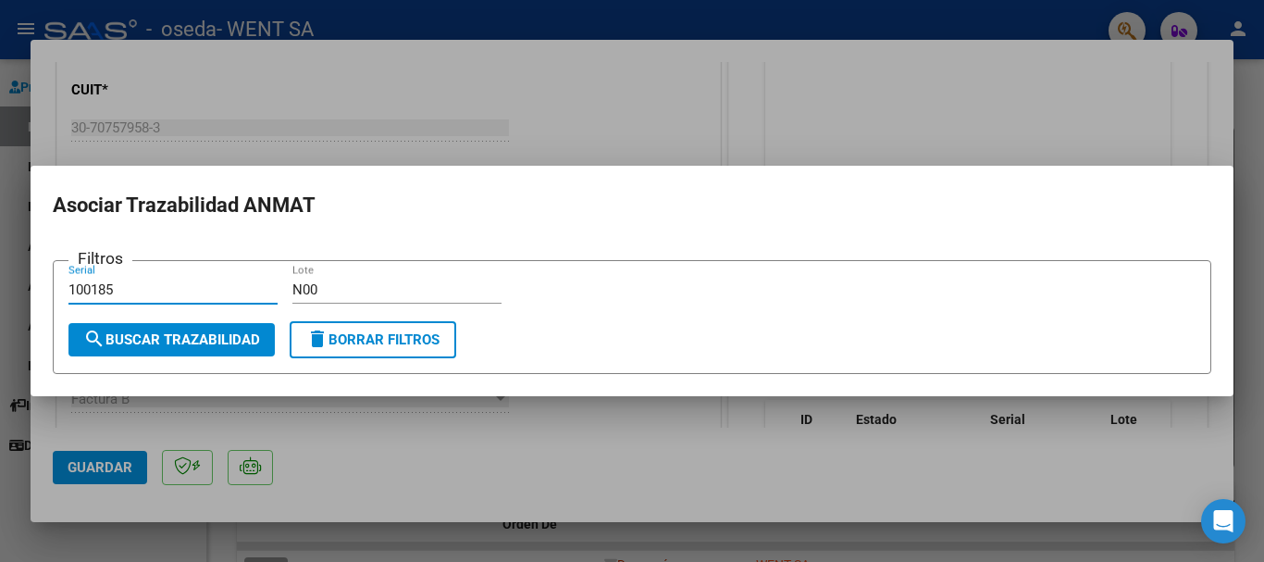
type input "100185"
click at [147, 331] on span "search Buscar Trazabilidad" at bounding box center [171, 339] width 177 height 17
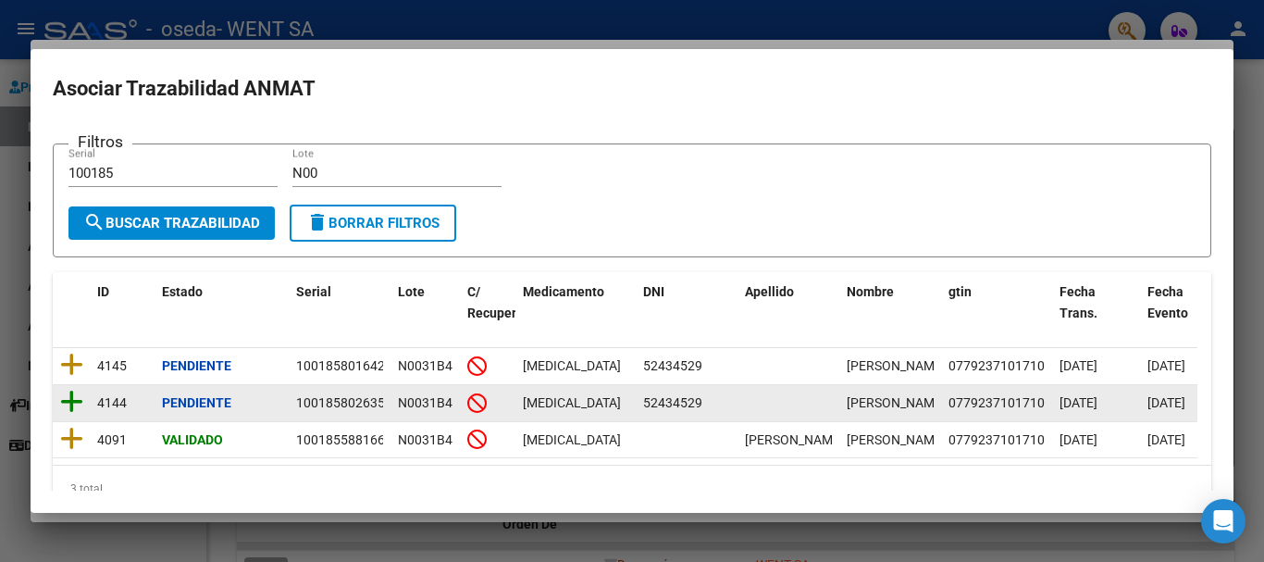
click at [75, 412] on icon at bounding box center [71, 402] width 23 height 26
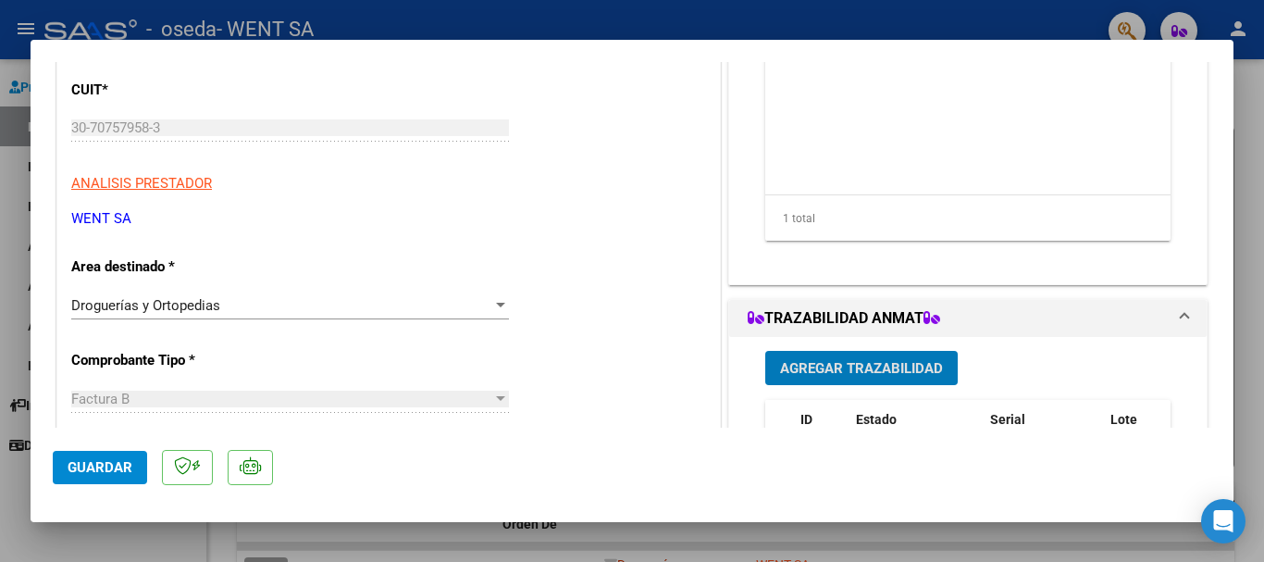
click at [830, 357] on button "Agregar Trazabilidad" at bounding box center [861, 368] width 192 height 34
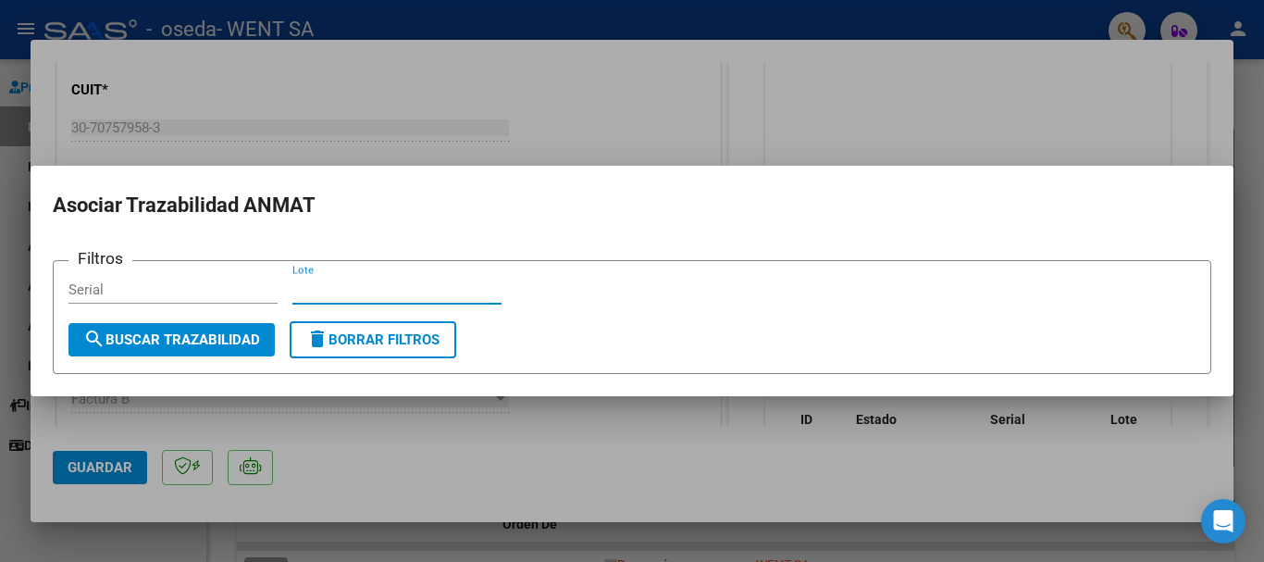
click at [325, 295] on input "Lote" at bounding box center [396, 289] width 209 height 17
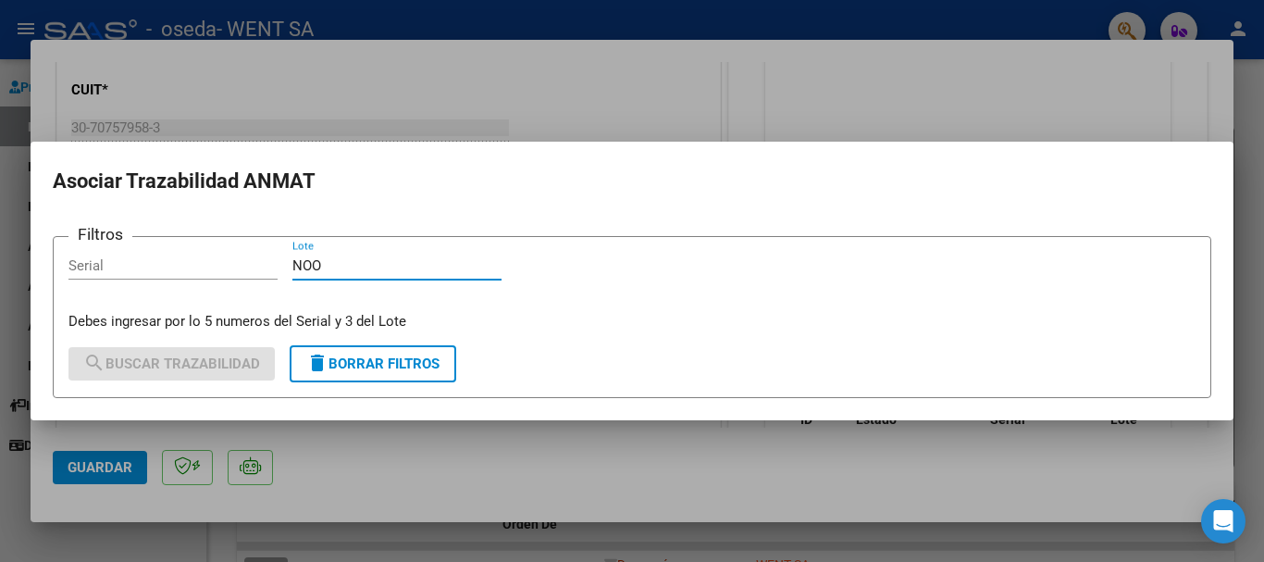
type input "NOO"
click at [204, 260] on input "Serial" at bounding box center [172, 265] width 209 height 17
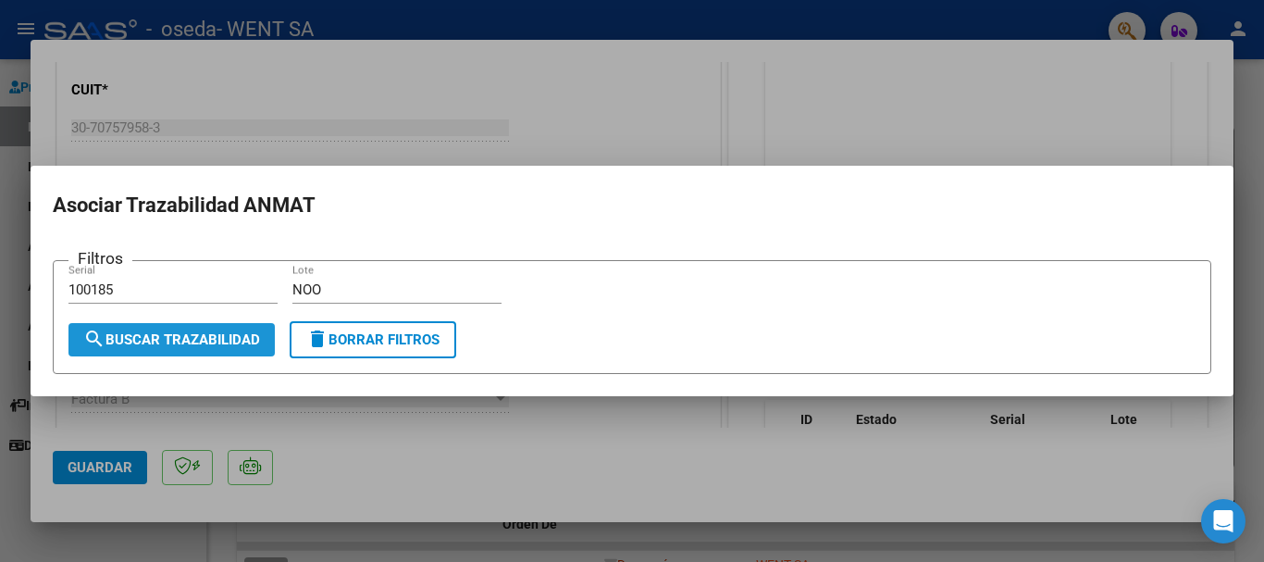
click at [155, 332] on span "search Buscar Trazabilidad" at bounding box center [171, 339] width 177 height 17
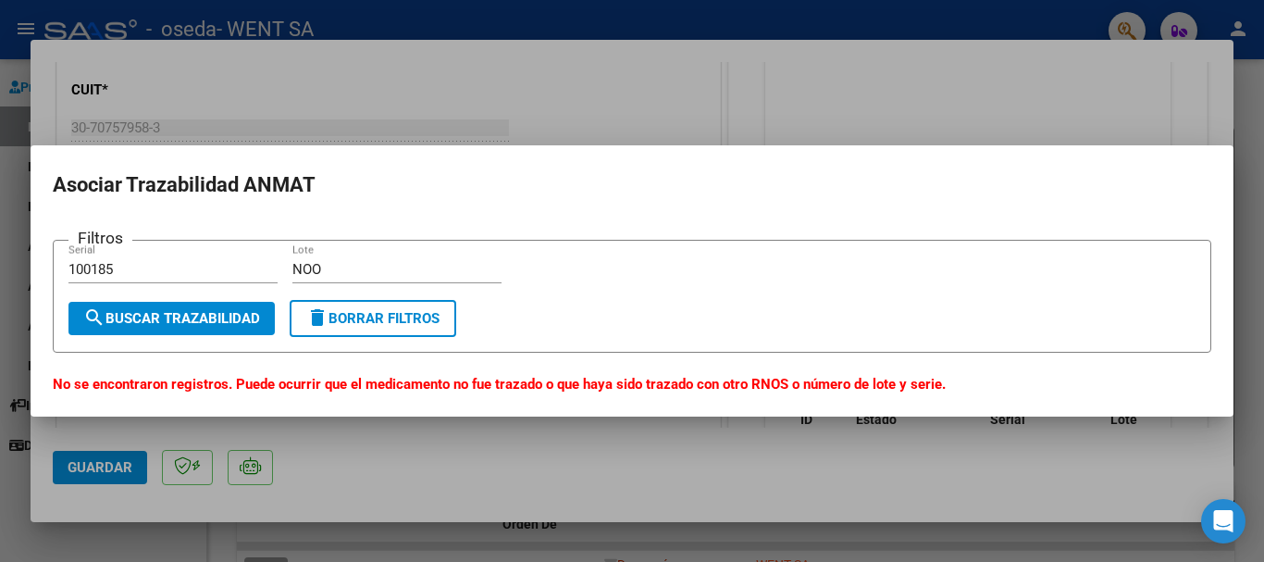
click at [122, 268] on input "100185" at bounding box center [172, 269] width 209 height 17
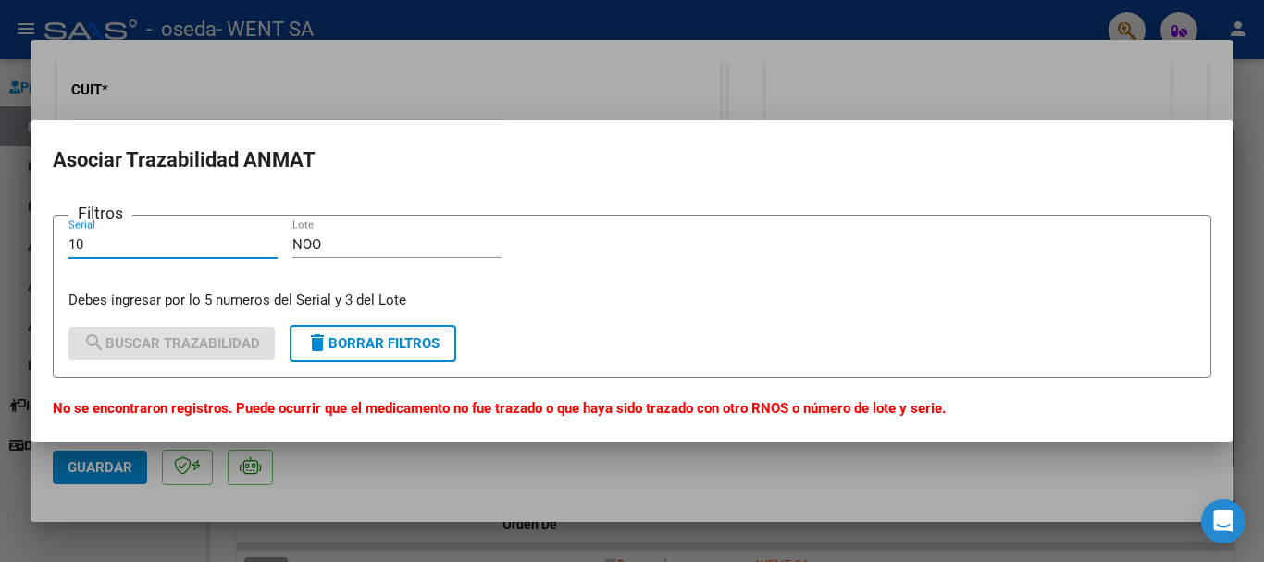
type input "1"
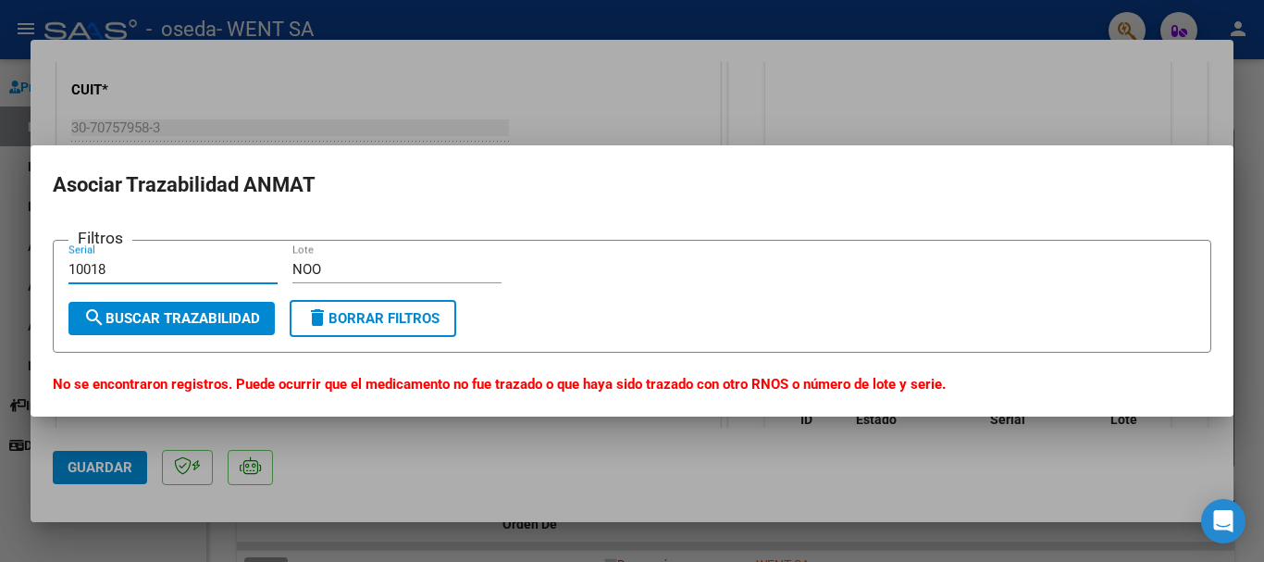
type input "10018"
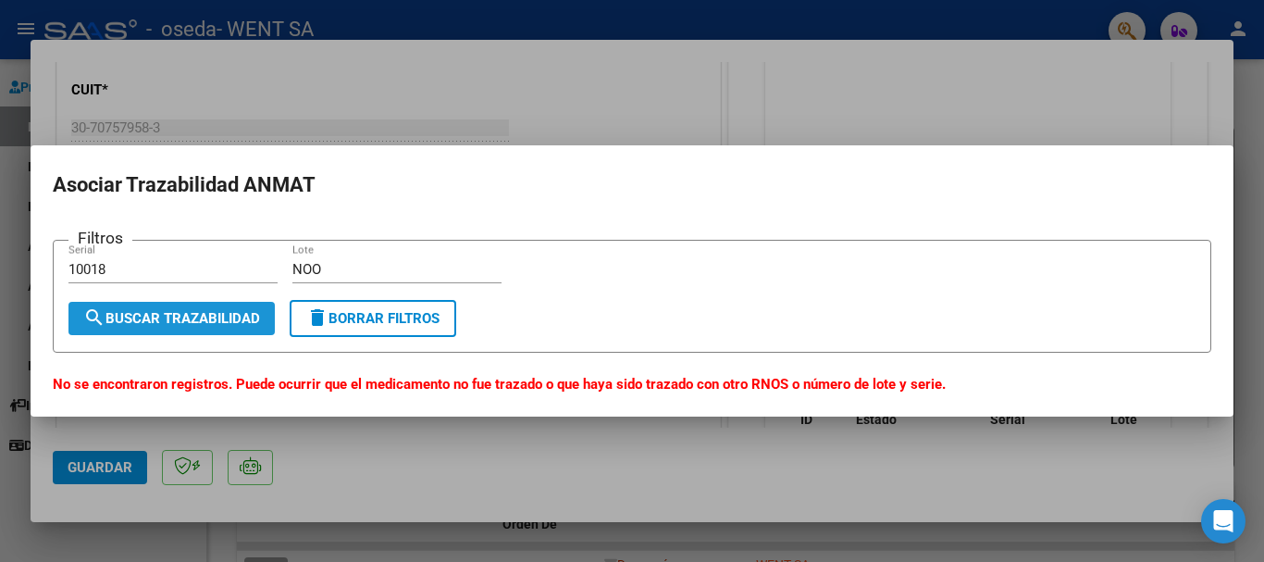
click at [158, 303] on button "search Buscar Trazabilidad" at bounding box center [171, 318] width 206 height 33
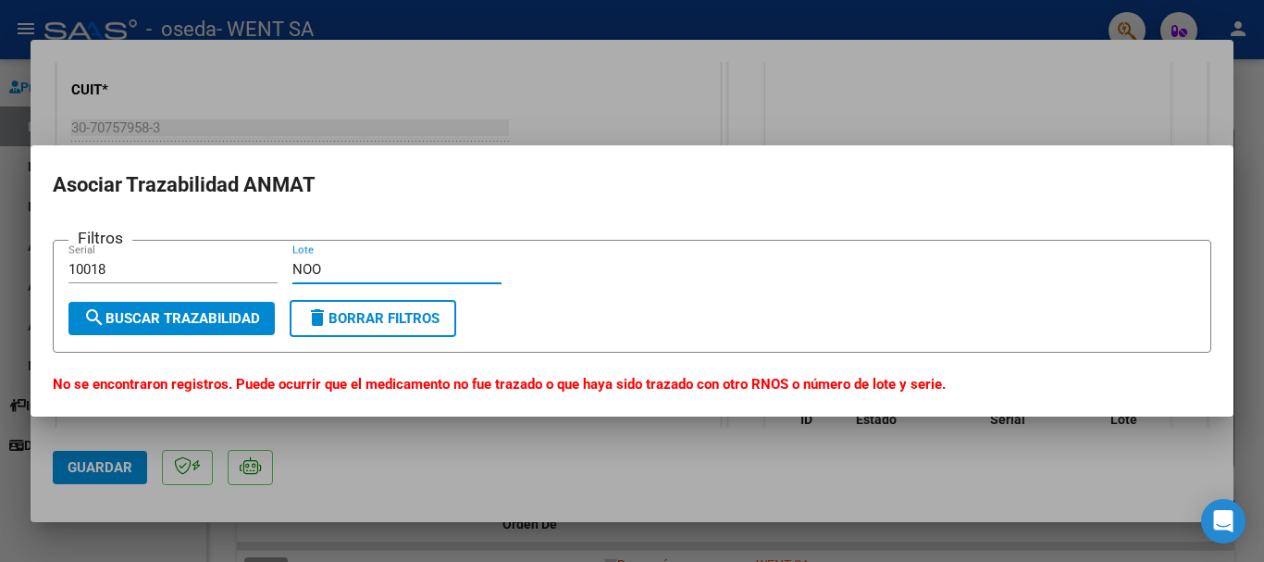
click at [323, 273] on input "NOO" at bounding box center [396, 269] width 209 height 17
type input "N00"
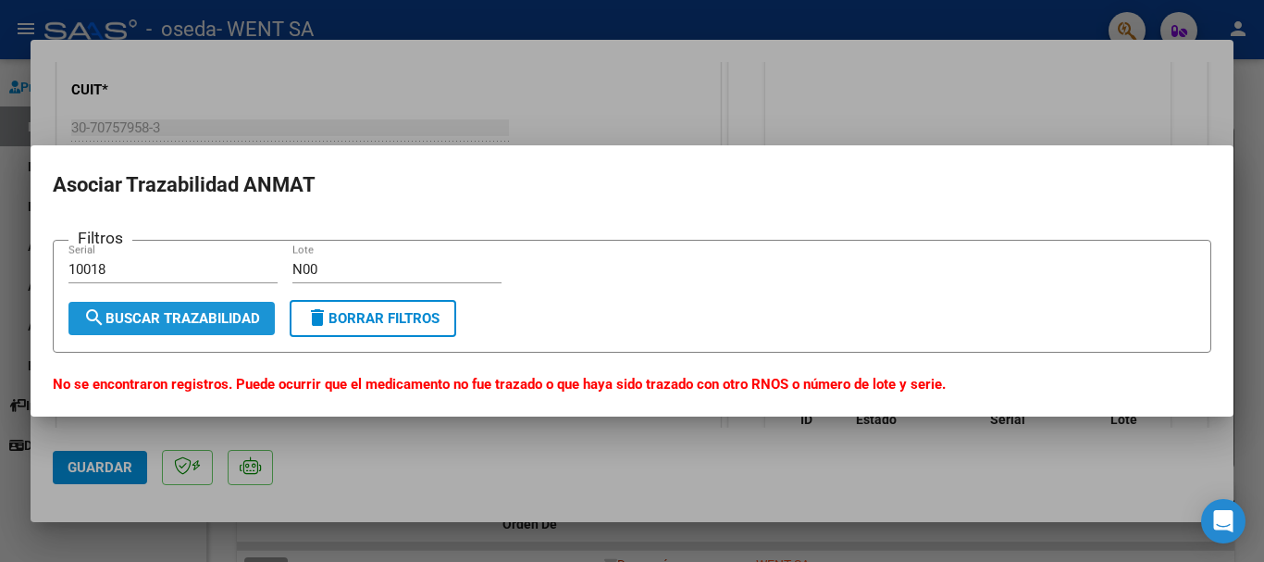
click at [181, 315] on span "search Buscar Trazabilidad" at bounding box center [171, 318] width 177 height 17
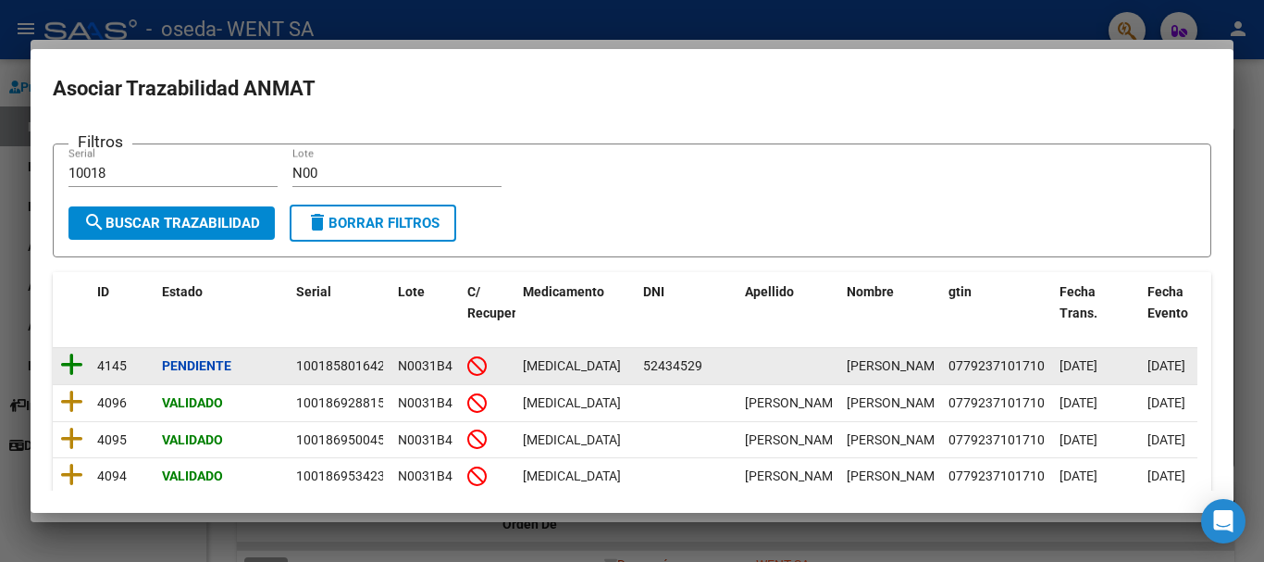
click at [68, 362] on icon at bounding box center [71, 365] width 23 height 26
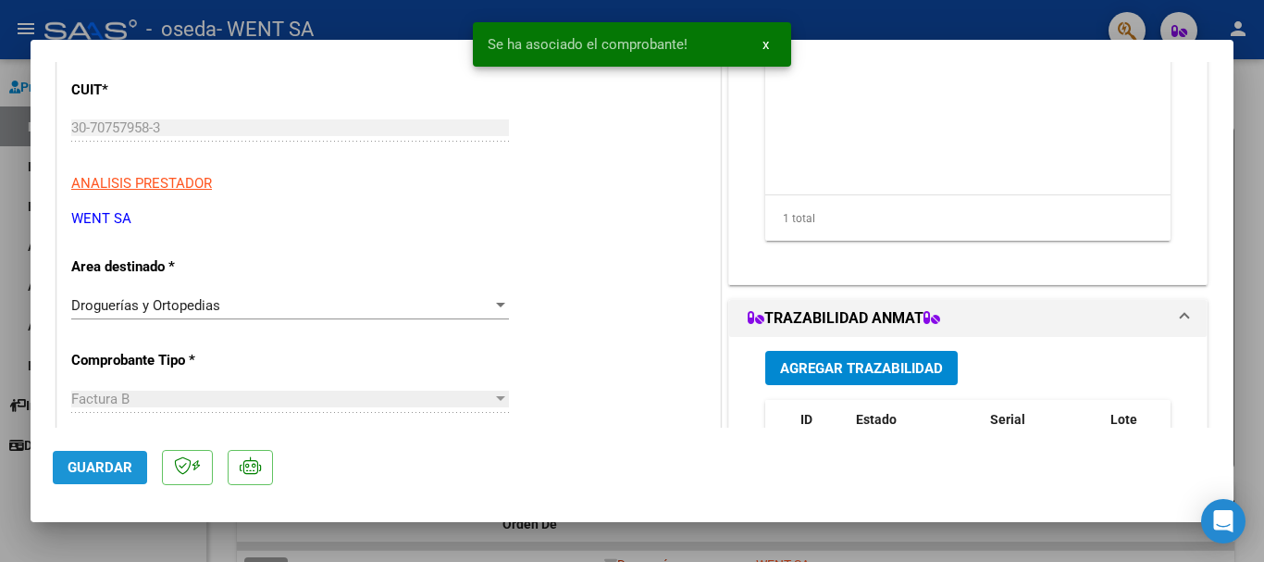
drag, startPoint x: 85, startPoint y: 456, endPoint x: 49, endPoint y: 442, distance: 38.7
click at [87, 455] on button "Guardar" at bounding box center [100, 467] width 94 height 33
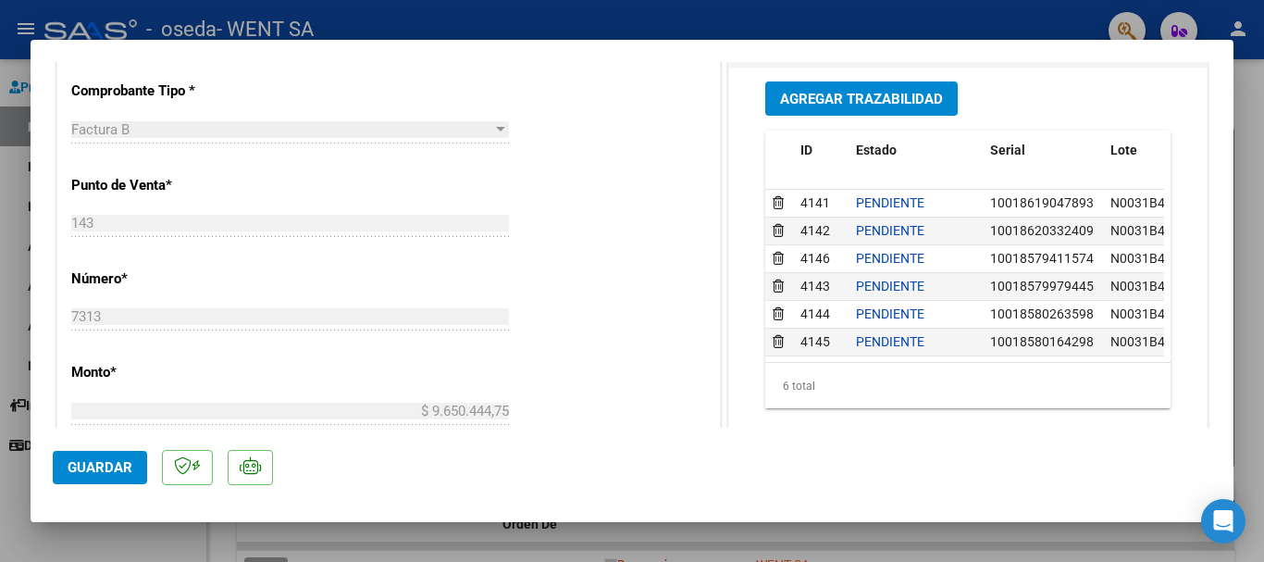
scroll to position [648, 0]
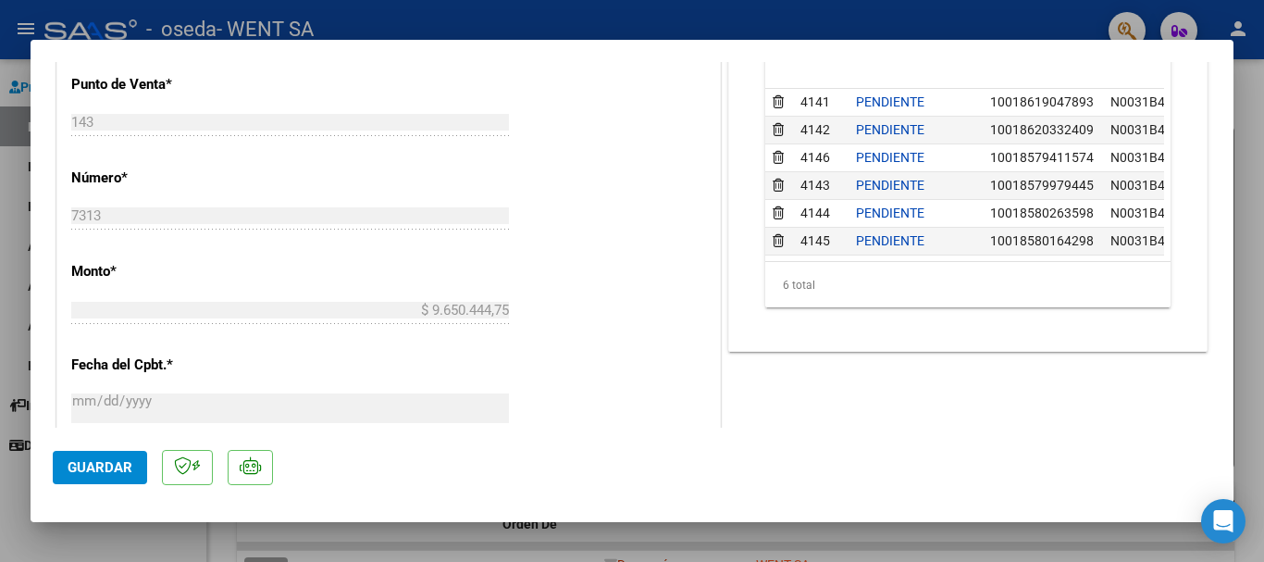
drag, startPoint x: 107, startPoint y: 461, endPoint x: 99, endPoint y: 435, distance: 27.2
click at [106, 457] on button "Guardar" at bounding box center [100, 467] width 94 height 33
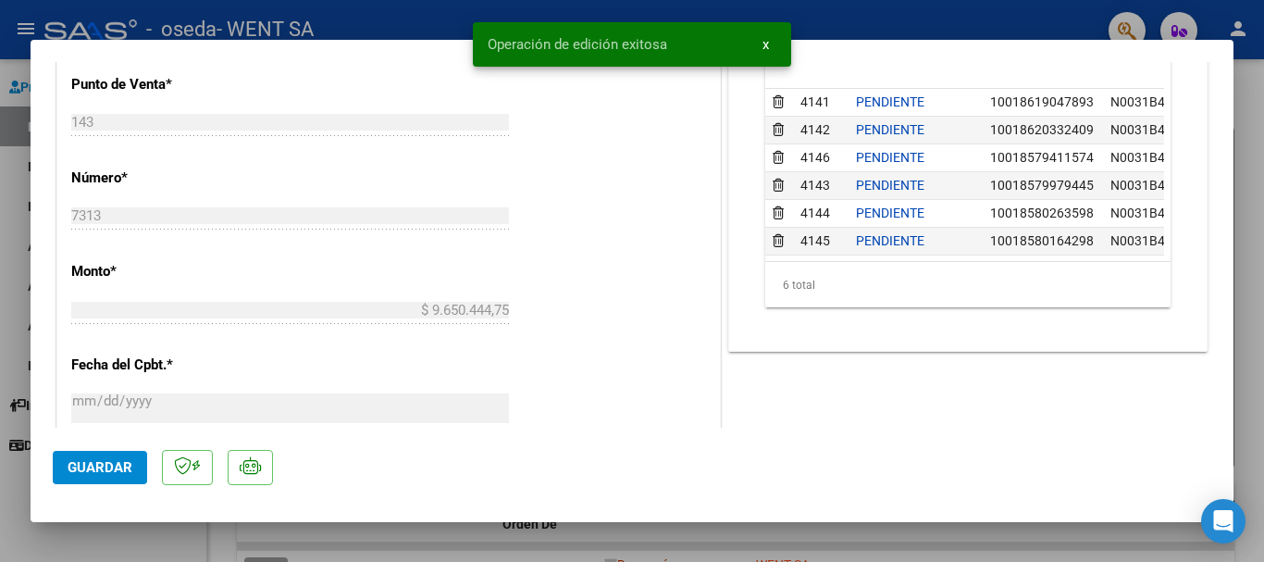
click at [13, 250] on div at bounding box center [632, 281] width 1264 height 562
type input "$ 0,00"
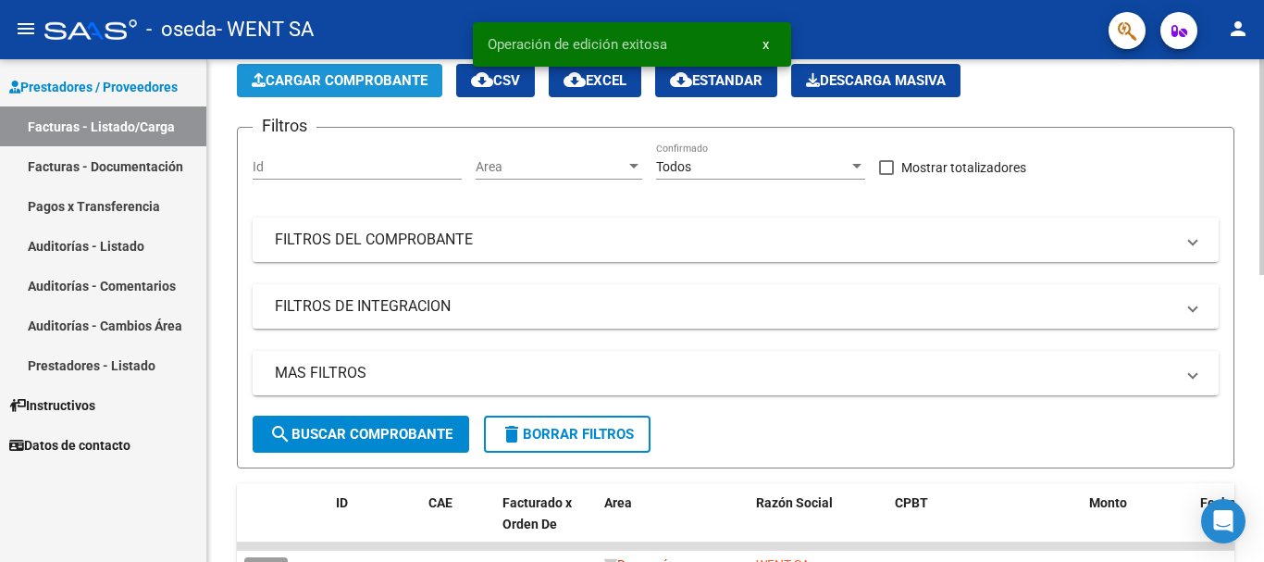
click at [357, 72] on span "Cargar Comprobante" at bounding box center [340, 80] width 176 height 17
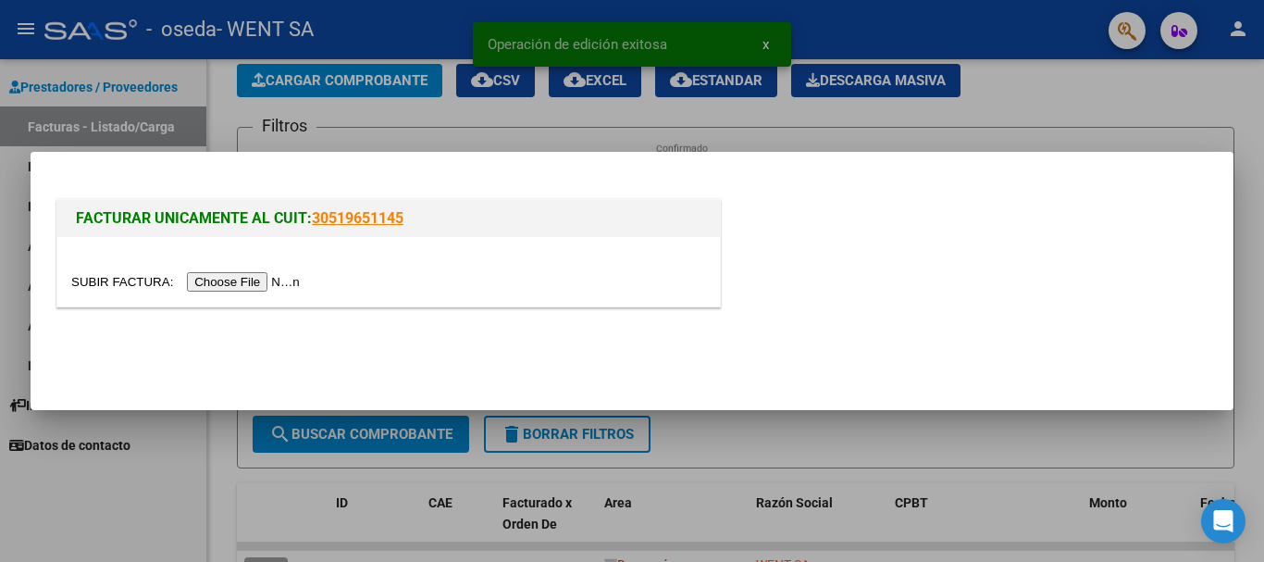
click at [240, 278] on input "file" at bounding box center [188, 281] width 234 height 19
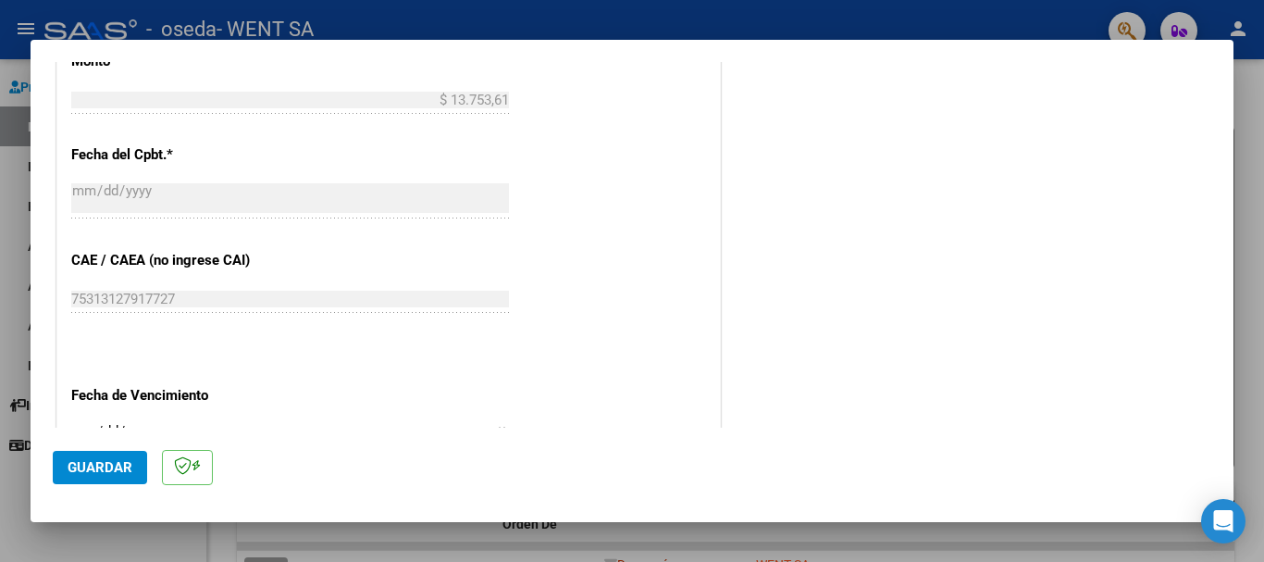
scroll to position [833, 0]
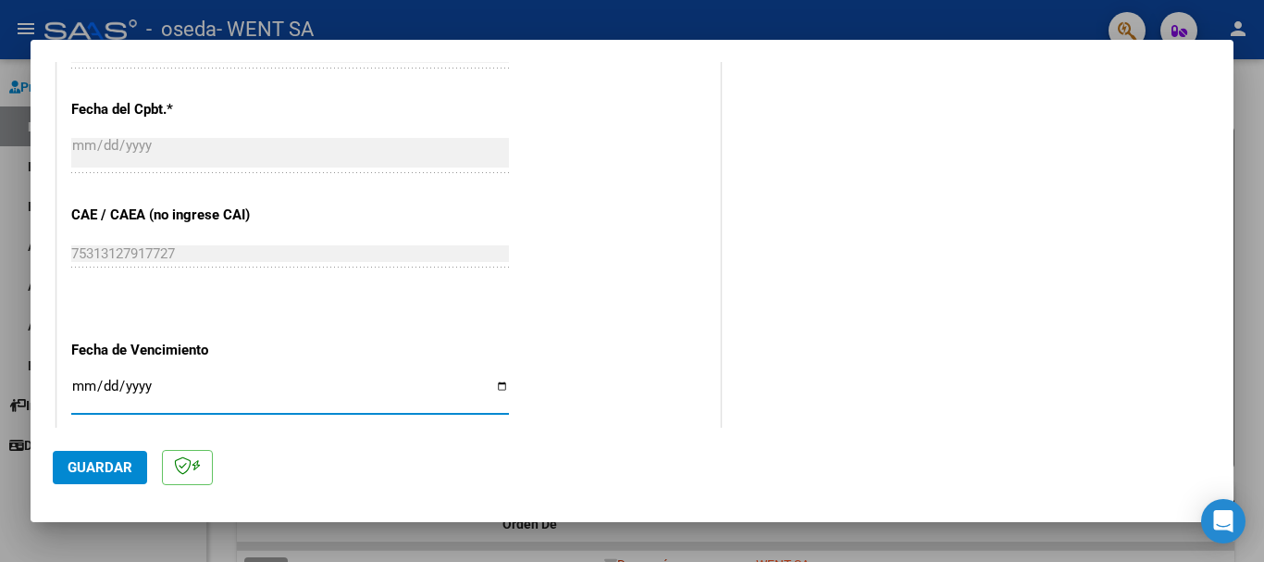
click at [78, 392] on input "Ingresar la fecha" at bounding box center [290, 393] width 438 height 30
type input "[DATE]"
click at [111, 460] on span "Guardar" at bounding box center [100, 467] width 65 height 17
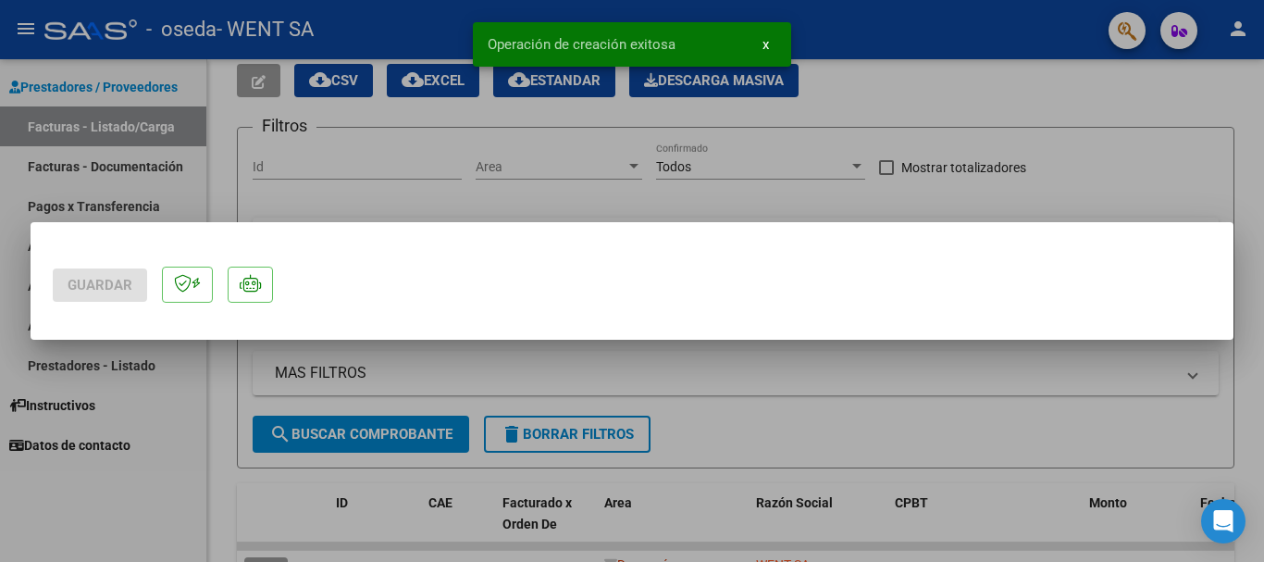
scroll to position [0, 0]
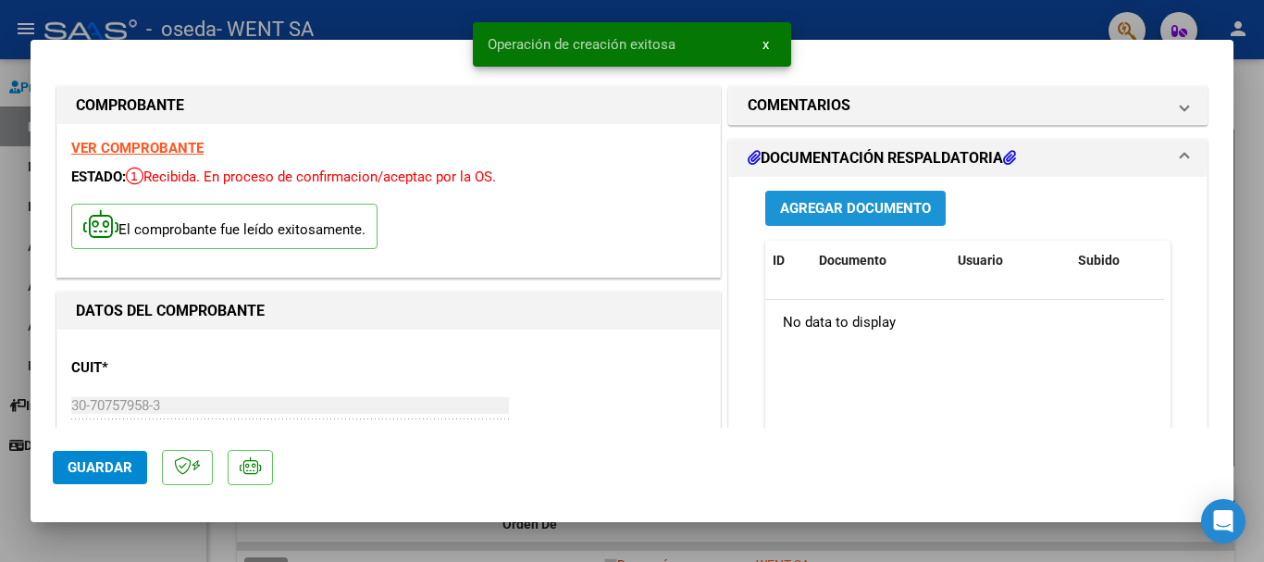
click at [800, 199] on span "Agregar Documento" at bounding box center [855, 207] width 151 height 17
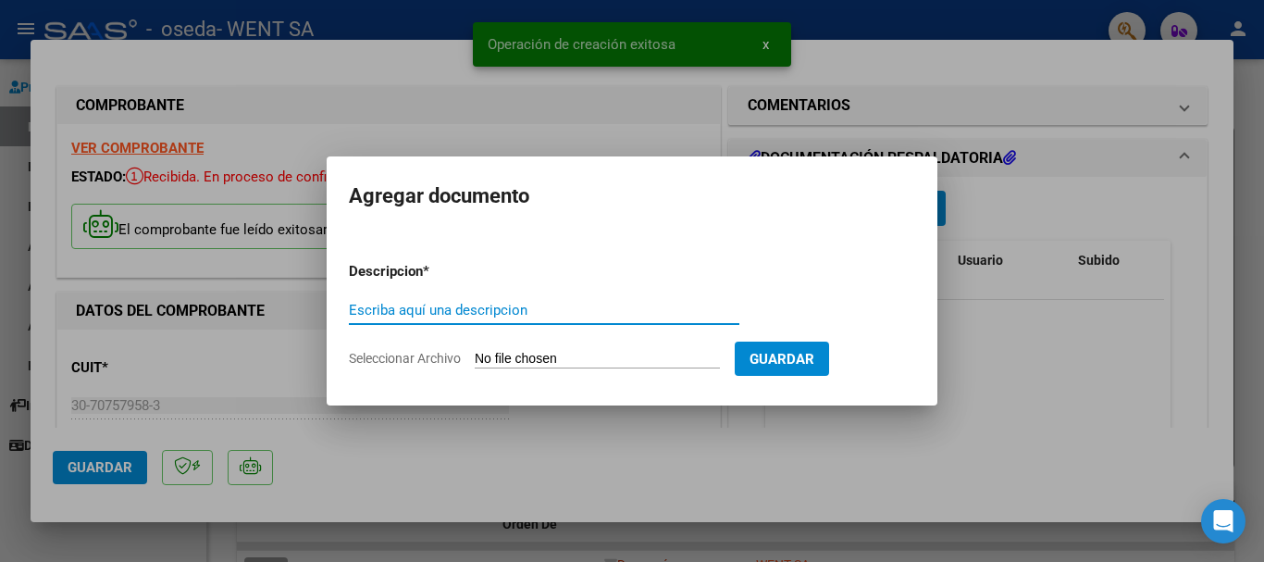
click at [450, 308] on input "Escriba aquí una descripcion" at bounding box center [544, 310] width 390 height 17
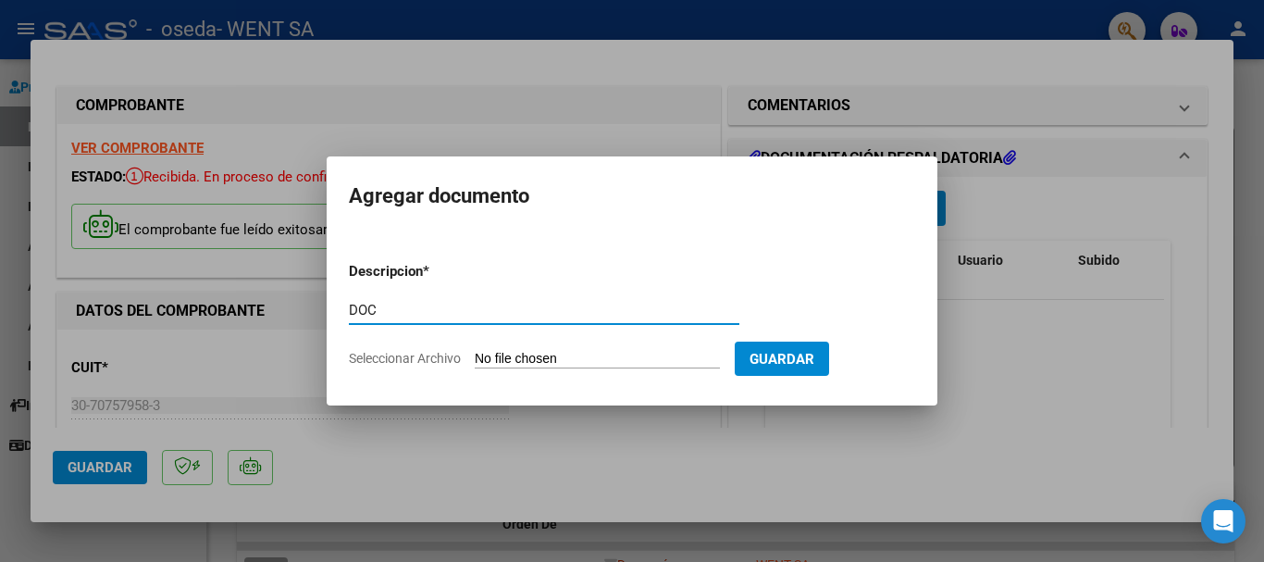
type input "DOC"
click at [567, 354] on input "Seleccionar Archivo" at bounding box center [597, 360] width 245 height 18
type input "C:\fakepath\[PHONE_NUMBER].pdf"
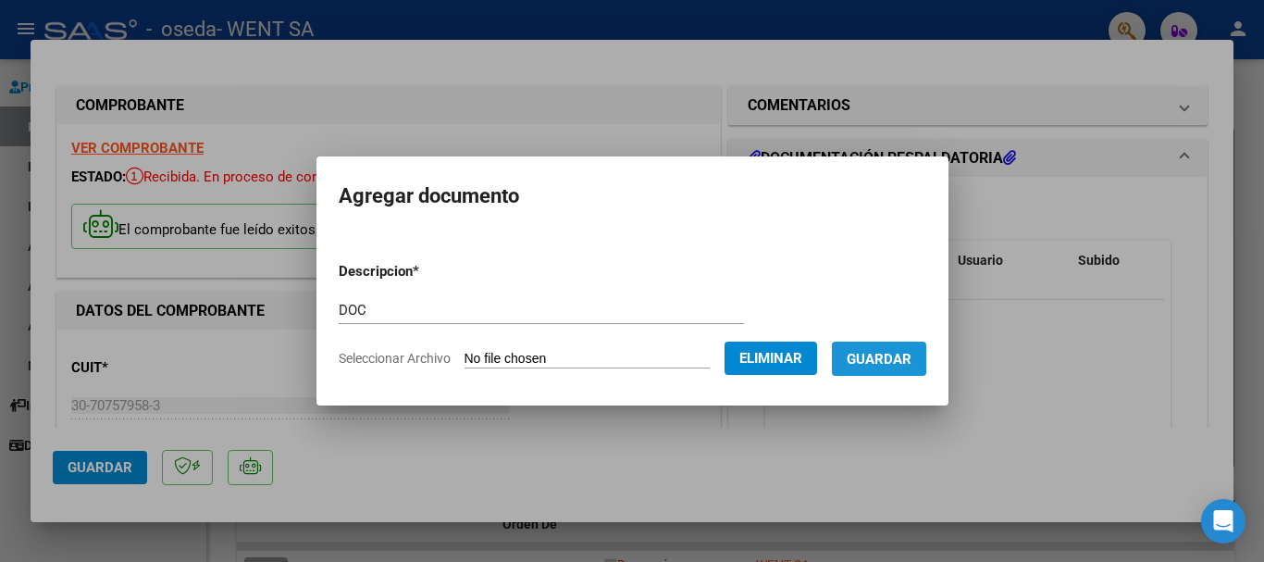
click at [880, 352] on span "Guardar" at bounding box center [879, 359] width 65 height 17
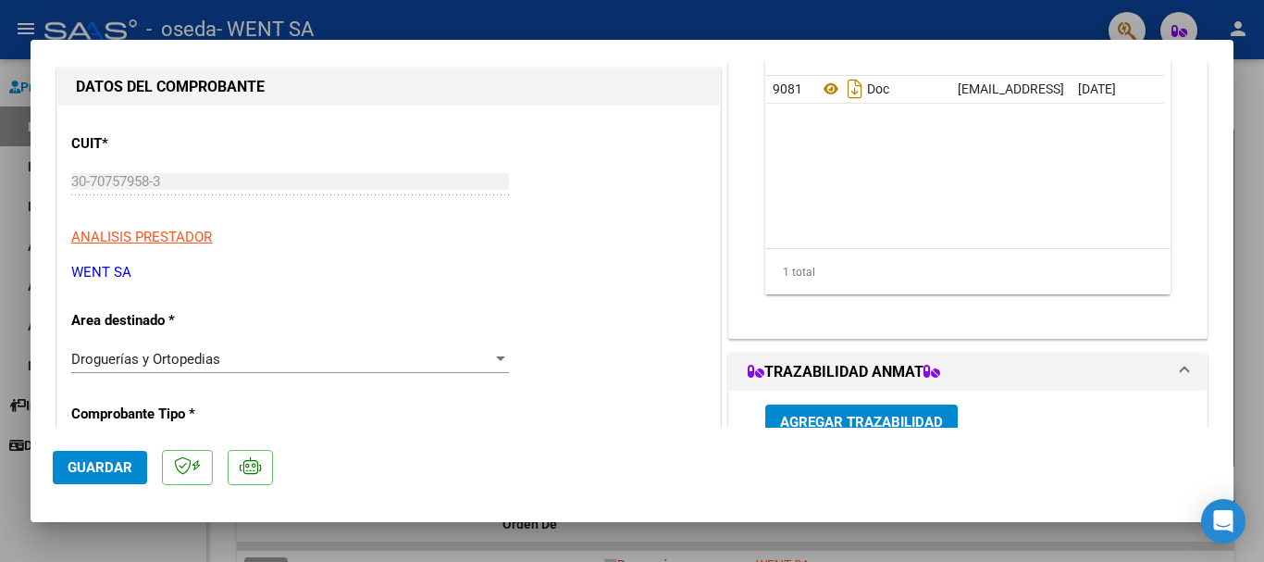
scroll to position [278, 0]
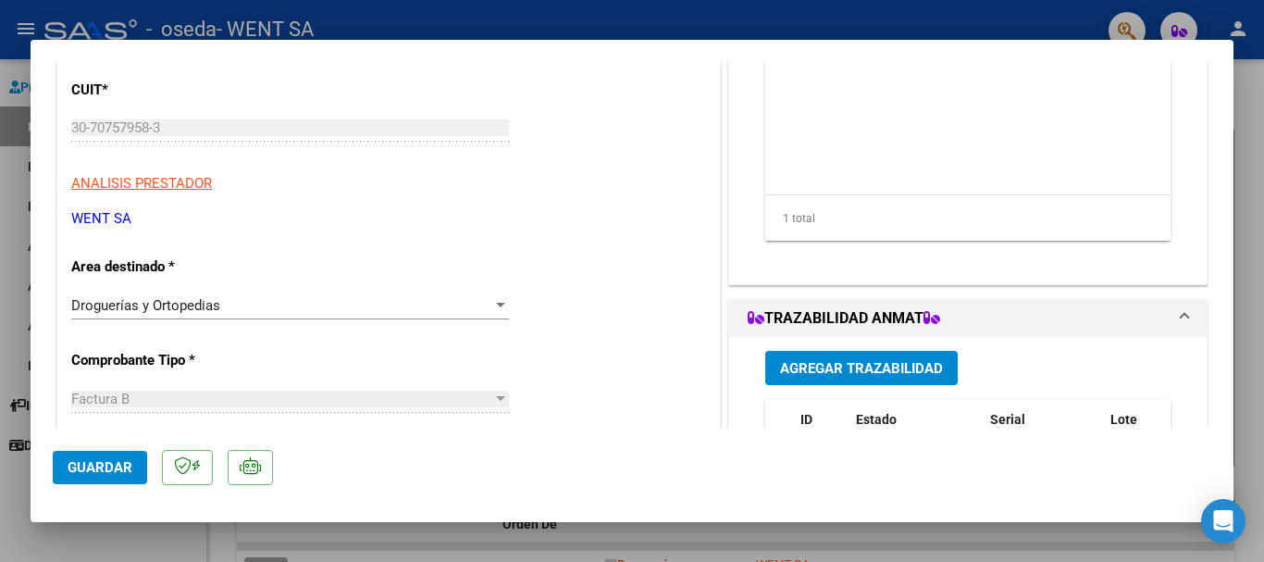
click at [96, 460] on span "Guardar" at bounding box center [100, 467] width 65 height 17
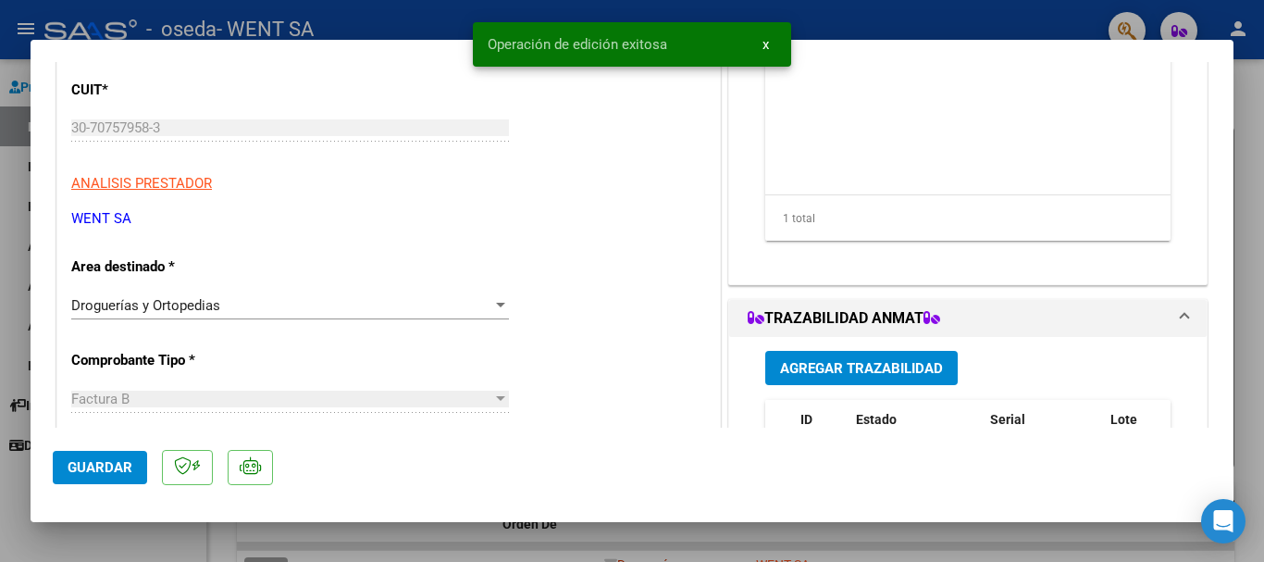
click at [8, 211] on div at bounding box center [632, 281] width 1264 height 562
type input "$ 0,00"
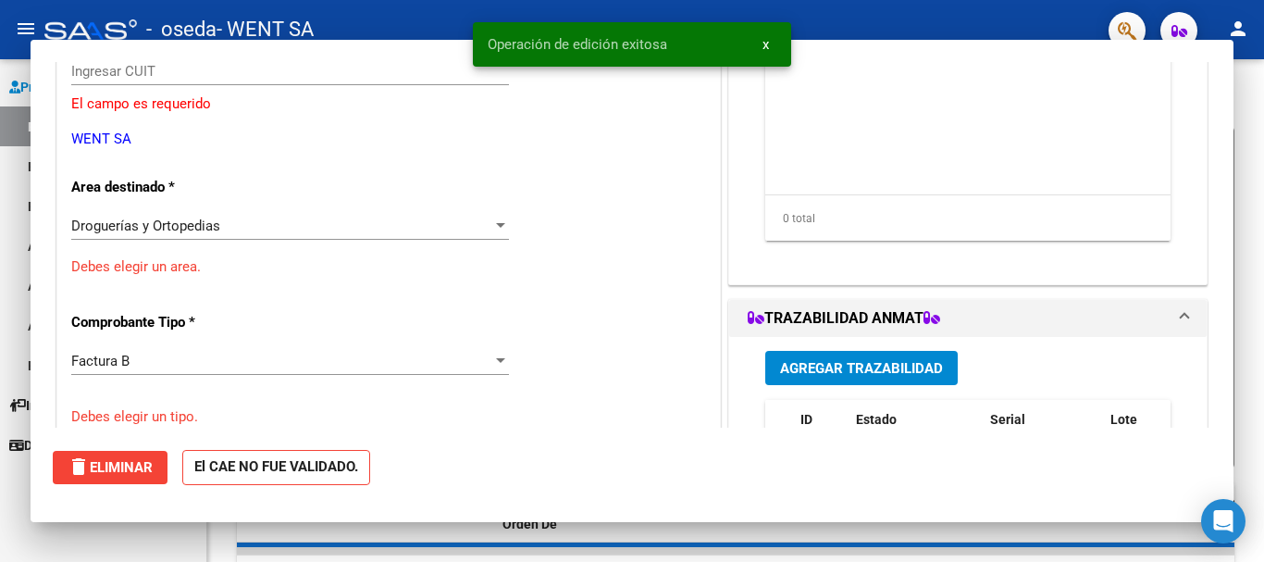
scroll to position [0, 0]
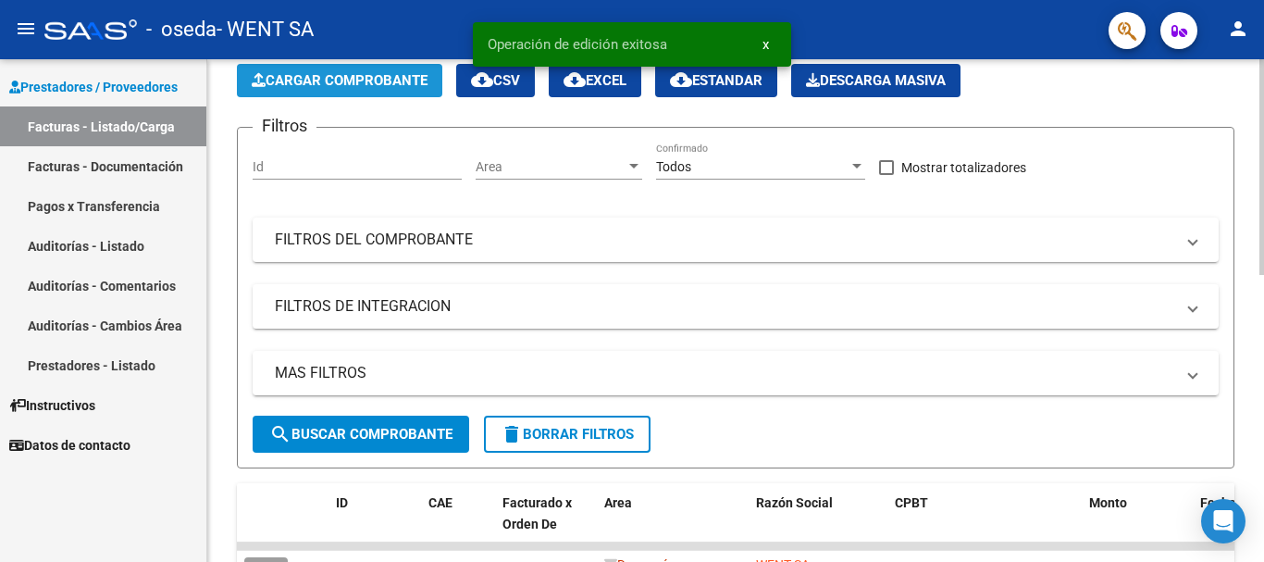
click at [319, 76] on span "Cargar Comprobante" at bounding box center [340, 80] width 176 height 17
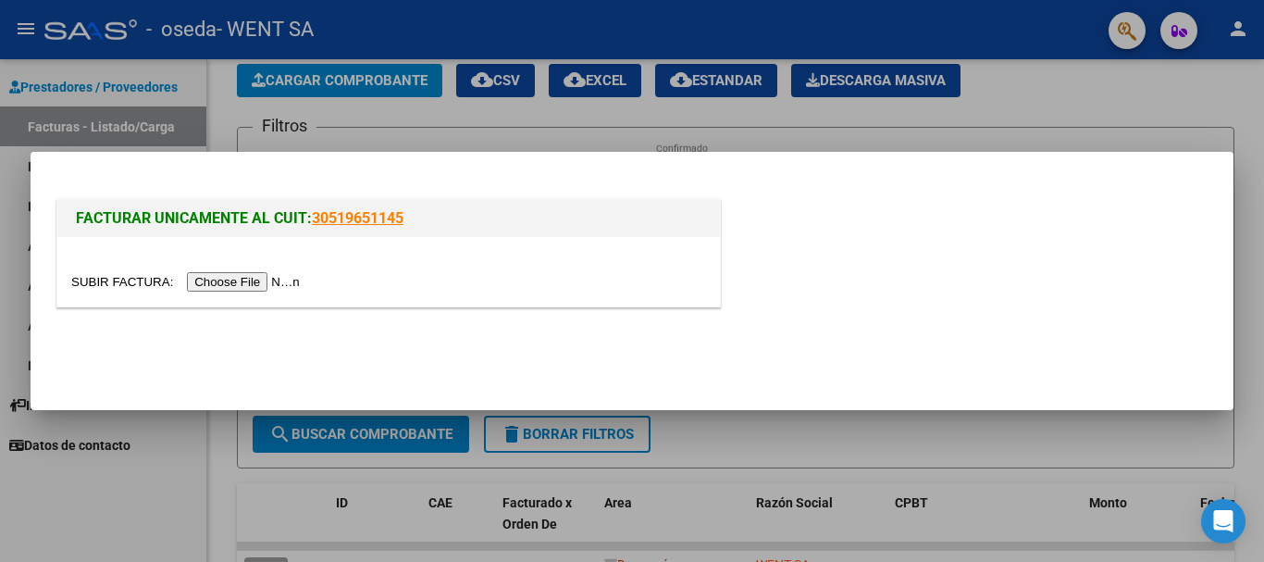
click at [282, 281] on input "file" at bounding box center [188, 281] width 234 height 19
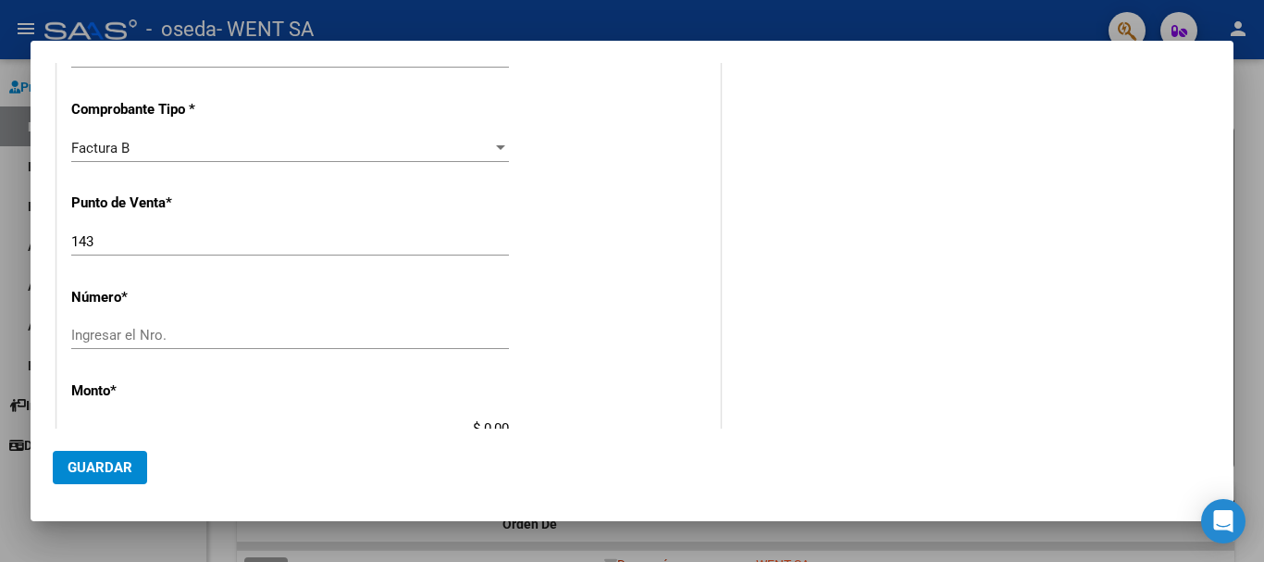
scroll to position [463, 0]
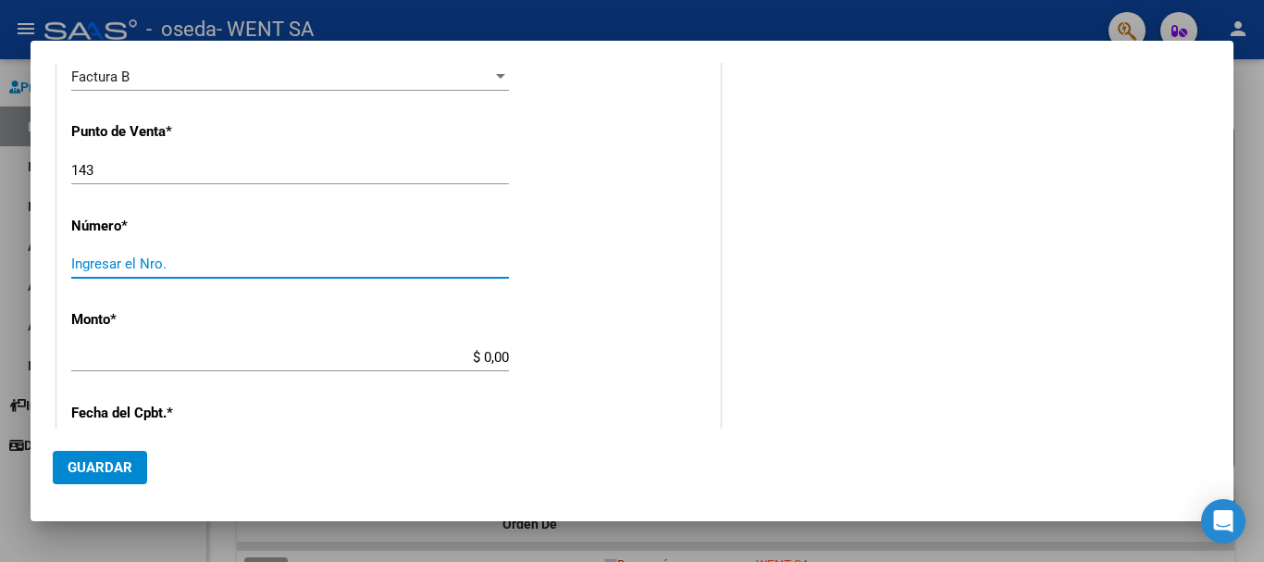
drag, startPoint x: 300, startPoint y: 260, endPoint x: 304, endPoint y: 269, distance: 10.3
click at [303, 265] on input "Ingresar el Nro." at bounding box center [290, 263] width 438 height 17
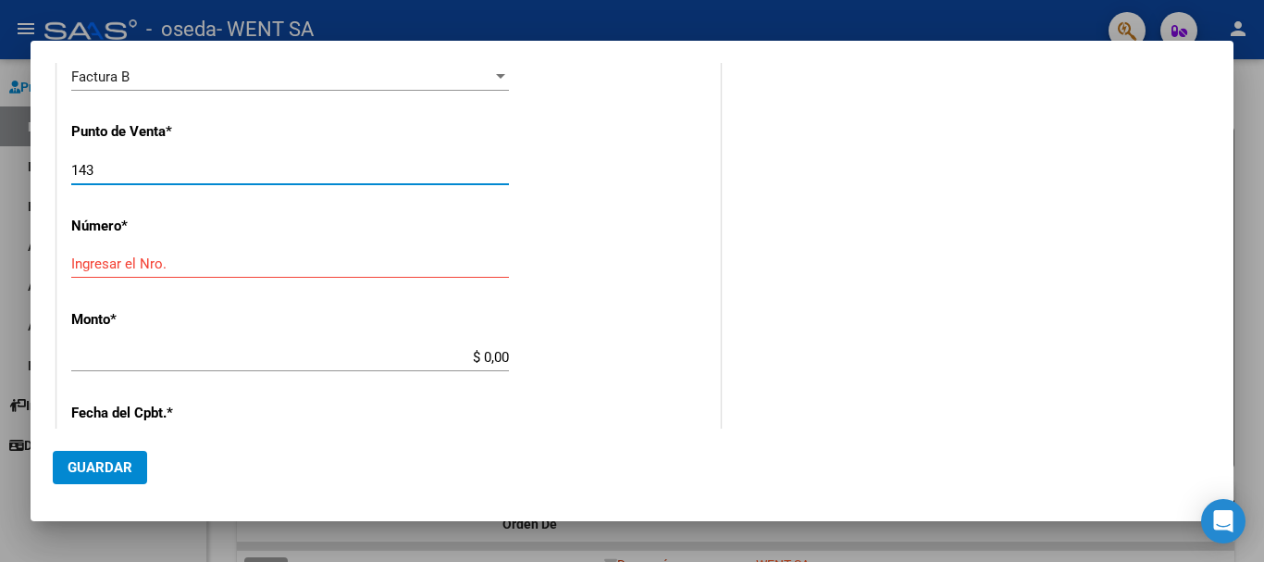
drag, startPoint x: 94, startPoint y: 166, endPoint x: 38, endPoint y: 155, distance: 57.3
click at [38, 155] on mat-dialog-content "COMPROBANTE VER COMPROBANTE DATOS DEL COMPROBANTE CUIT * 30-70757958-3 Ingresar…" at bounding box center [632, 245] width 1203 height 365
type input "111"
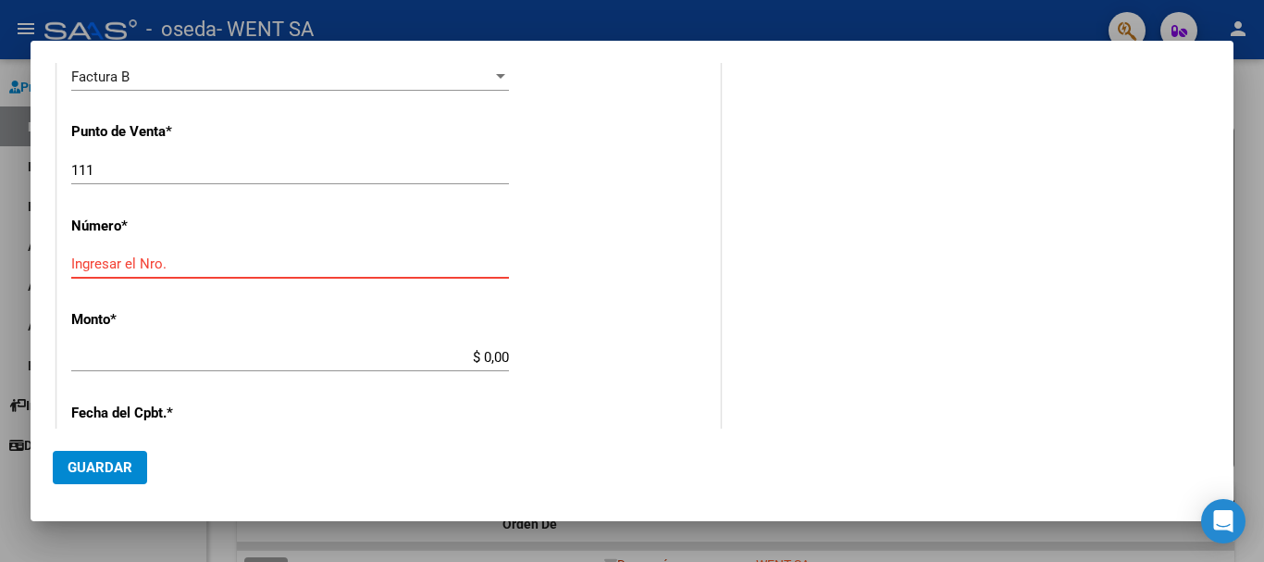
click at [335, 256] on input "Ingresar el Nro." at bounding box center [290, 263] width 438 height 17
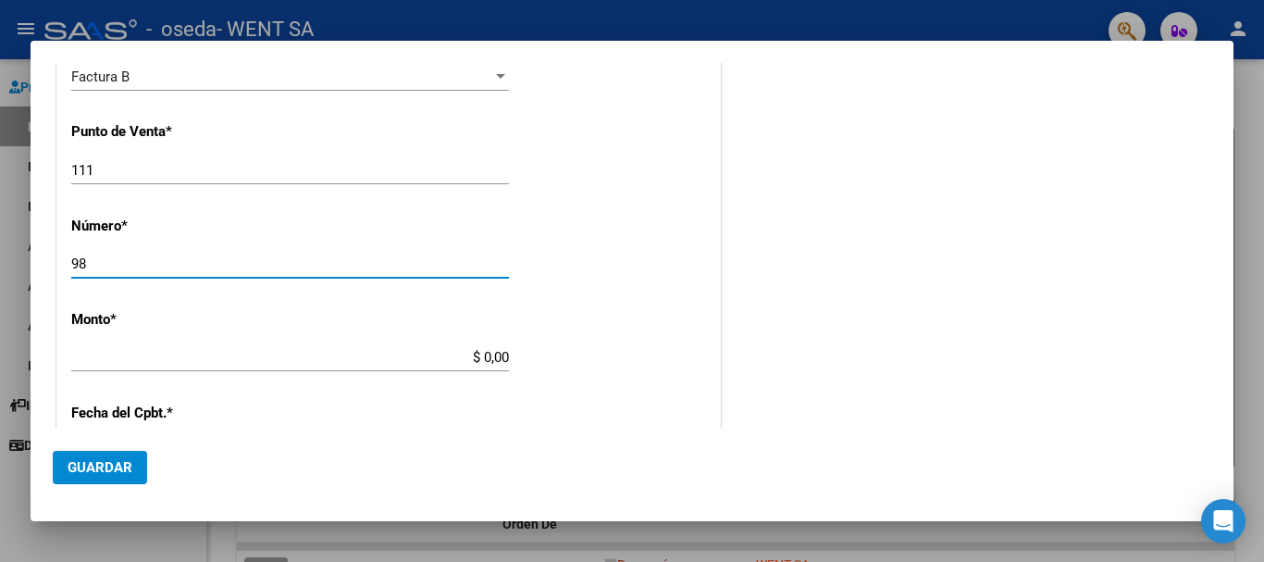
type input "9"
type input "8658"
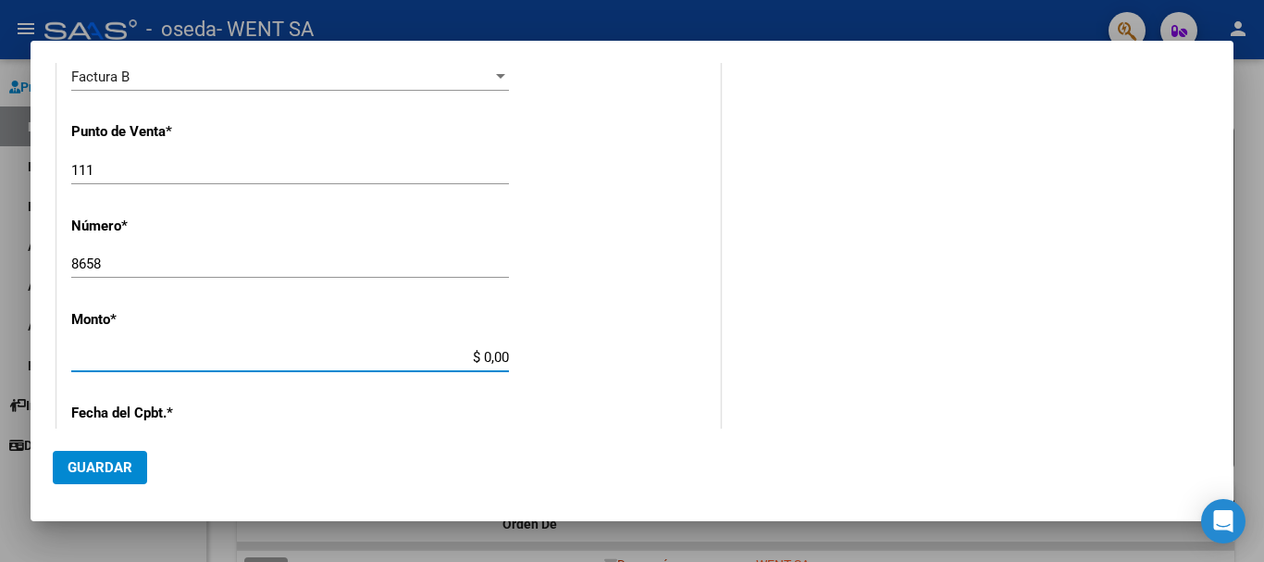
click at [321, 357] on input "$ 0,00" at bounding box center [290, 357] width 438 height 17
type input "$ 175.286,24"
type input "[DATE]"
type input "75323560706404"
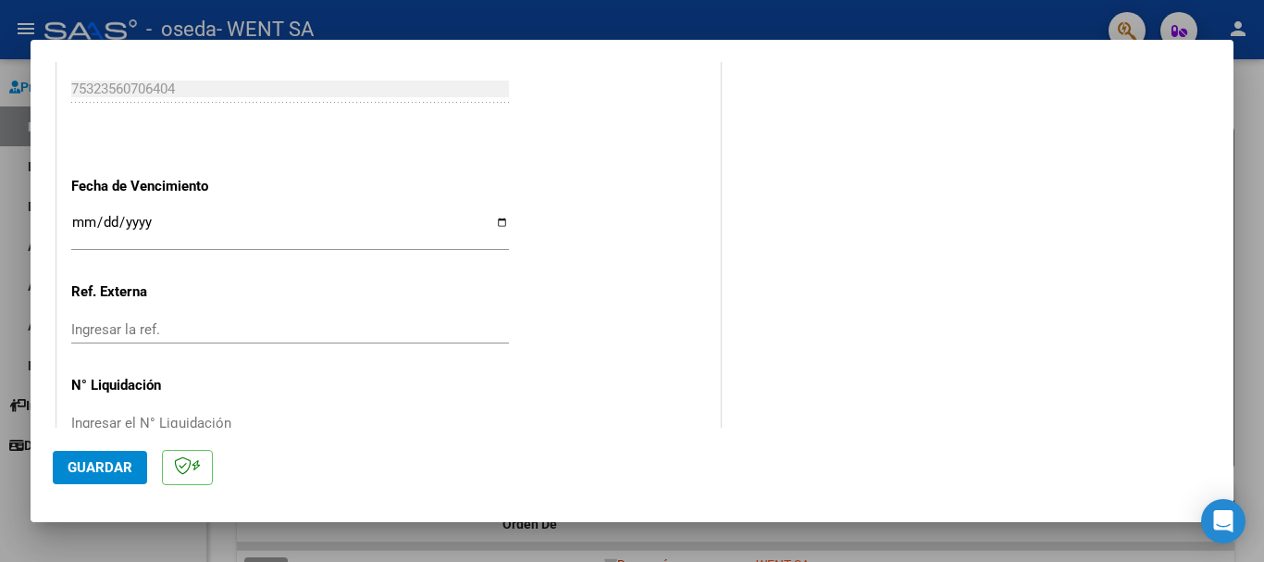
scroll to position [1018, 0]
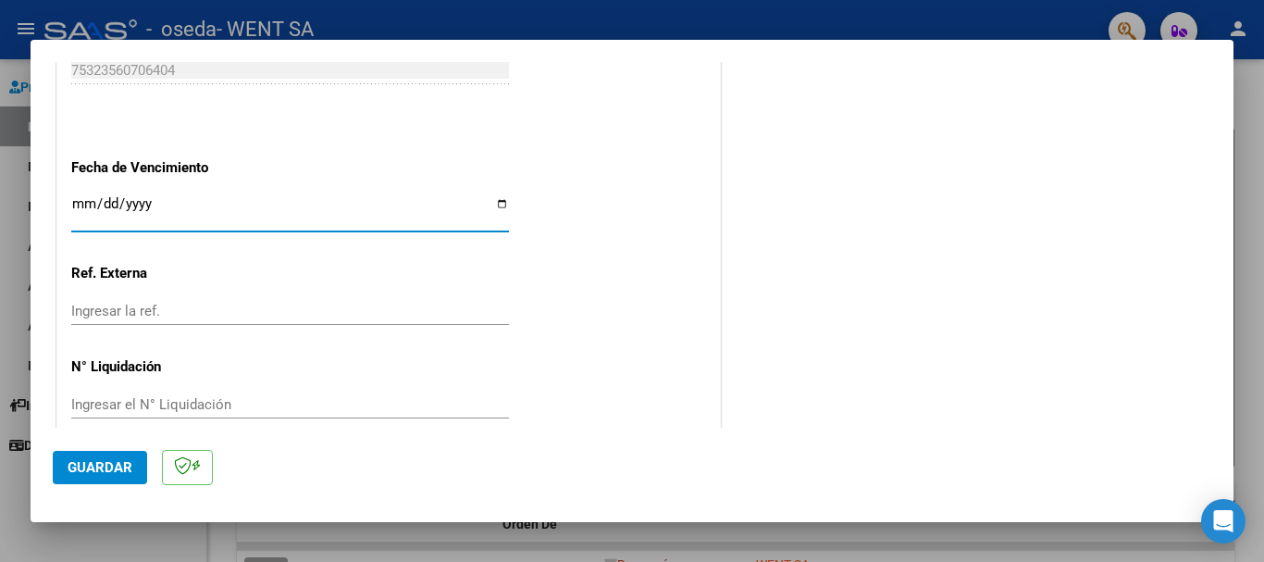
click at [81, 204] on input "Ingresar la fecha" at bounding box center [290, 211] width 438 height 30
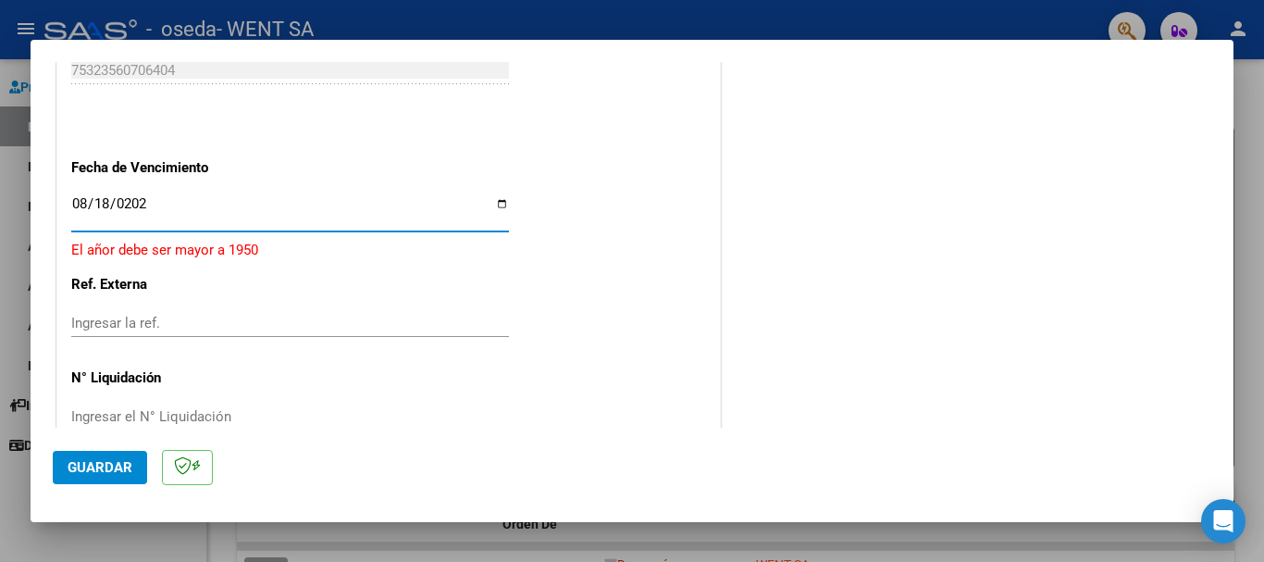
type input "[DATE]"
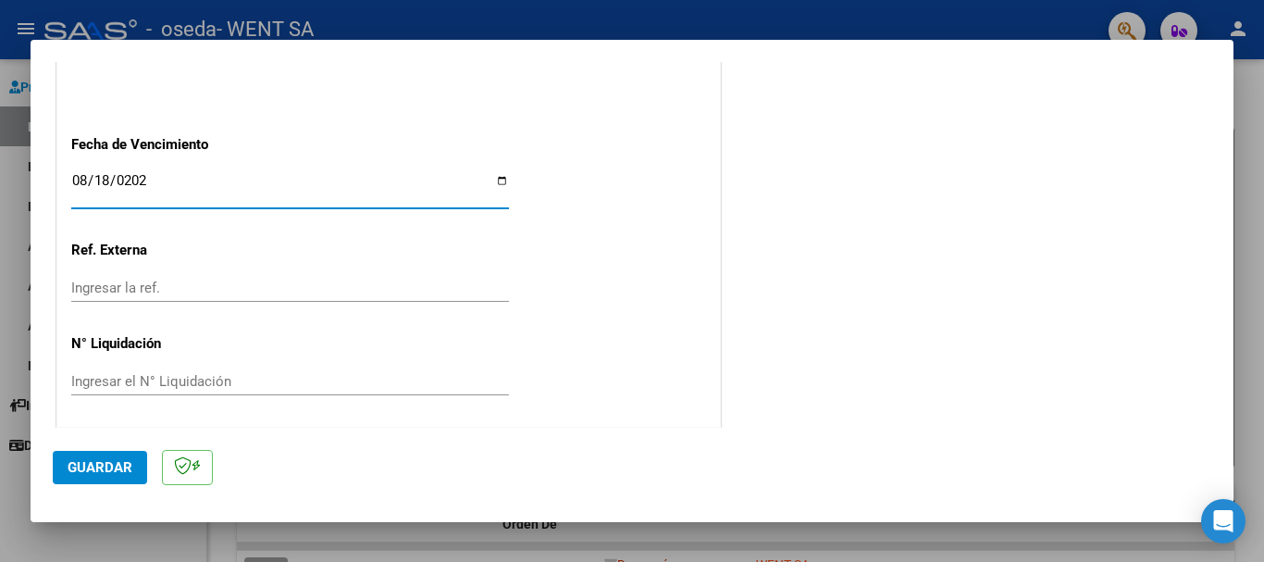
scroll to position [1045, 0]
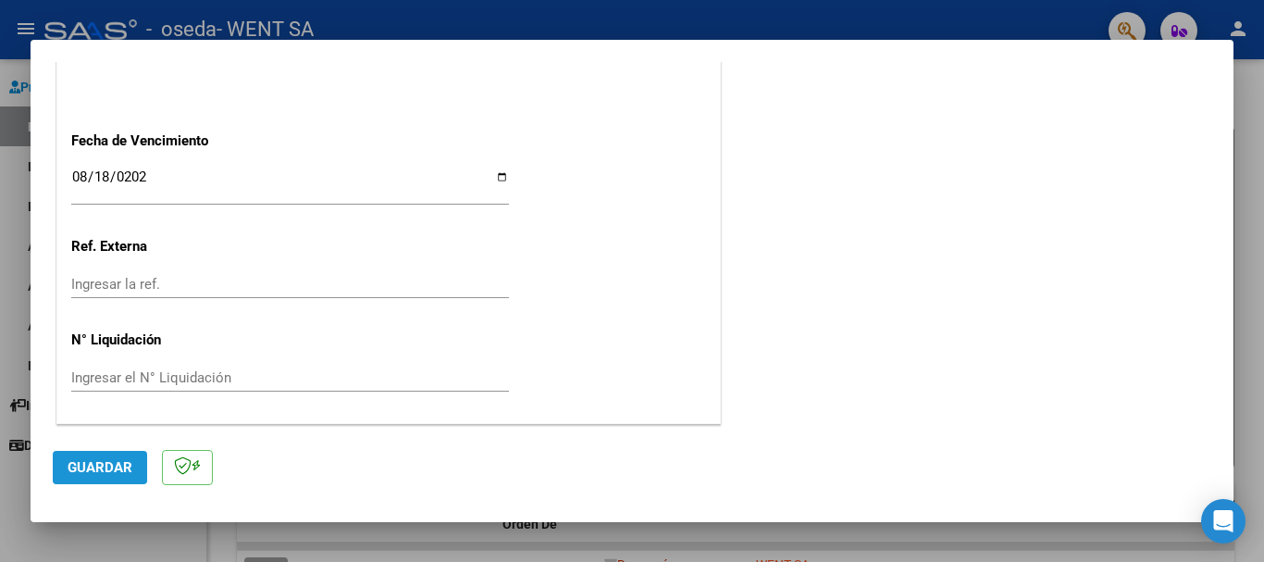
click at [95, 463] on span "Guardar" at bounding box center [100, 467] width 65 height 17
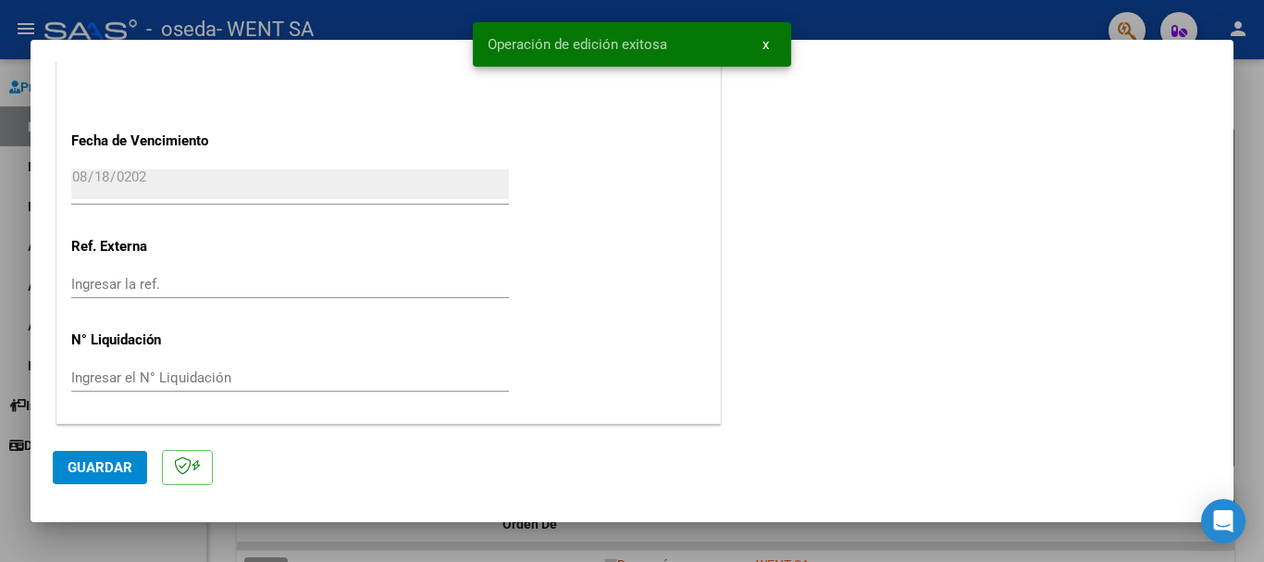
click at [20, 269] on div at bounding box center [632, 281] width 1264 height 562
type input "$ 0,00"
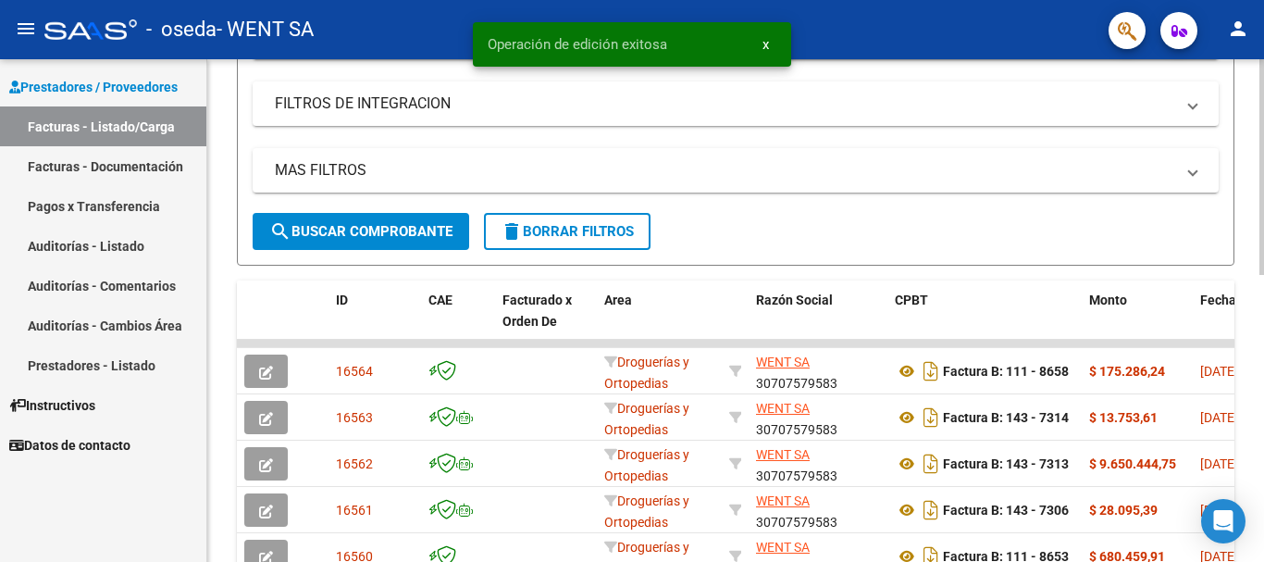
scroll to position [185, 0]
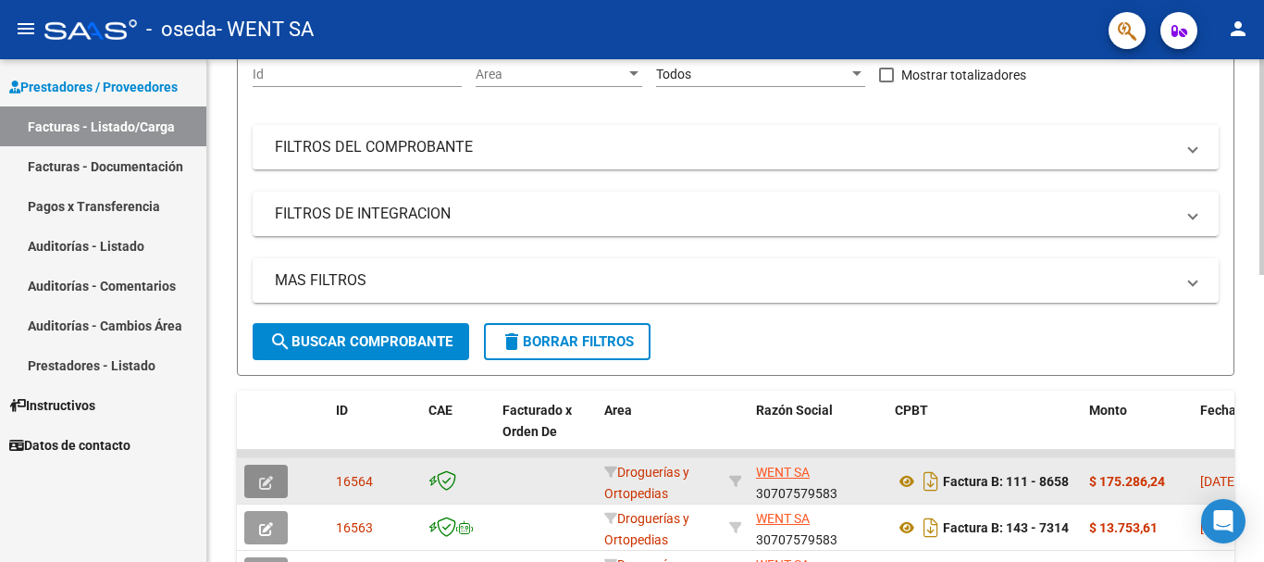
click at [266, 477] on icon "button" at bounding box center [266, 483] width 14 height 14
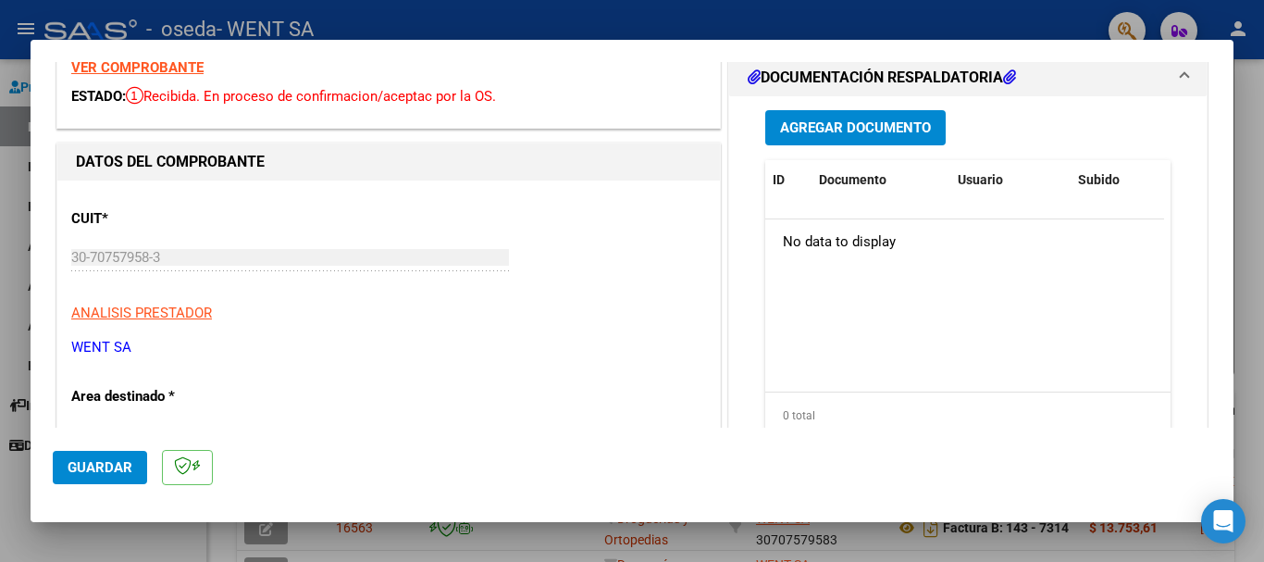
scroll to position [0, 0]
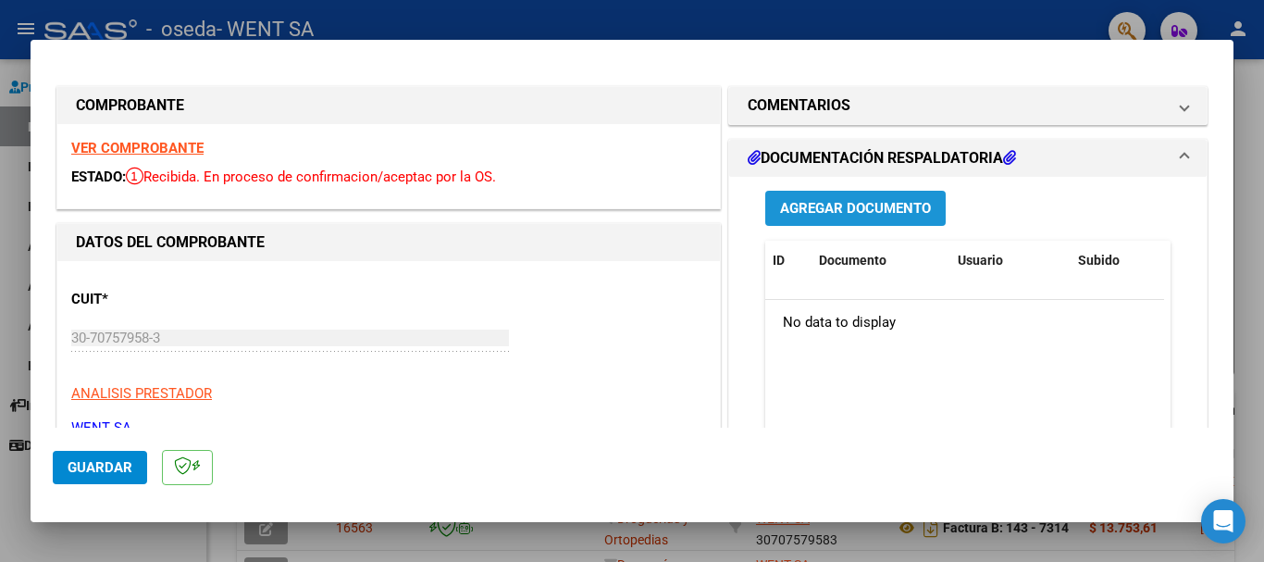
click at [807, 208] on span "Agregar Documento" at bounding box center [855, 209] width 151 height 17
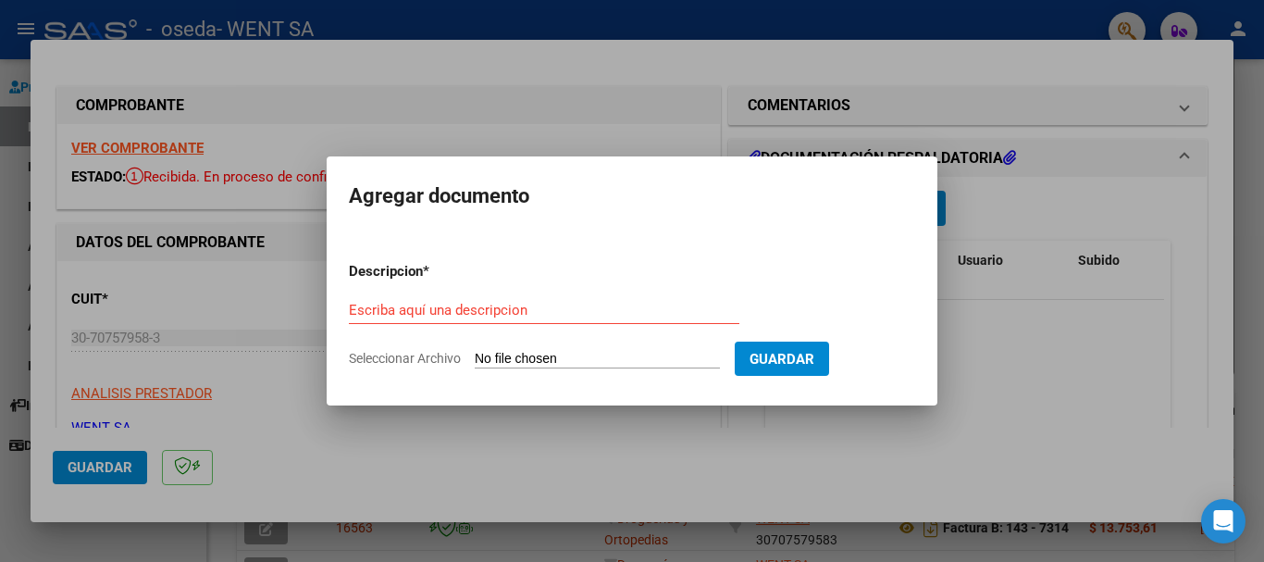
click at [481, 298] on div "Escriba aquí una descripcion" at bounding box center [544, 310] width 390 height 28
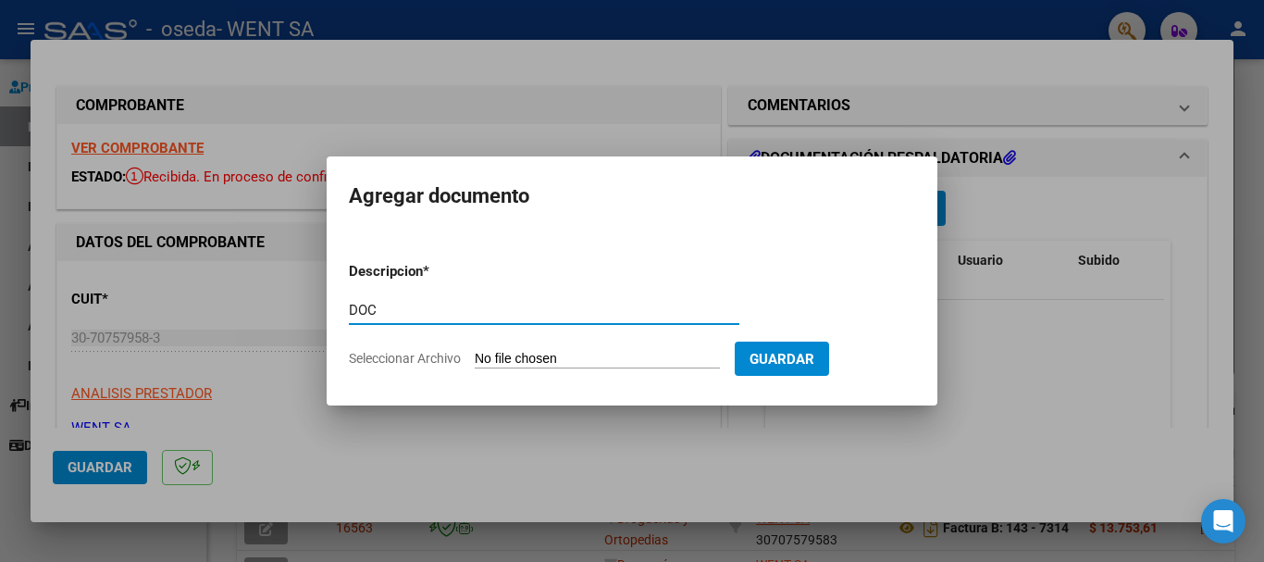
type input "DOC"
click at [526, 361] on input "Seleccionar Archivo" at bounding box center [597, 360] width 245 height 18
type input "C:\fakepath\111-8658.pdf"
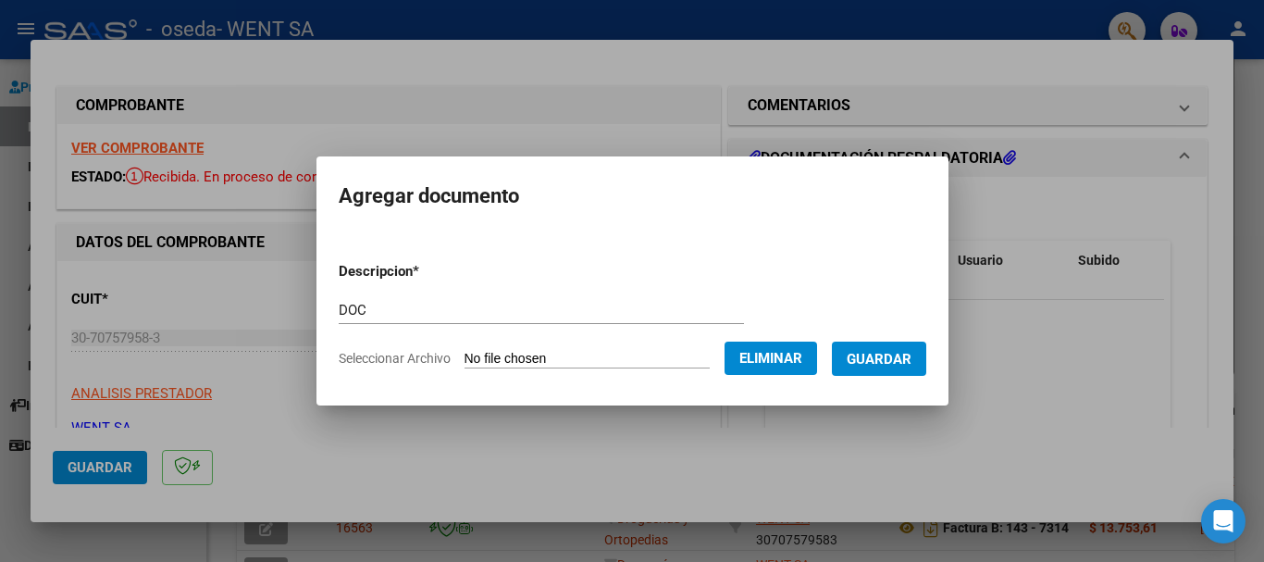
click at [904, 357] on span "Guardar" at bounding box center [879, 359] width 65 height 17
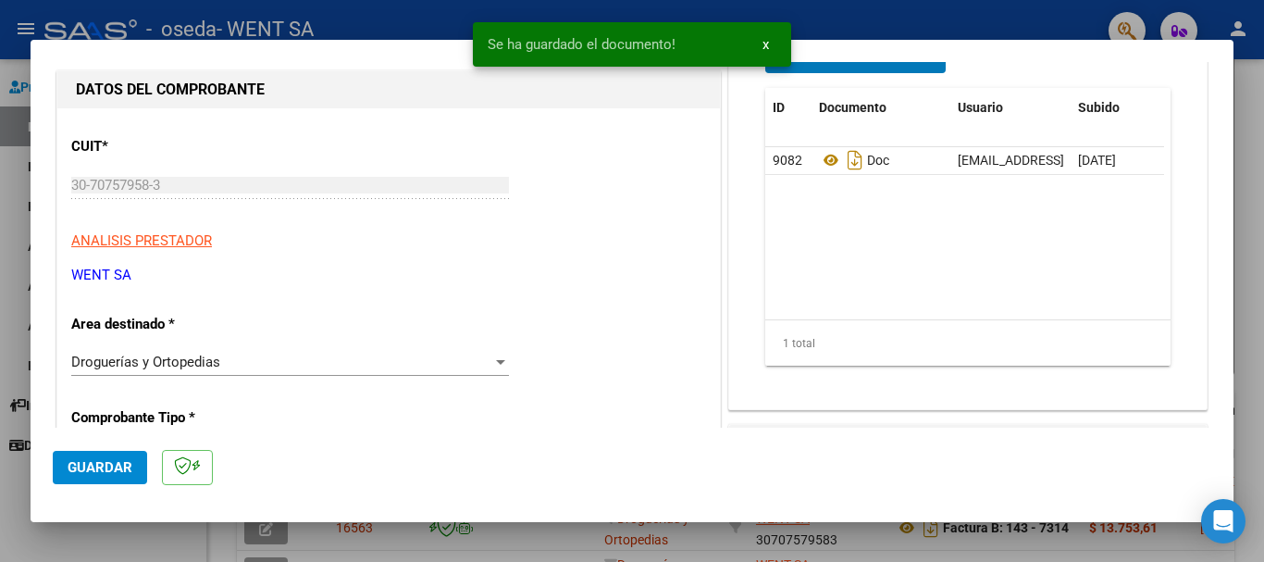
scroll to position [278, 0]
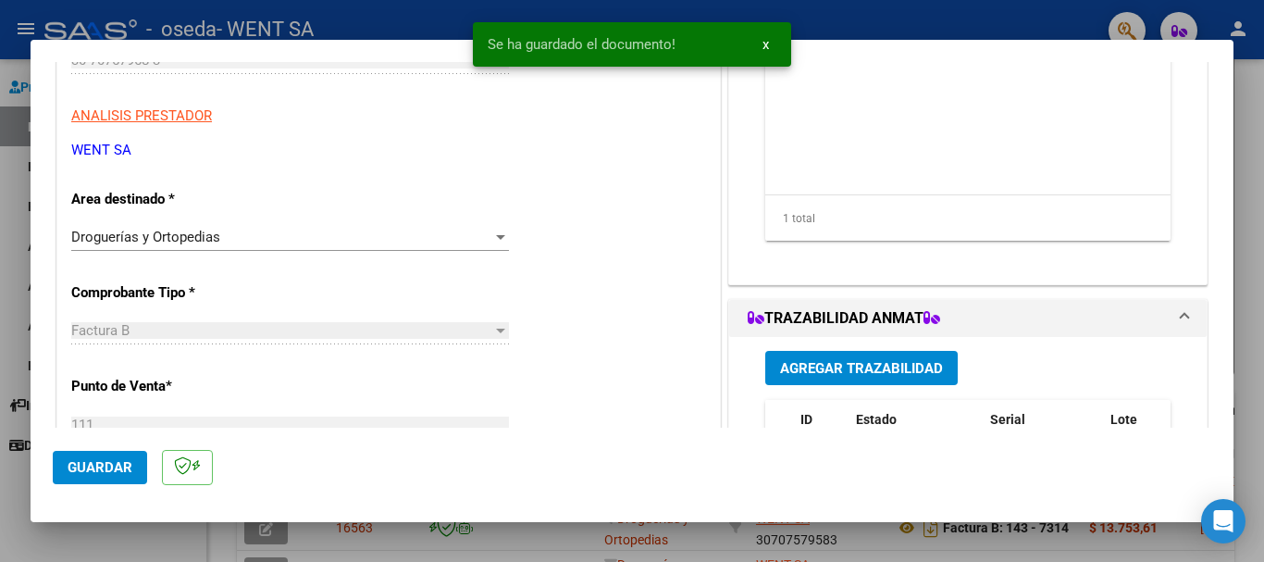
click at [825, 365] on span "Agregar Trazabilidad" at bounding box center [861, 368] width 163 height 17
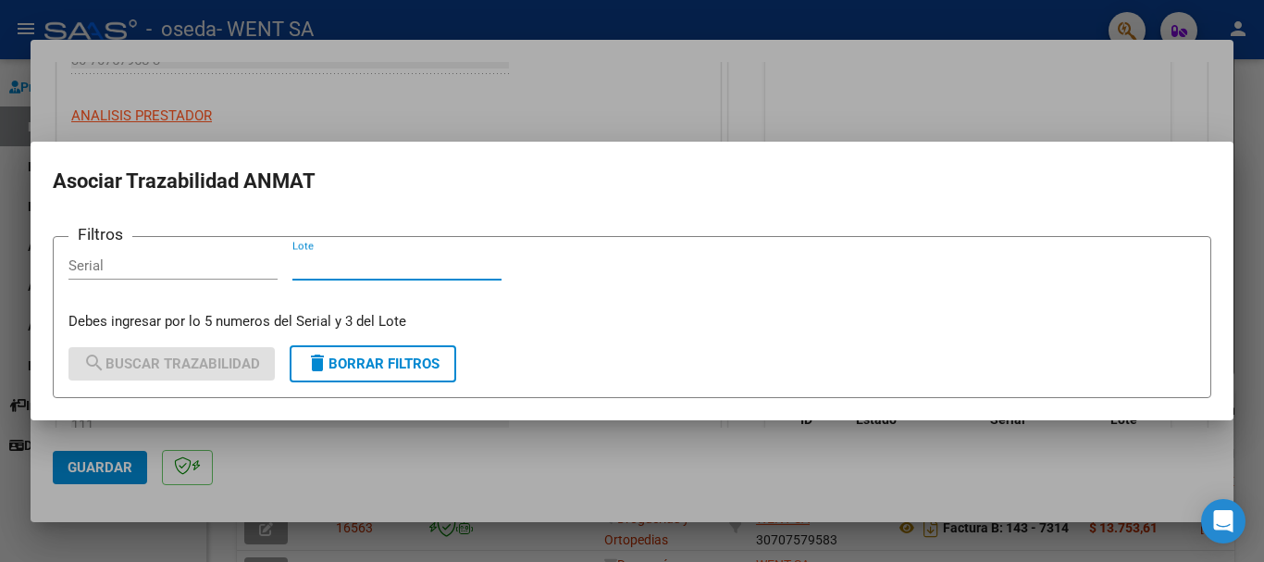
click at [474, 270] on input "Lote" at bounding box center [396, 265] width 209 height 17
type input "A01"
click at [191, 271] on input "Serial" at bounding box center [172, 265] width 209 height 17
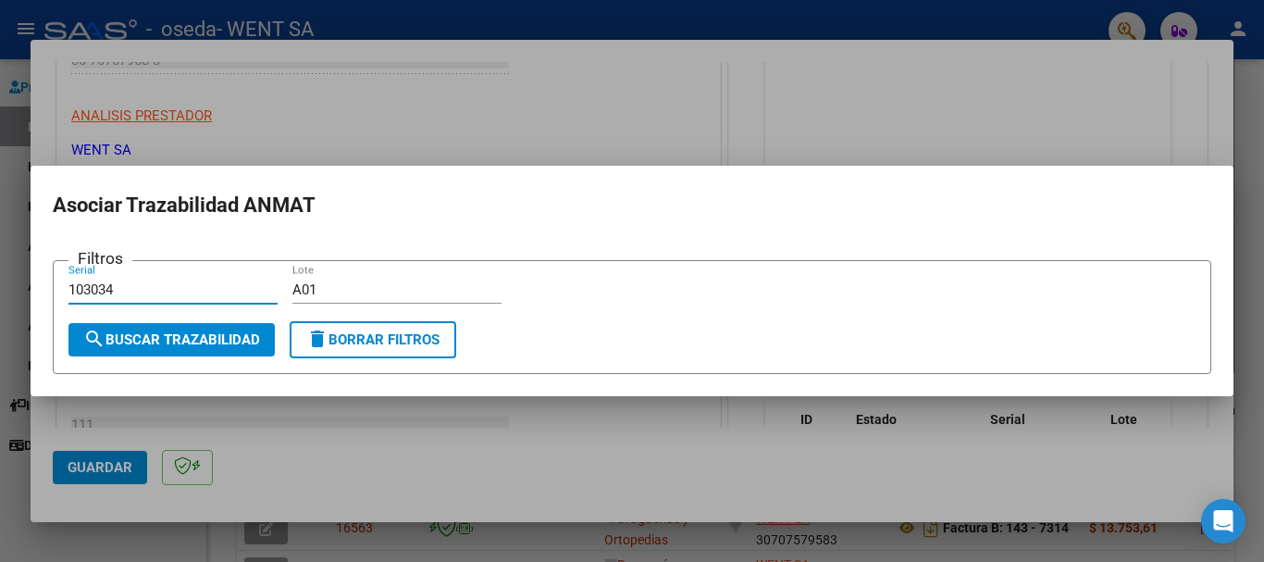
type input "103034"
click at [203, 334] on span "search Buscar Trazabilidad" at bounding box center [171, 339] width 177 height 17
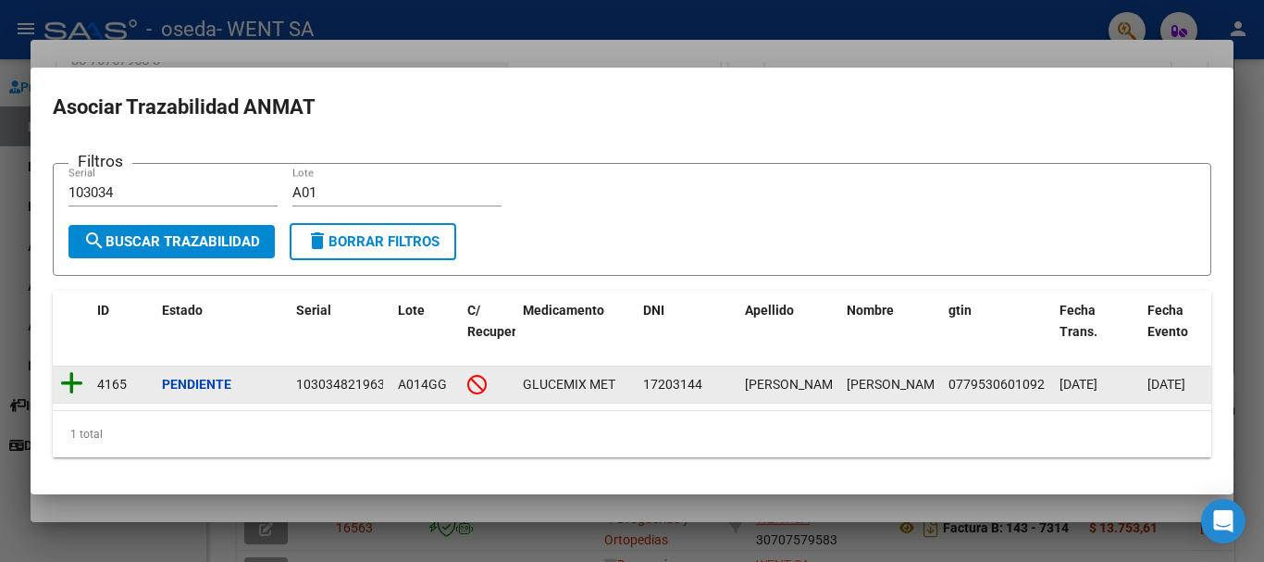
click at [72, 370] on icon at bounding box center [71, 383] width 23 height 26
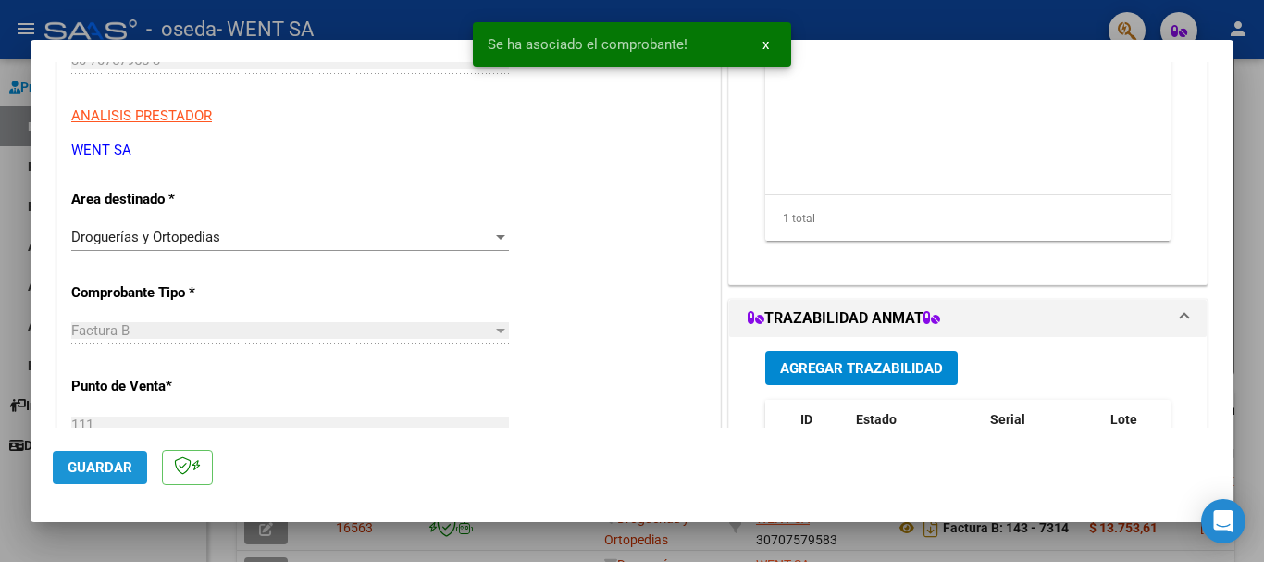
click at [100, 473] on span "Guardar" at bounding box center [100, 467] width 65 height 17
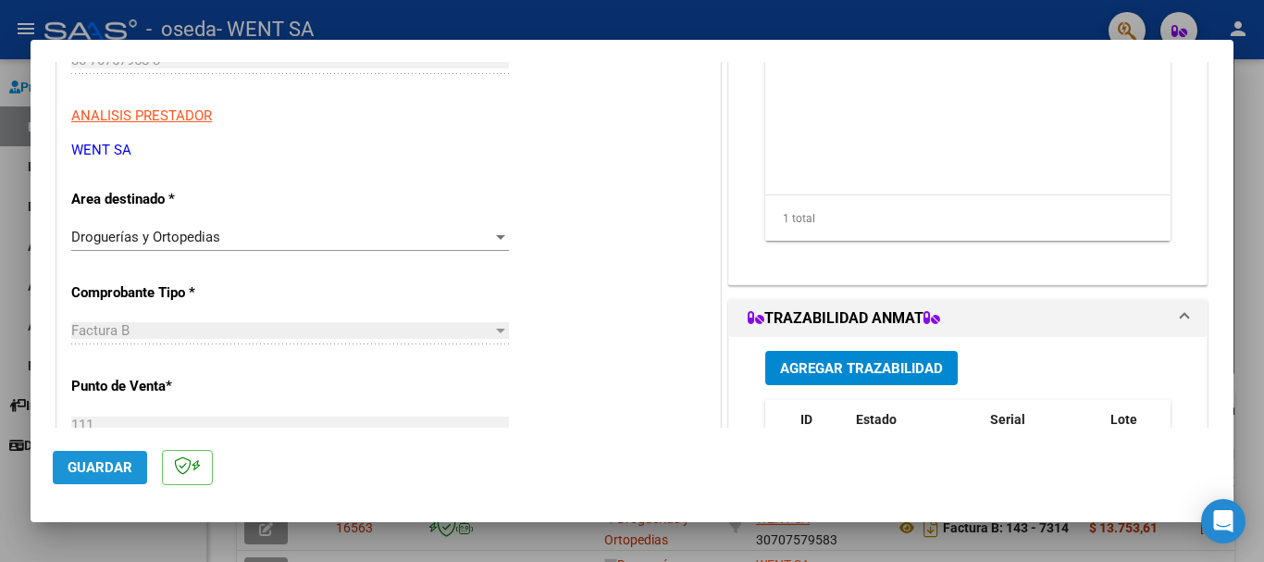
click at [103, 466] on span "Guardar" at bounding box center [100, 467] width 65 height 17
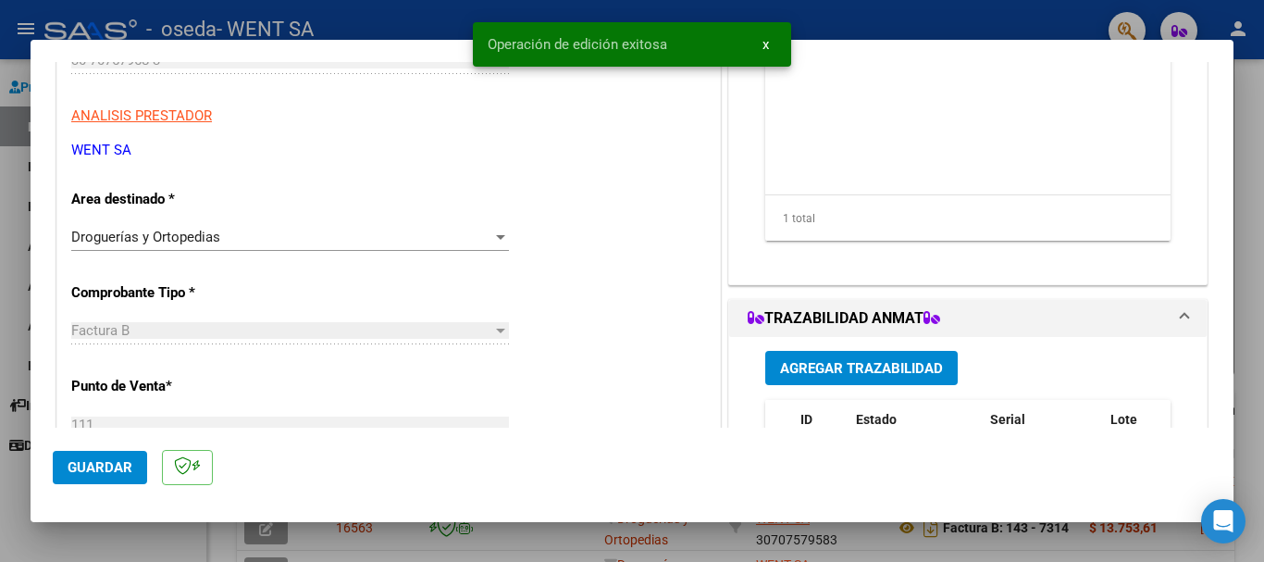
drag, startPoint x: 19, startPoint y: 363, endPoint x: 39, endPoint y: 350, distance: 23.4
click at [19, 361] on div at bounding box center [632, 281] width 1264 height 562
type input "$ 0,00"
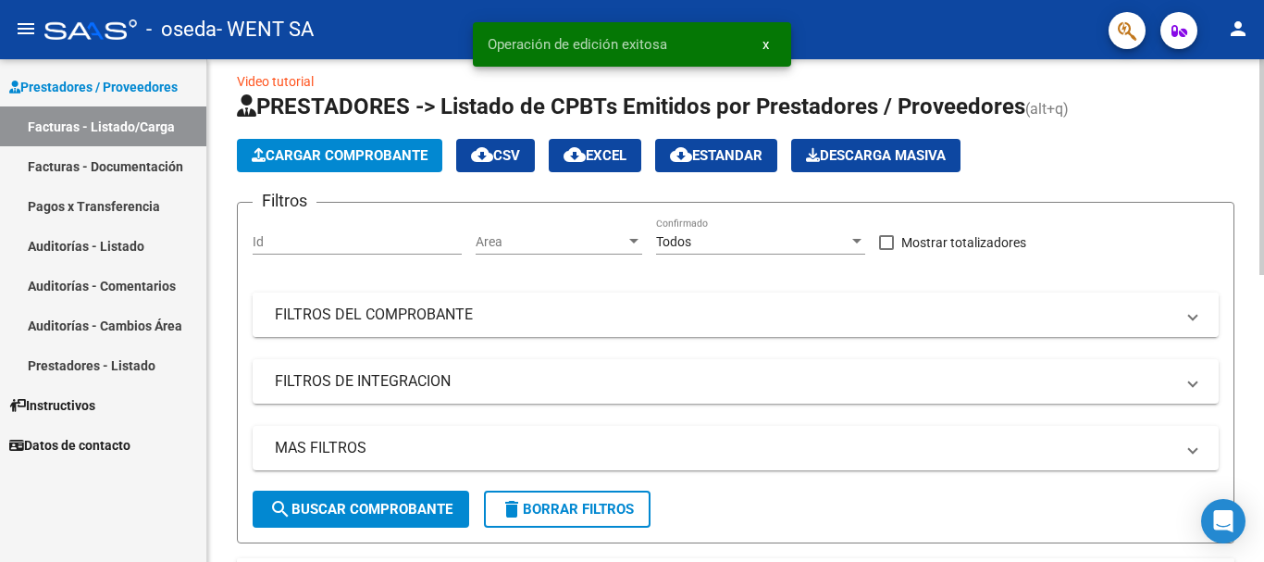
scroll to position [0, 0]
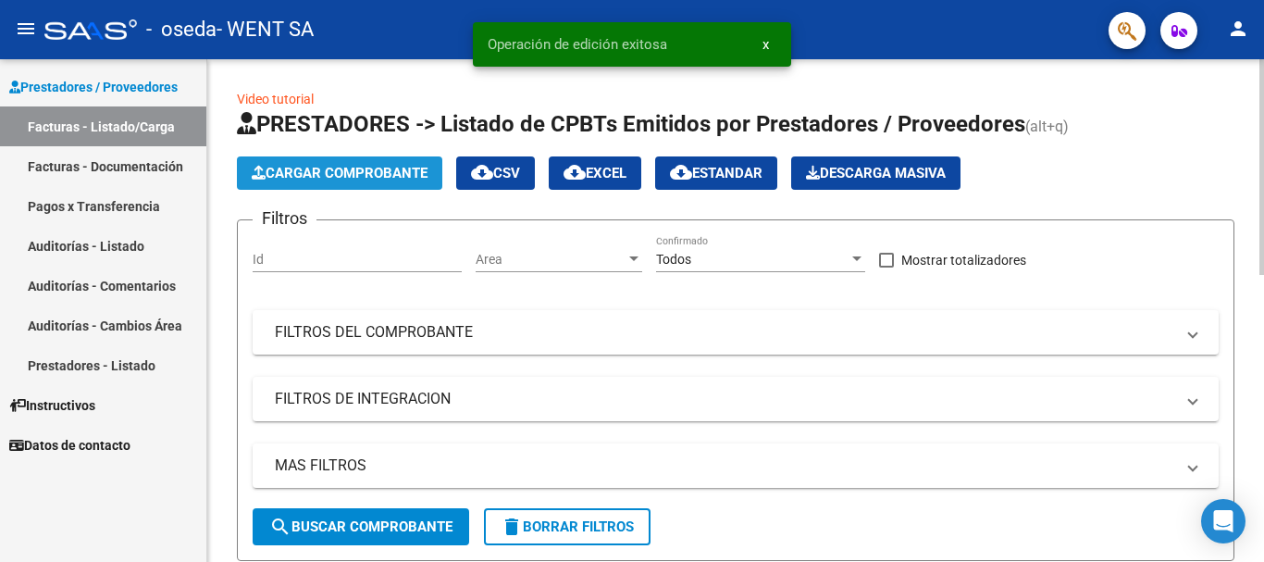
click at [288, 176] on span "Cargar Comprobante" at bounding box center [340, 173] width 176 height 17
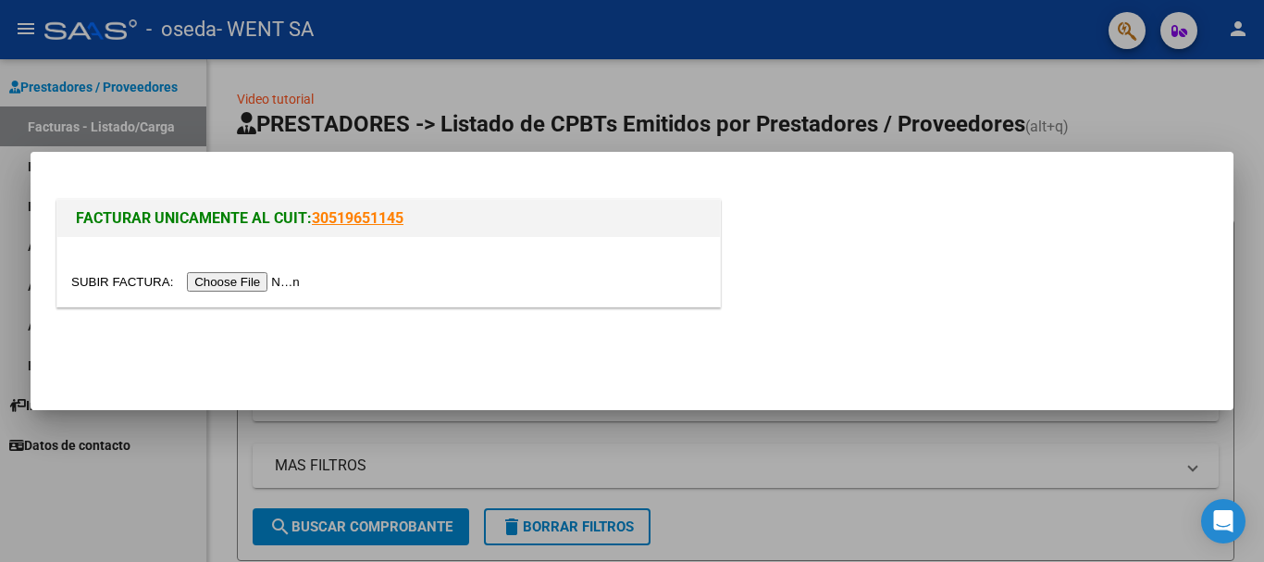
click at [235, 279] on input "file" at bounding box center [188, 281] width 234 height 19
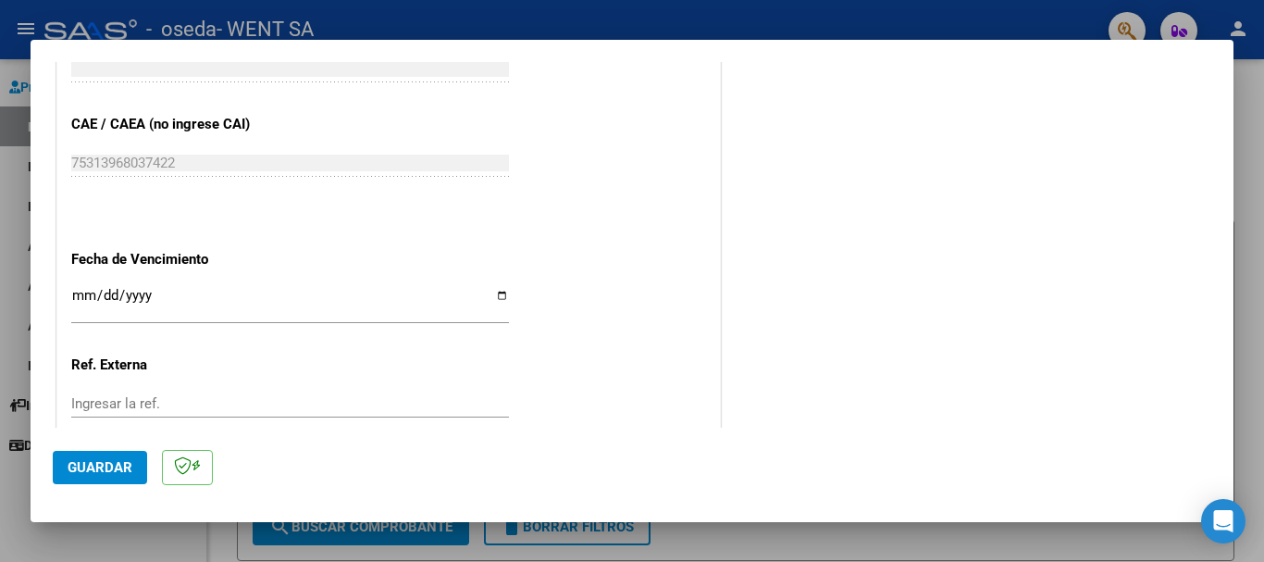
scroll to position [925, 0]
drag, startPoint x: 142, startPoint y: 280, endPoint x: 174, endPoint y: 255, distance: 40.2
click at [161, 262] on app-form-text-field "Fecha de Vencimiento Ingresar la fecha" at bounding box center [297, 282] width 452 height 67
click at [81, 291] on input "Ingresar la fecha" at bounding box center [290, 301] width 438 height 30
type input "[DATE]"
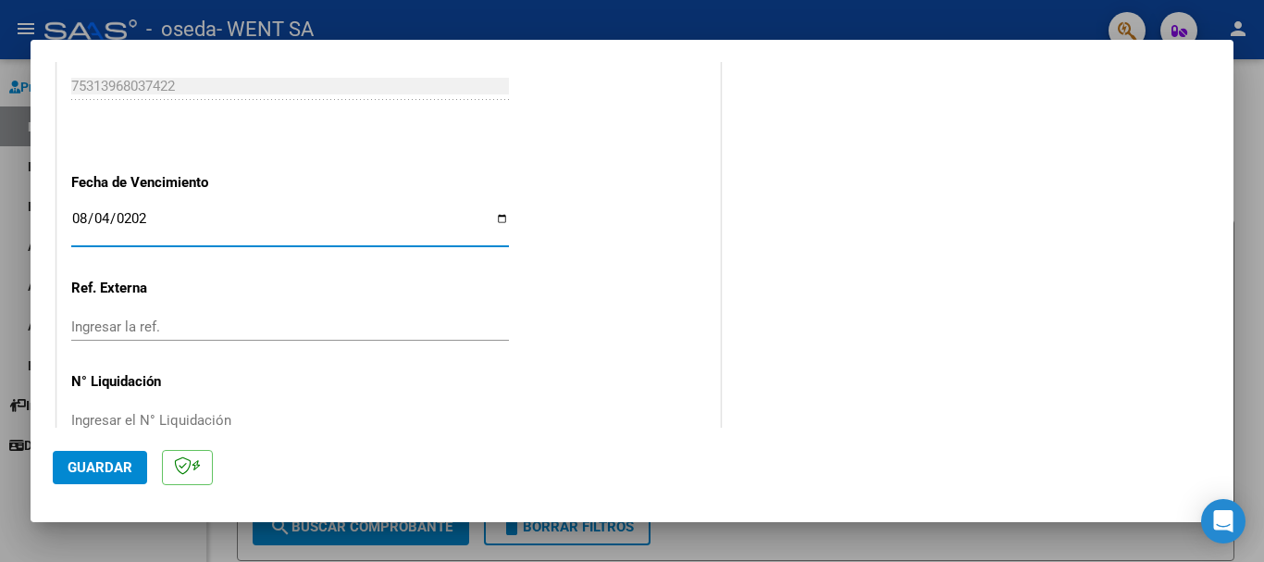
scroll to position [1043, 0]
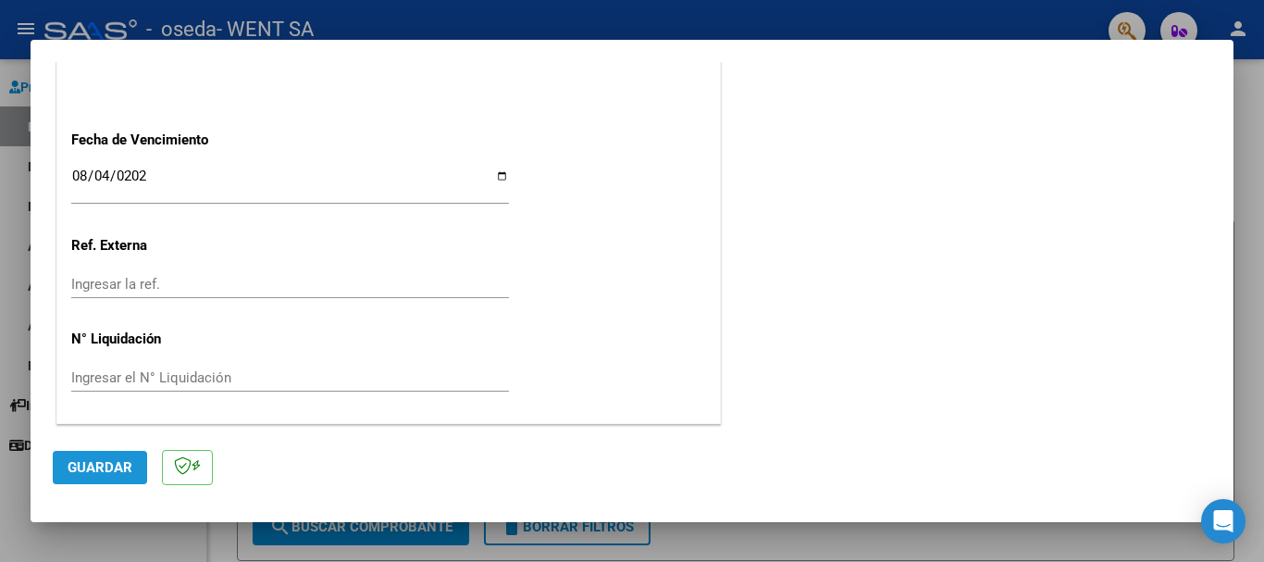
click at [98, 463] on span "Guardar" at bounding box center [100, 467] width 65 height 17
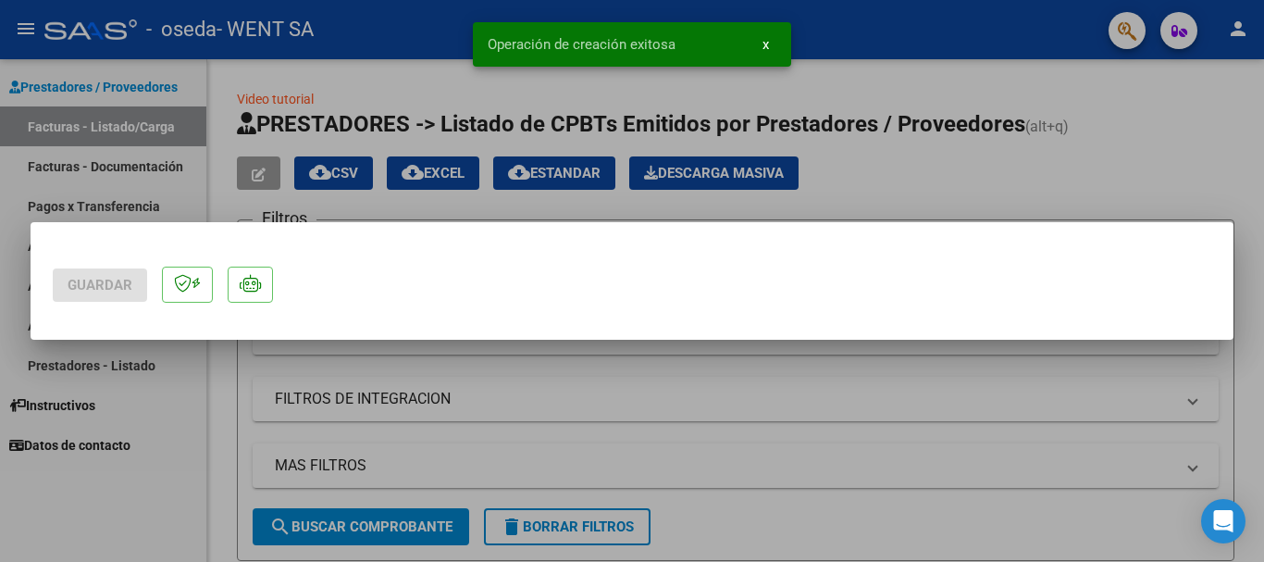
scroll to position [0, 0]
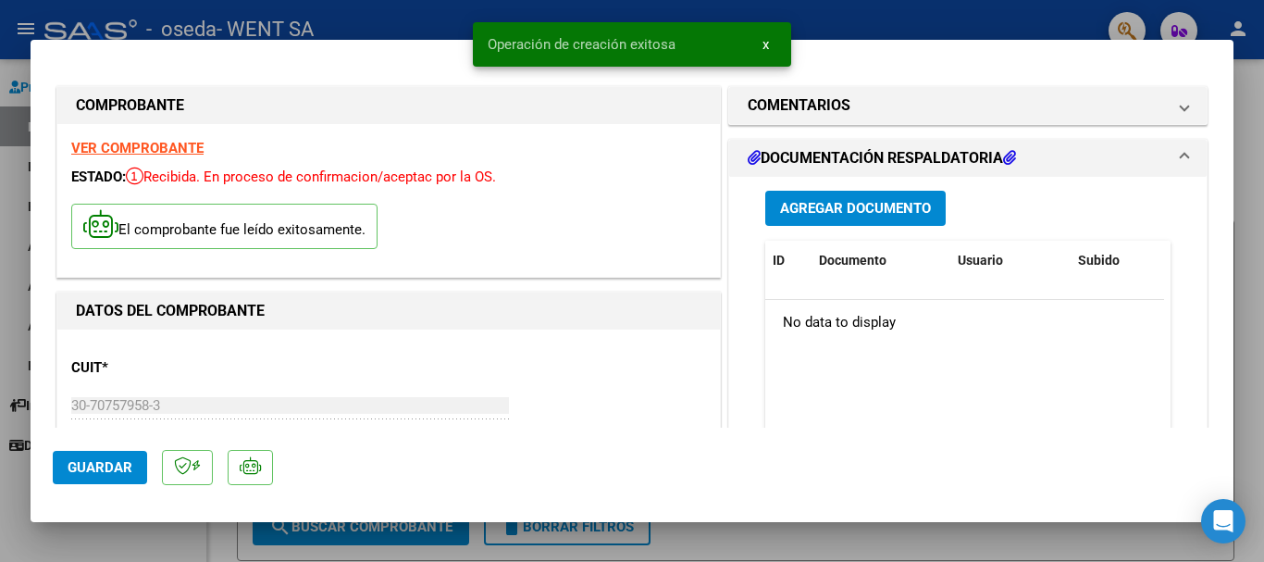
click at [843, 199] on span "Agregar Documento" at bounding box center [855, 207] width 151 height 17
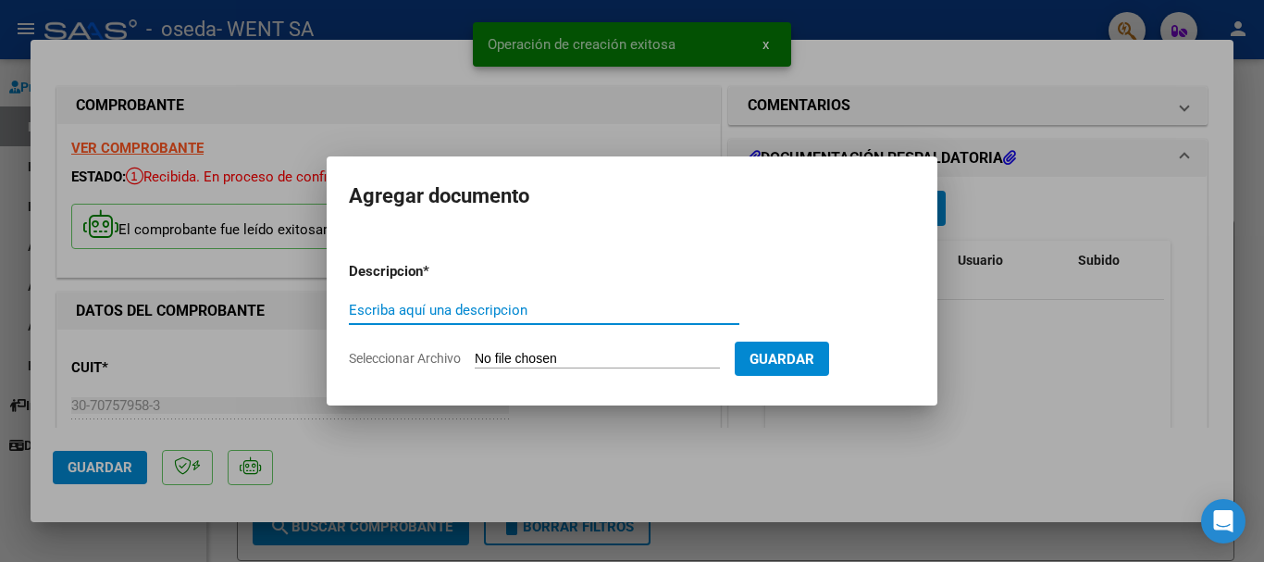
click at [514, 309] on input "Escriba aquí una descripcion" at bounding box center [544, 310] width 390 height 17
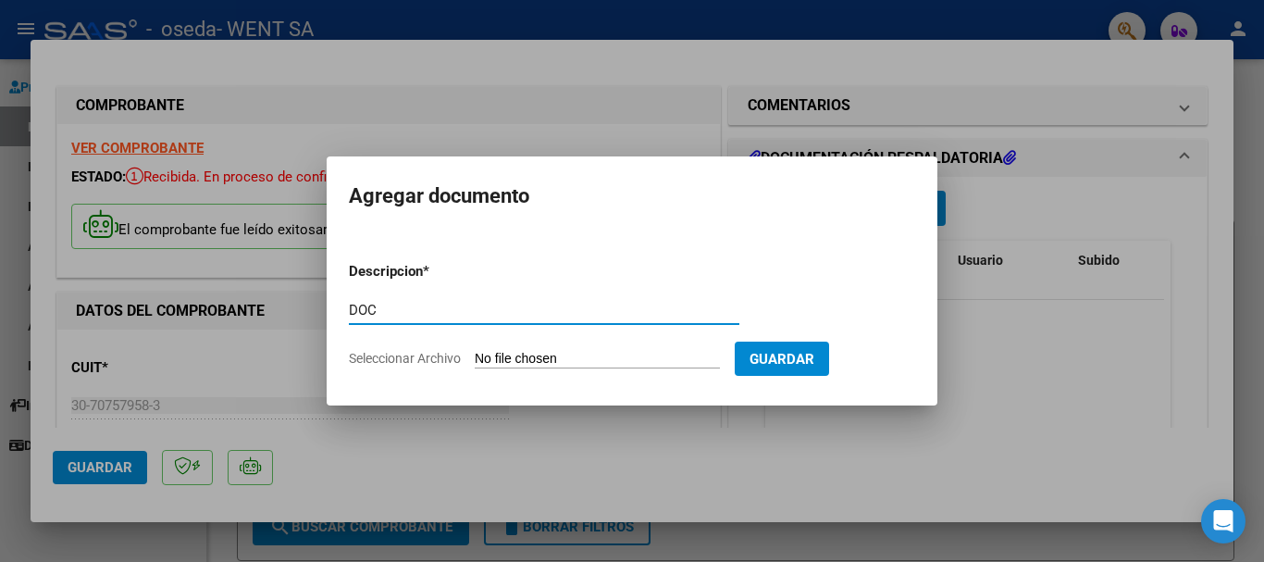
type input "DOC"
click at [539, 353] on input "Seleccionar Archivo" at bounding box center [597, 360] width 245 height 18
type input "C:\fakepath\111-8638.pdf"
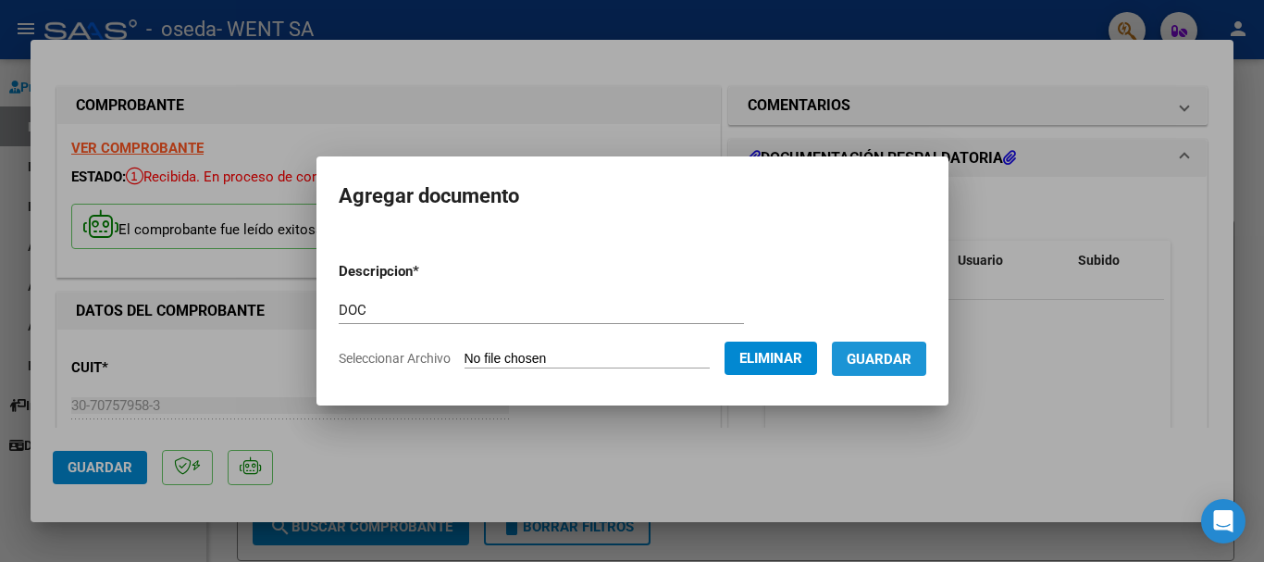
drag, startPoint x: 872, startPoint y: 361, endPoint x: 862, endPoint y: 365, distance: 10.0
click at [870, 360] on span "Guardar" at bounding box center [879, 359] width 65 height 17
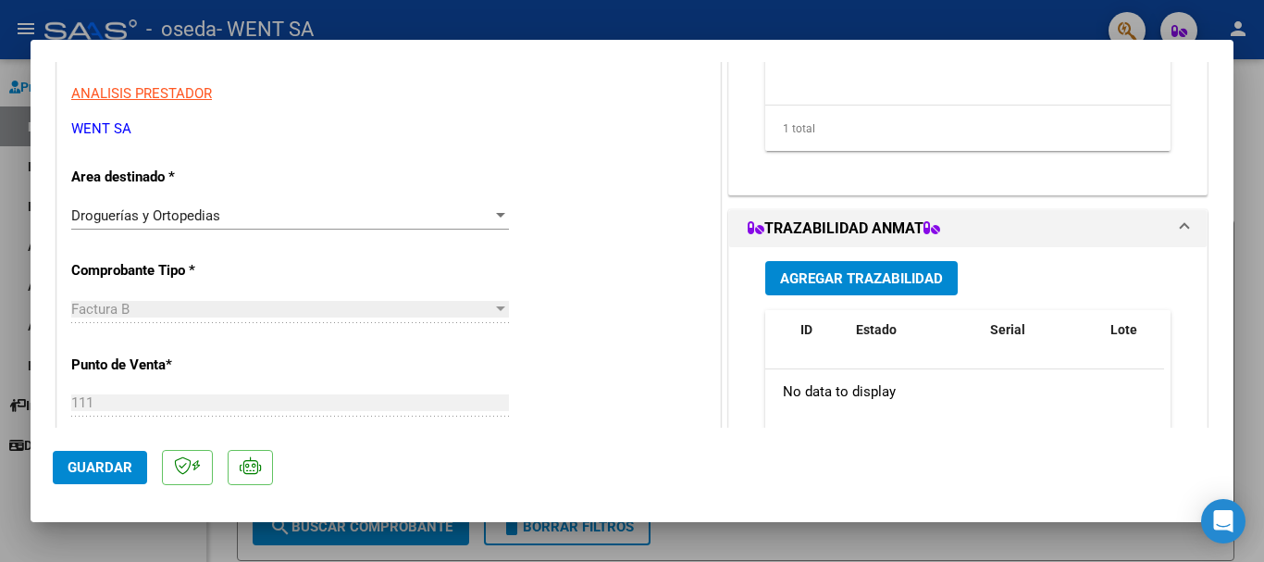
scroll to position [370, 0]
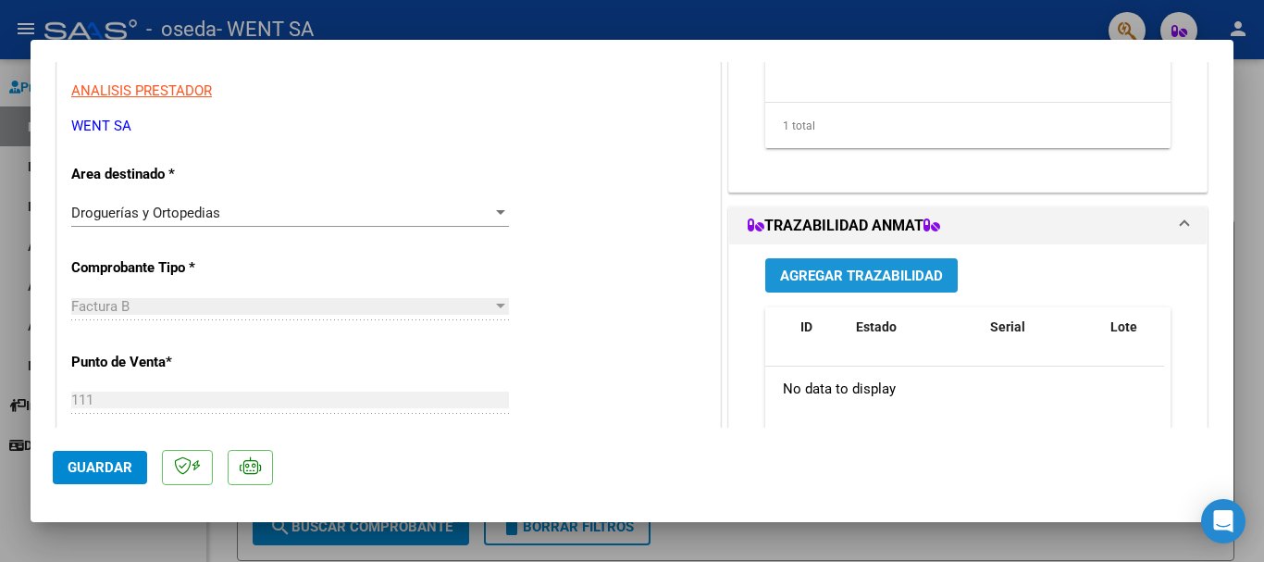
click at [836, 261] on button "Agregar Trazabilidad" at bounding box center [861, 275] width 192 height 34
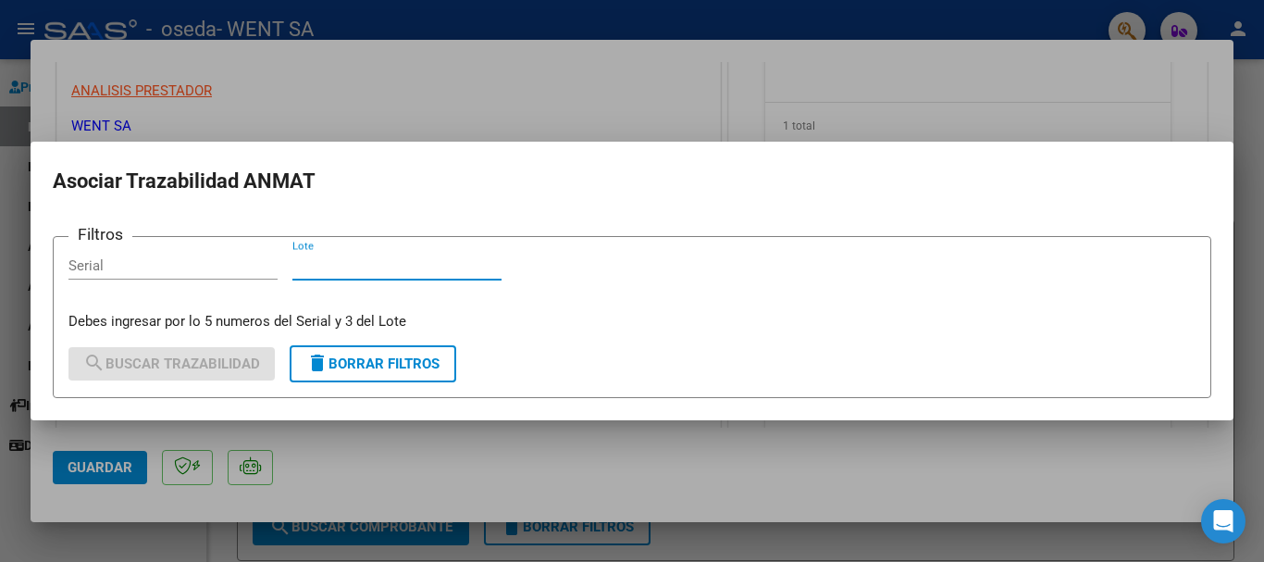
click at [441, 270] on input "Lote" at bounding box center [396, 265] width 209 height 17
type input "567"
click at [181, 269] on input "Serial" at bounding box center [172, 265] width 209 height 17
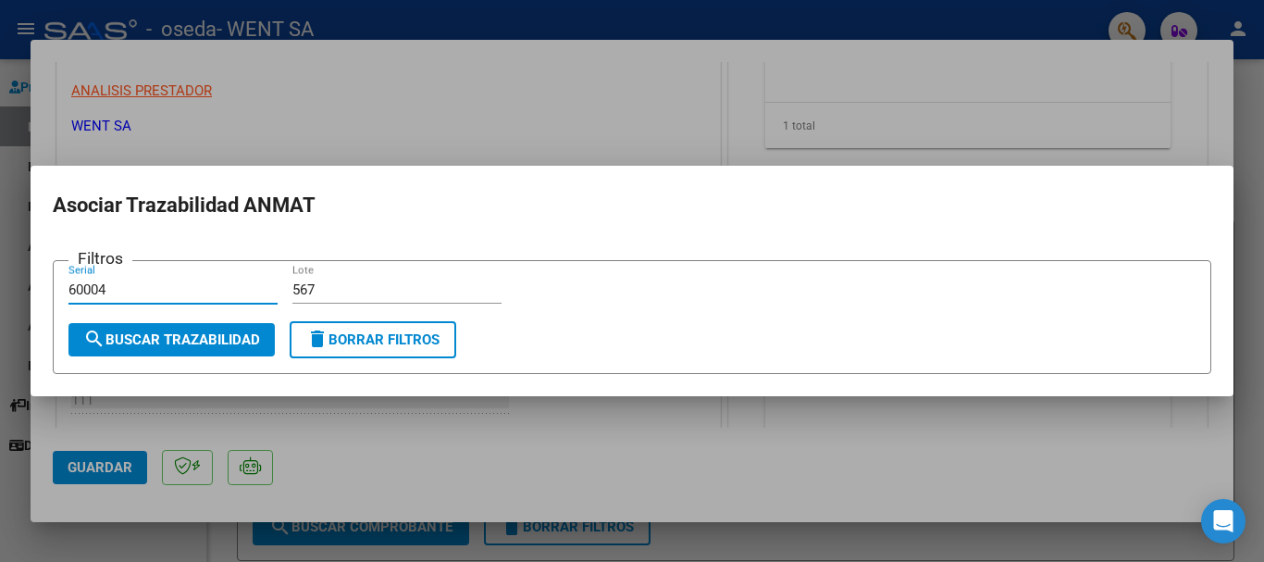
type input "60004"
click at [189, 342] on span "search Buscar Trazabilidad" at bounding box center [171, 339] width 177 height 17
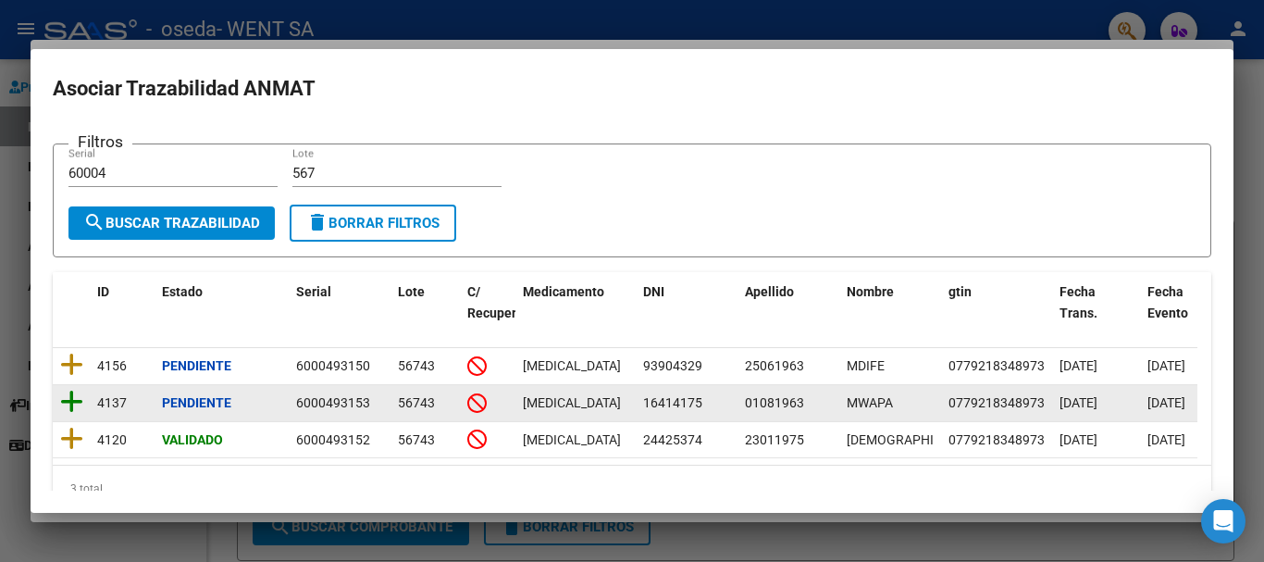
click at [69, 403] on icon at bounding box center [71, 402] width 23 height 26
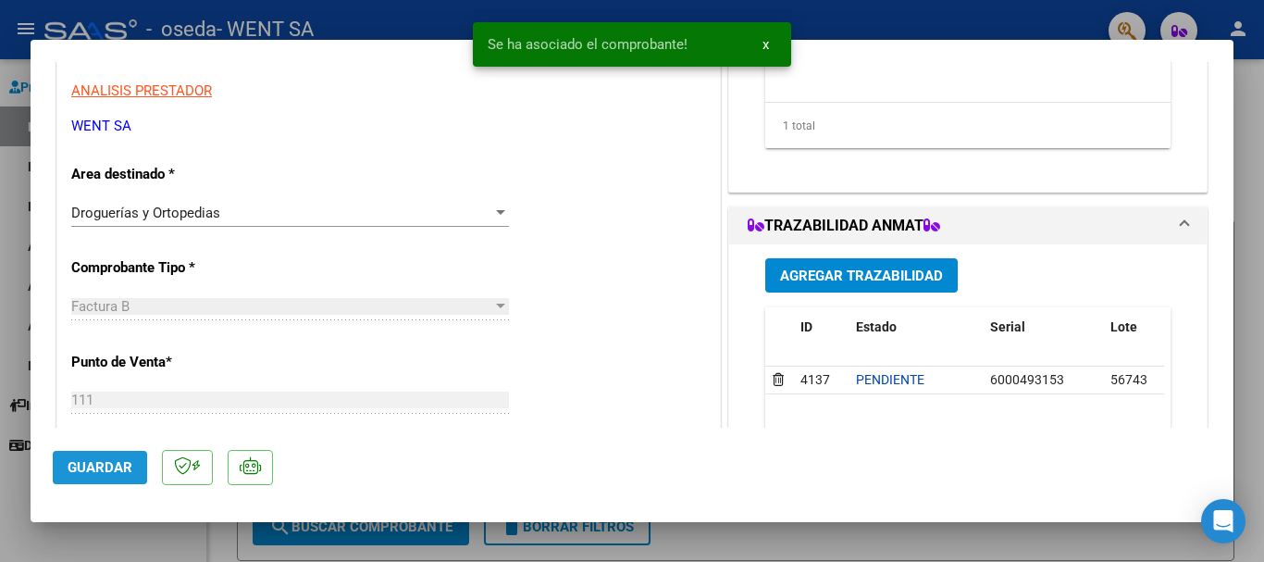
drag, startPoint x: 110, startPoint y: 473, endPoint x: 110, endPoint y: 461, distance: 12.0
click at [110, 469] on span "Guardar" at bounding box center [100, 467] width 65 height 17
